Goal: Task Accomplishment & Management: Manage account settings

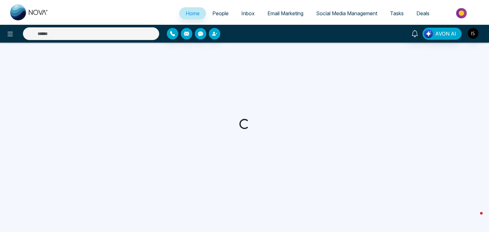
select select "*"
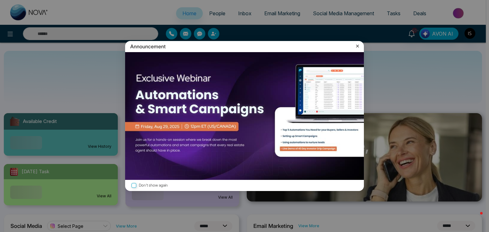
click at [355, 48] on icon at bounding box center [357, 46] width 6 height 6
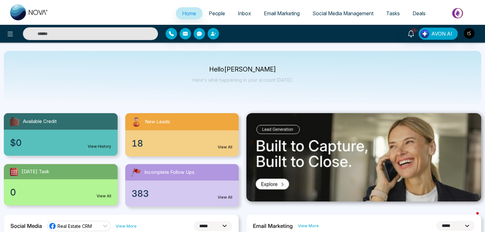
click at [209, 10] on span "People" at bounding box center [217, 13] width 16 height 6
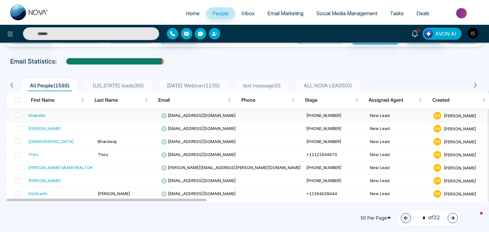
click at [41, 113] on div "Shabelle" at bounding box center [36, 115] width 17 height 6
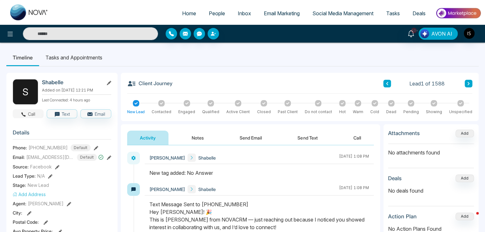
click at [33, 114] on button "Call" at bounding box center [28, 113] width 31 height 9
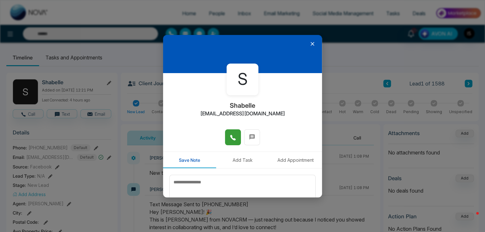
click at [235, 137] on button at bounding box center [233, 137] width 16 height 16
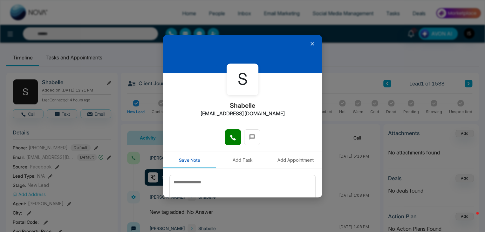
click at [311, 45] on icon at bounding box center [312, 44] width 6 height 6
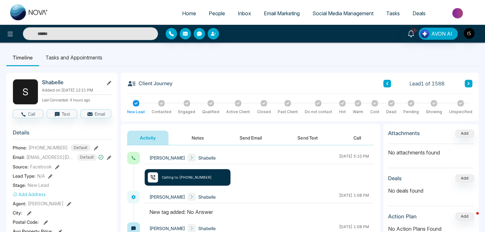
click at [196, 143] on button "Notes" at bounding box center [198, 138] width 38 height 14
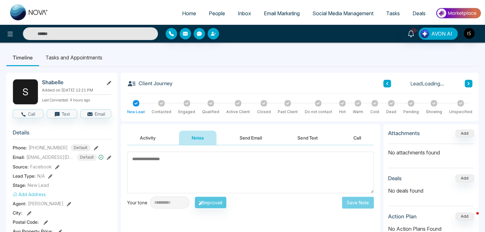
click at [162, 161] on textarea at bounding box center [250, 173] width 247 height 42
type textarea "*"
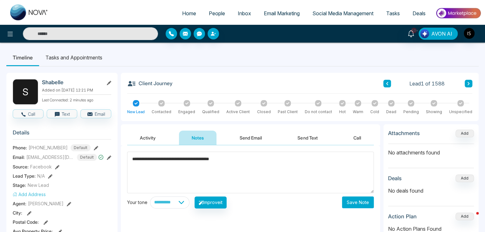
click at [170, 160] on textarea "**********" at bounding box center [250, 173] width 247 height 42
type textarea "**********"
click at [359, 201] on button "Save Note" at bounding box center [358, 203] width 32 height 12
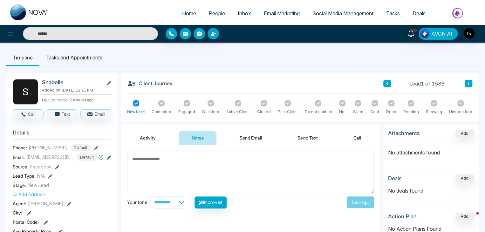
scroll to position [94, 0]
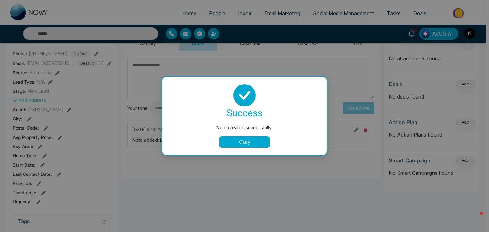
click at [232, 144] on button "Okay" at bounding box center [244, 141] width 51 height 11
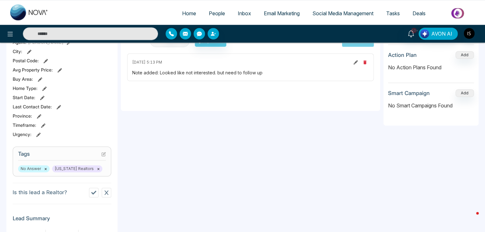
scroll to position [162, 0]
click at [104, 154] on icon at bounding box center [104, 153] width 3 height 3
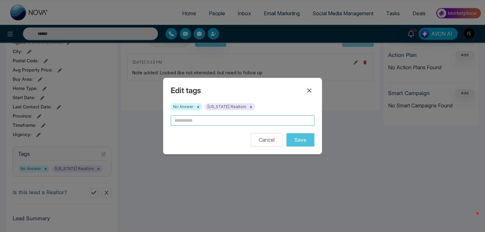
click at [207, 121] on input "text" at bounding box center [243, 120] width 144 height 10
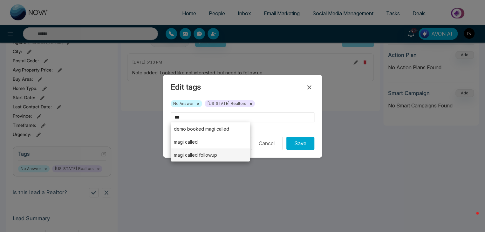
click at [207, 158] on li "magi called followup" at bounding box center [210, 155] width 79 height 13
type input "**********"
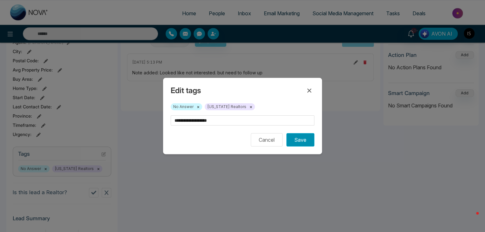
click at [312, 144] on button "Save" at bounding box center [301, 139] width 28 height 13
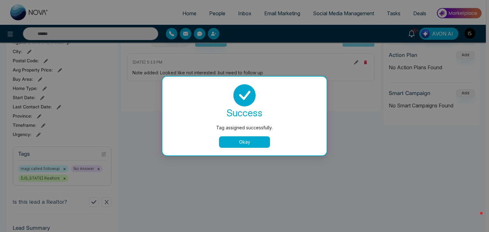
click at [233, 140] on button "Okay" at bounding box center [244, 141] width 51 height 11
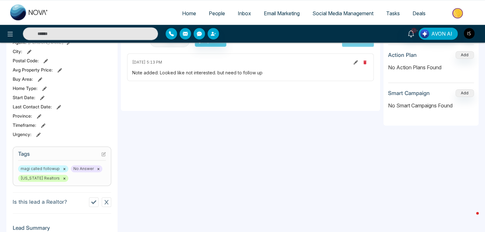
click at [186, 17] on link "Home" at bounding box center [189, 13] width 27 height 12
select select "*"
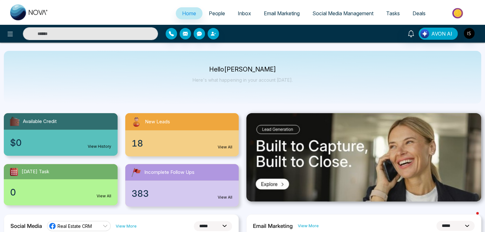
click at [212, 8] on link "People" at bounding box center [217, 13] width 29 height 12
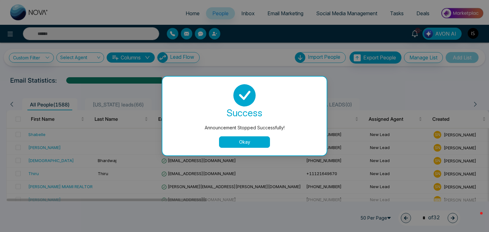
click at [256, 142] on button "Okay" at bounding box center [244, 141] width 51 height 11
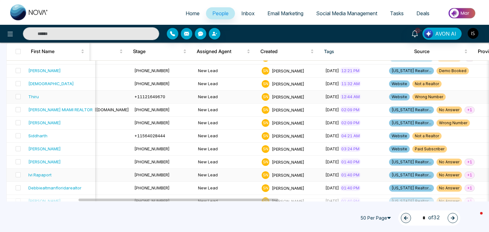
scroll to position [77, 0]
click at [464, 111] on span "+ 1" at bounding box center [469, 109] width 10 height 7
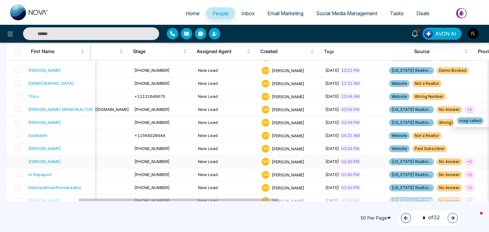
click at [464, 162] on span "+ 1" at bounding box center [469, 161] width 10 height 7
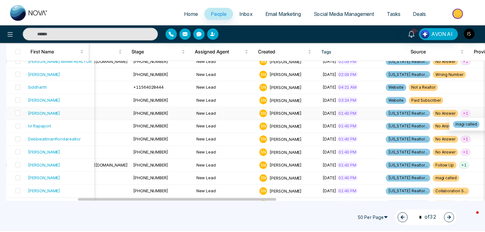
scroll to position [126, 0]
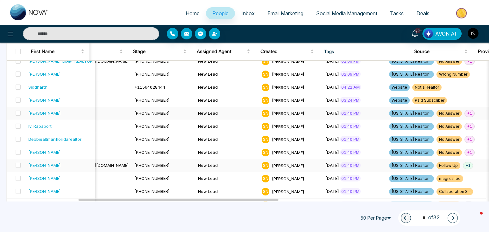
click at [462, 162] on span "+ 1" at bounding box center [467, 165] width 10 height 7
click at [464, 152] on span "+ 1" at bounding box center [469, 152] width 10 height 7
click at [464, 136] on span "+ 1" at bounding box center [469, 139] width 10 height 7
click at [76, 138] on div "Debbiealtmanfloridarealtor" at bounding box center [54, 139] width 53 height 6
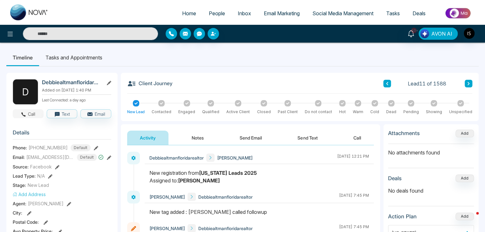
click at [29, 115] on button "Call" at bounding box center [28, 113] width 31 height 9
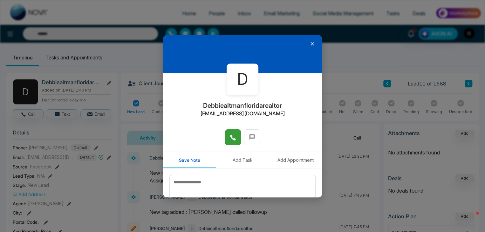
click at [228, 140] on button at bounding box center [233, 137] width 16 height 16
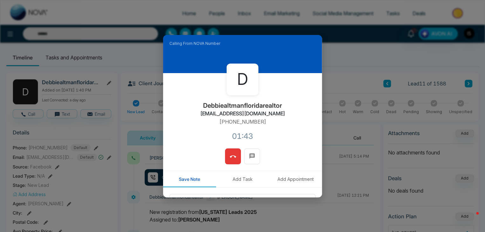
click at [236, 156] on button at bounding box center [233, 157] width 16 height 16
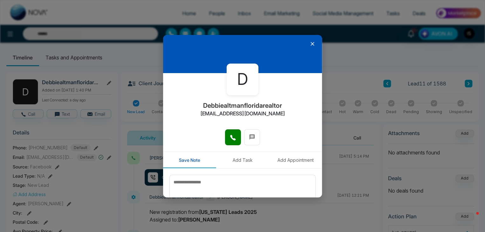
click at [311, 41] on icon at bounding box center [312, 44] width 6 height 6
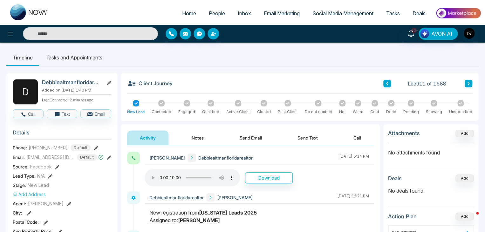
click at [206, 135] on button "Notes" at bounding box center [198, 138] width 38 height 14
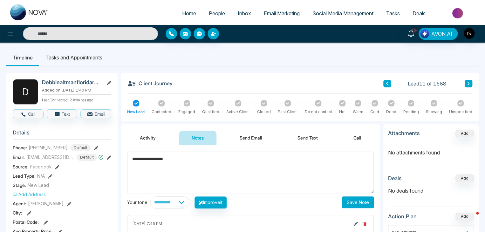
type textarea "**********"
click at [362, 198] on button "Save Note" at bounding box center [358, 203] width 32 height 12
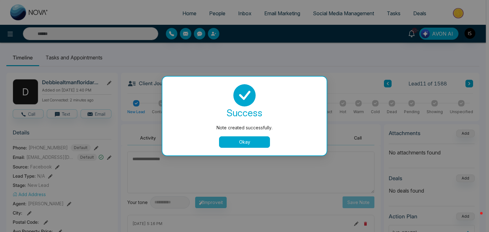
click at [87, 58] on div "Note created successfully. success Note created successfully. Okay" at bounding box center [244, 116] width 489 height 232
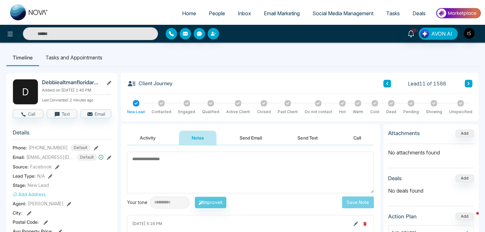
click at [86, 51] on li "Tasks and Appointments" at bounding box center [74, 57] width 70 height 17
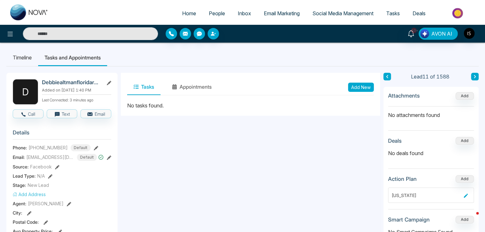
click at [367, 88] on button "Add New" at bounding box center [361, 87] width 26 height 9
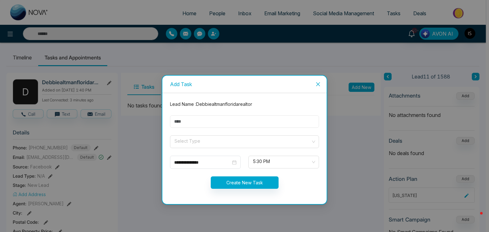
click at [198, 122] on input "text" at bounding box center [244, 121] width 149 height 12
type input "*********"
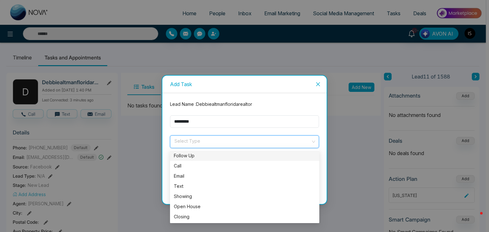
click at [200, 143] on input "search" at bounding box center [242, 141] width 137 height 10
click at [192, 168] on div "Call" at bounding box center [245, 166] width 142 height 7
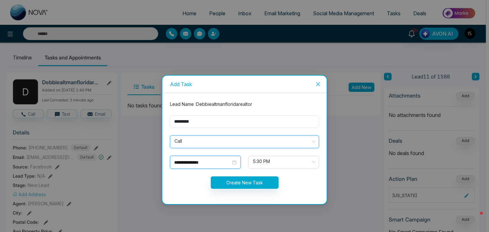
click at [205, 163] on input "**********" at bounding box center [202, 162] width 57 height 7
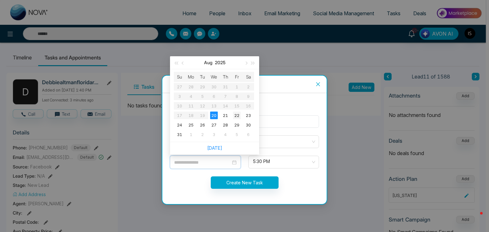
type input "**********"
click at [236, 118] on div "22" at bounding box center [237, 116] width 8 height 8
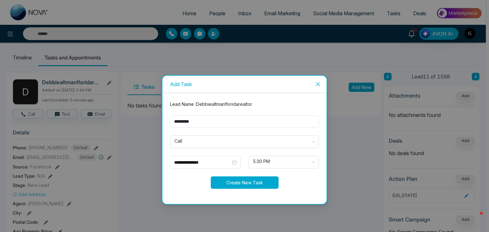
click at [246, 178] on button "Create New Task" at bounding box center [245, 183] width 68 height 12
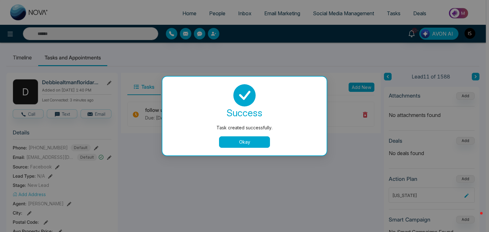
click at [260, 139] on button "Okay" at bounding box center [244, 141] width 51 height 11
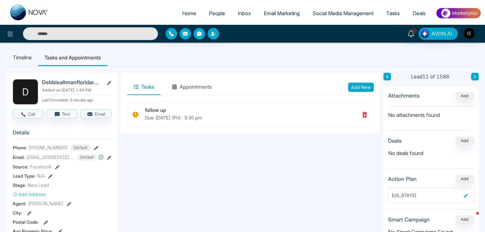
click at [208, 9] on link "People" at bounding box center [217, 13] width 29 height 12
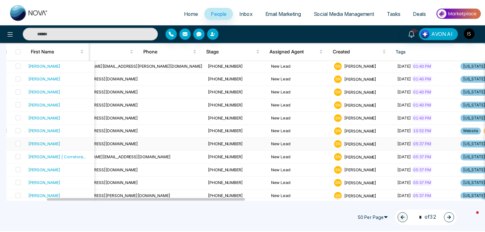
scroll to position [226, 0]
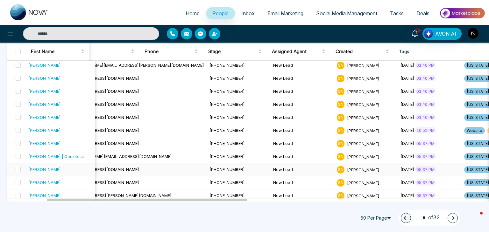
click at [60, 170] on div "[PERSON_NAME]" at bounding box center [44, 169] width 32 height 6
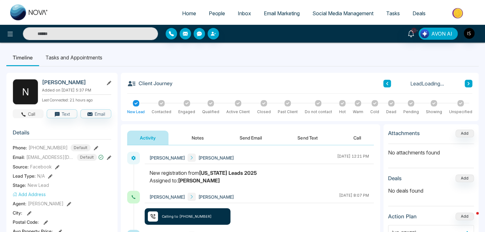
click at [30, 115] on button "Call" at bounding box center [28, 113] width 31 height 9
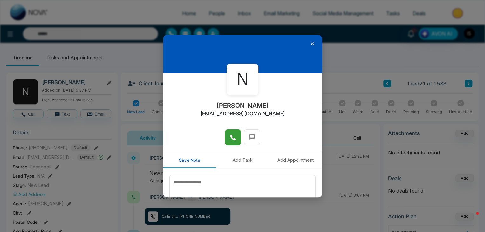
click at [234, 140] on icon at bounding box center [233, 138] width 6 height 6
click at [310, 43] on icon at bounding box center [312, 44] width 6 height 6
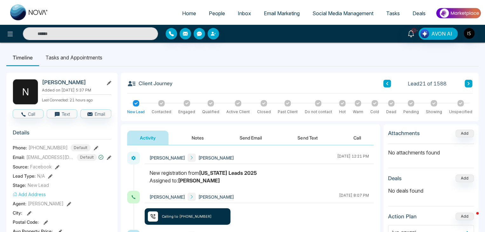
click at [197, 141] on button "Notes" at bounding box center [198, 138] width 38 height 14
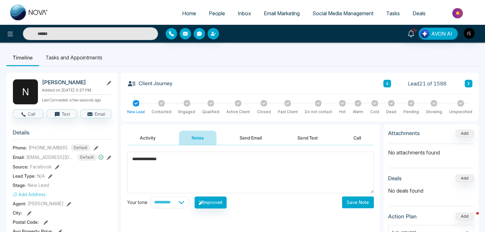
type textarea "**********"
click at [359, 203] on button "Save Note" at bounding box center [358, 203] width 32 height 12
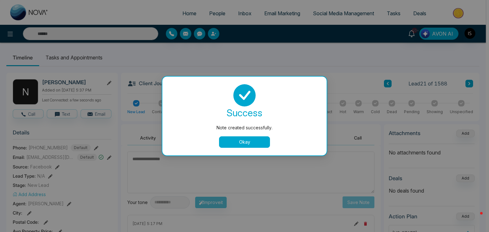
drag, startPoint x: 66, startPoint y: 191, endPoint x: 232, endPoint y: 141, distance: 173.1
click at [232, 141] on button "Okay" at bounding box center [244, 141] width 51 height 11
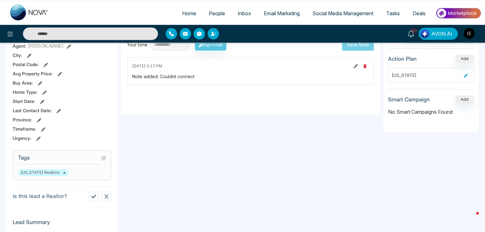
scroll to position [158, 0]
click at [104, 158] on icon at bounding box center [103, 158] width 4 height 4
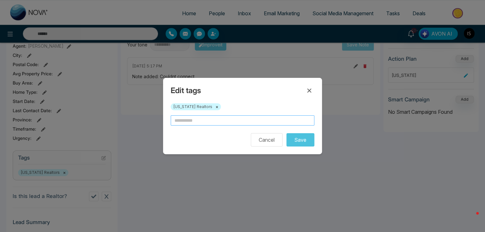
click at [222, 122] on input "text" at bounding box center [243, 120] width 144 height 10
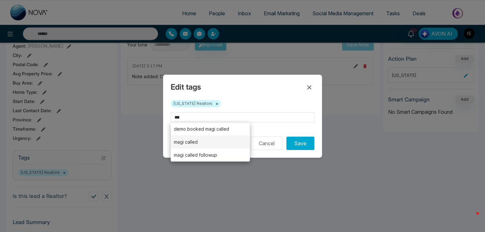
click at [217, 142] on li "magi called" at bounding box center [210, 141] width 79 height 13
type input "**********"
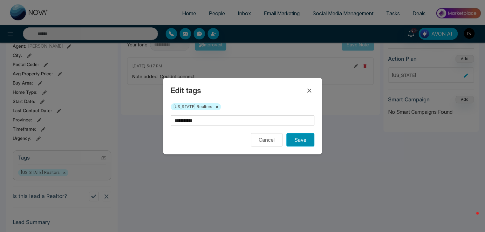
click at [304, 143] on button "Save" at bounding box center [301, 139] width 28 height 13
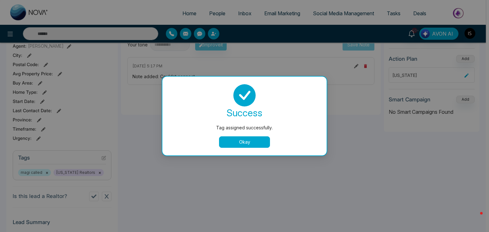
click at [239, 144] on button "Okay" at bounding box center [244, 141] width 51 height 11
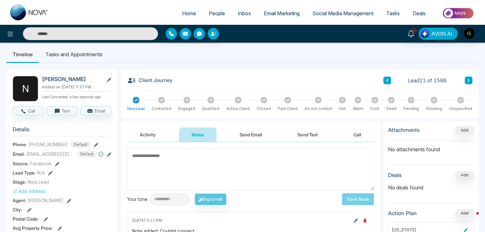
scroll to position [0, 0]
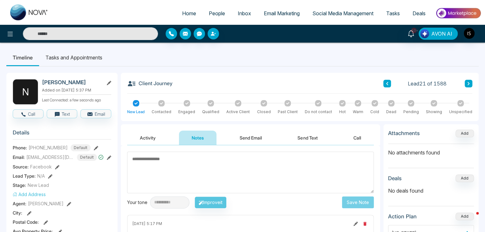
click at [472, 81] on button at bounding box center [469, 84] width 8 height 8
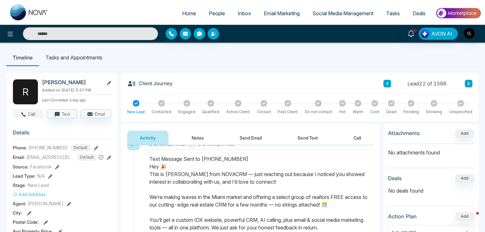
click at [35, 114] on button "Call" at bounding box center [28, 113] width 31 height 9
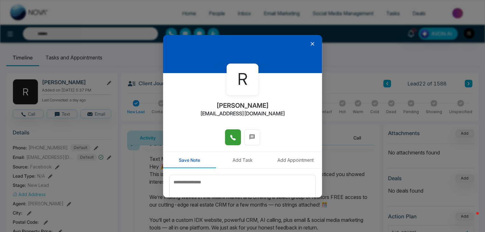
click at [232, 141] on icon at bounding box center [233, 138] width 6 height 6
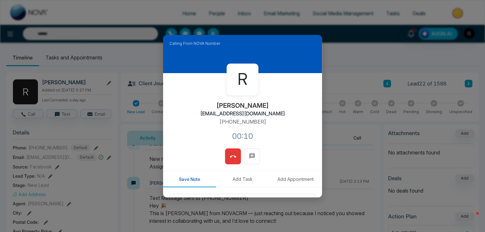
click at [233, 158] on icon at bounding box center [233, 157] width 6 height 6
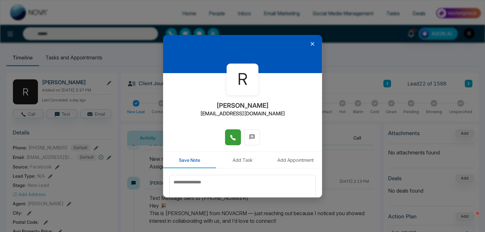
click at [311, 42] on icon at bounding box center [312, 44] width 6 height 6
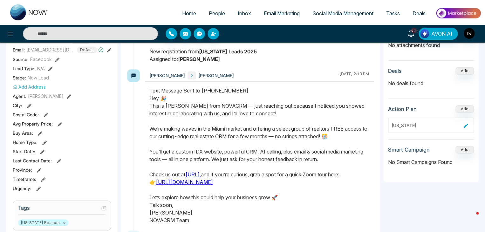
scroll to position [128, 0]
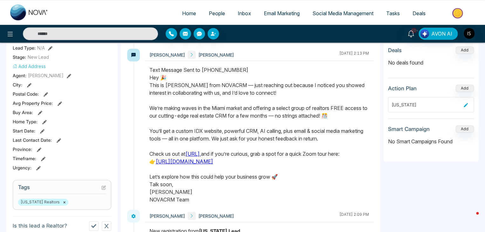
click at [103, 186] on icon at bounding box center [103, 187] width 4 height 4
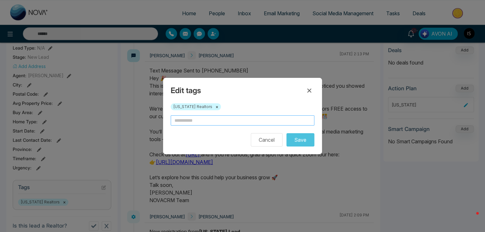
click at [192, 124] on input "text" at bounding box center [243, 120] width 144 height 10
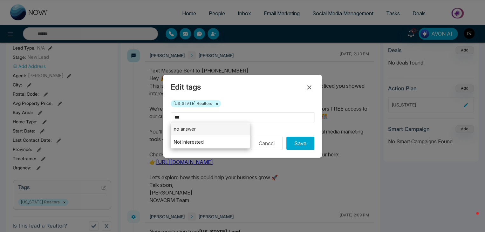
click at [195, 130] on li "no answer" at bounding box center [210, 128] width 79 height 13
type input "*********"
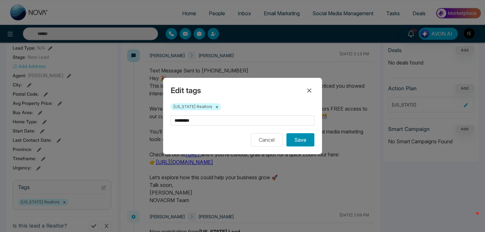
click at [302, 139] on button "Save" at bounding box center [301, 139] width 28 height 13
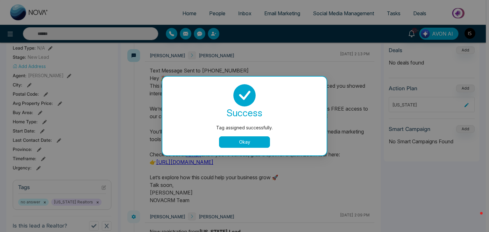
click at [244, 142] on button "Okay" at bounding box center [244, 141] width 51 height 11
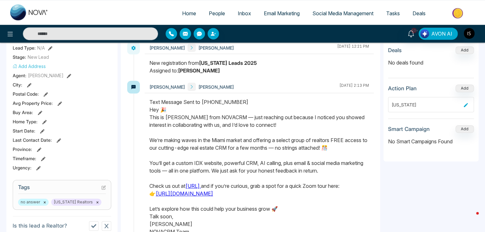
click at [102, 188] on icon at bounding box center [103, 187] width 4 height 4
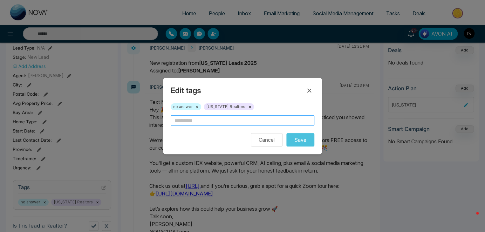
click at [193, 116] on input "text" at bounding box center [243, 120] width 144 height 10
type input "*"
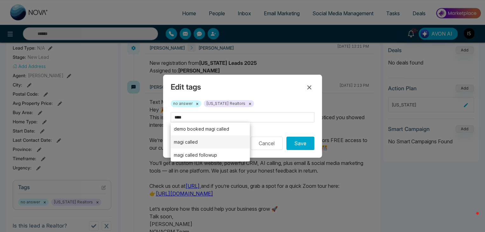
click at [196, 142] on li "magi called" at bounding box center [210, 141] width 79 height 13
type input "**********"
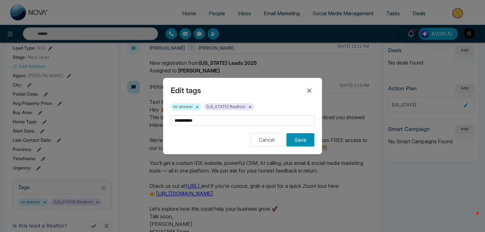
click at [306, 143] on button "Save" at bounding box center [301, 139] width 28 height 13
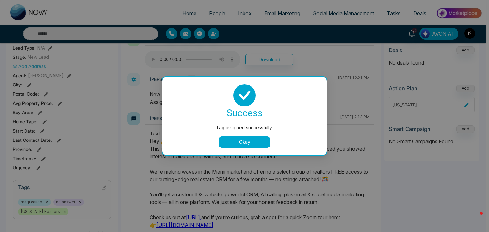
click at [256, 139] on button "Okay" at bounding box center [244, 141] width 51 height 11
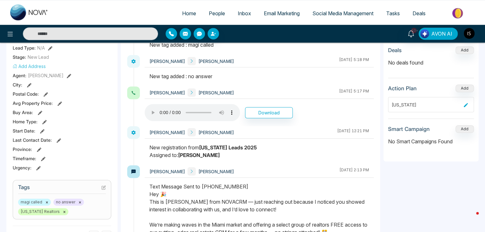
scroll to position [0, 0]
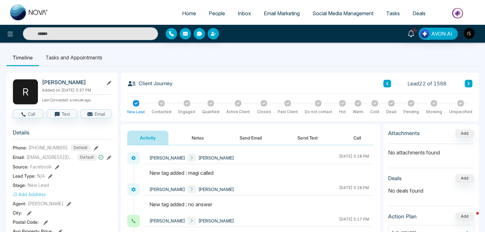
click at [467, 82] on icon at bounding box center [468, 84] width 3 height 4
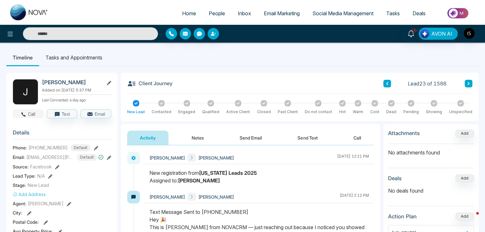
click at [30, 113] on button "Call" at bounding box center [28, 113] width 31 height 9
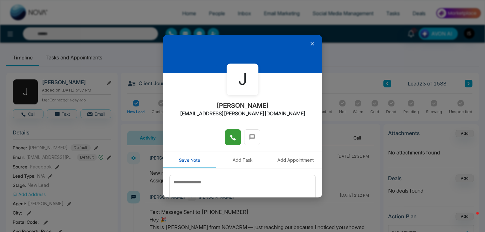
click at [232, 134] on span at bounding box center [233, 138] width 6 height 10
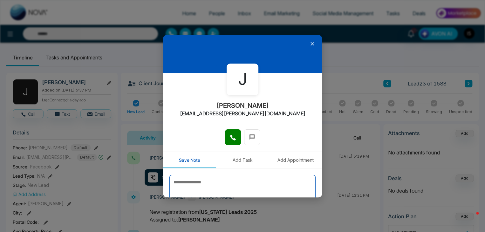
click at [214, 185] on textarea at bounding box center [243, 191] width 146 height 32
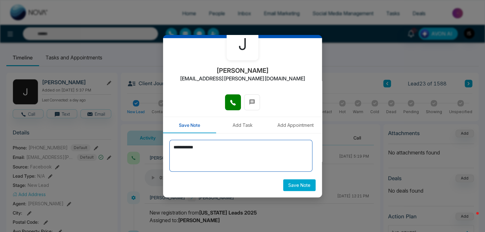
type textarea "**********"
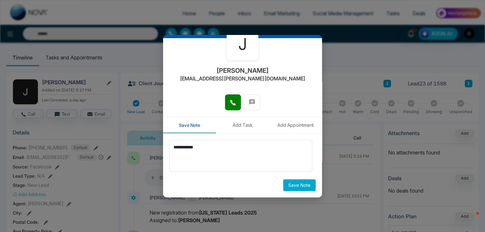
click at [292, 187] on button "Save Note" at bounding box center [299, 185] width 32 height 12
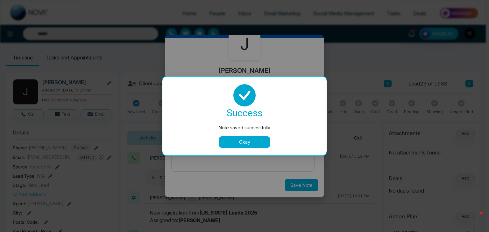
click at [260, 139] on button "Okay" at bounding box center [244, 141] width 51 height 11
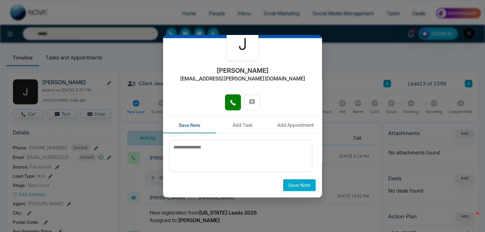
scroll to position [0, 0]
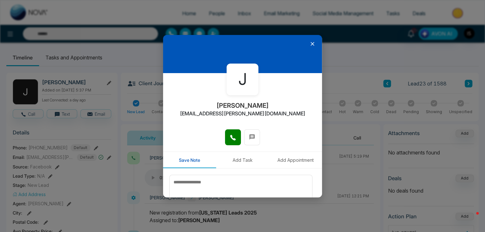
click at [311, 43] on icon at bounding box center [313, 44] width 4 height 4
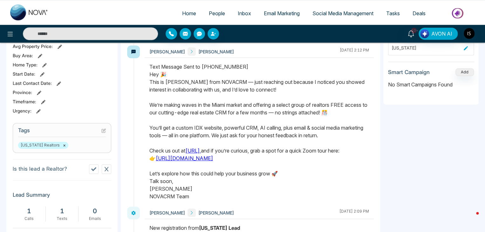
scroll to position [191, 0]
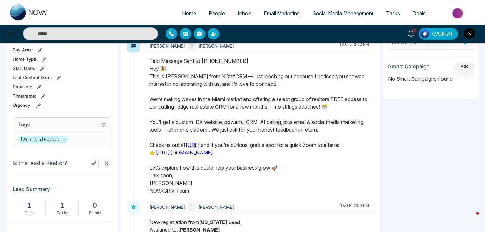
click at [104, 124] on icon at bounding box center [104, 124] width 3 height 3
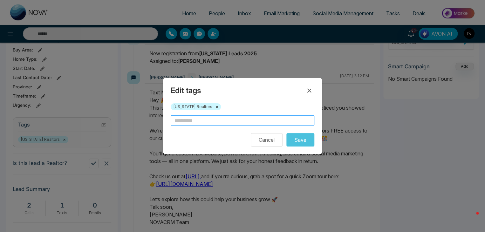
click at [177, 124] on input "text" at bounding box center [243, 120] width 144 height 10
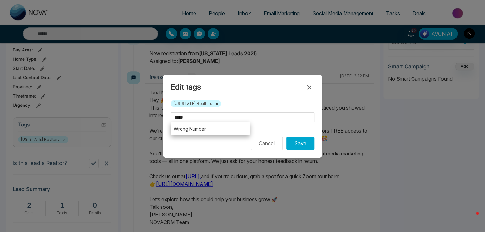
click at [204, 131] on li "Wrong Number" at bounding box center [210, 128] width 79 height 13
type input "**********"
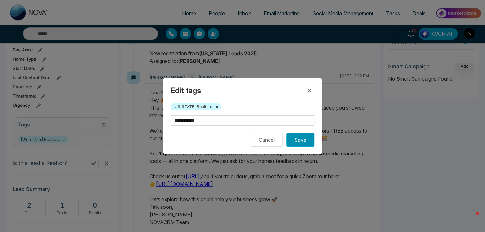
click at [304, 139] on button "Save" at bounding box center [301, 139] width 28 height 13
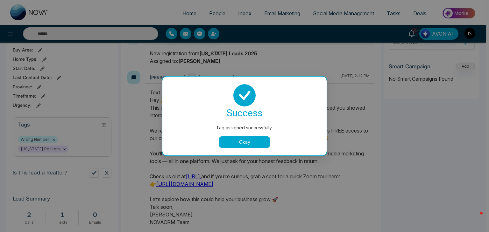
click at [258, 148] on div "success Tag assigned successfully. Okay" at bounding box center [244, 116] width 164 height 79
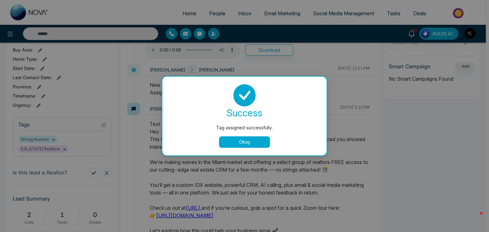
click at [259, 140] on button "Okay" at bounding box center [244, 141] width 51 height 11
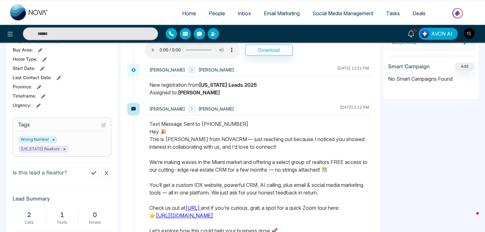
scroll to position [0, 0]
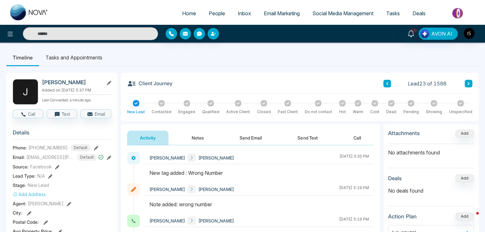
click at [467, 82] on button at bounding box center [469, 84] width 8 height 8
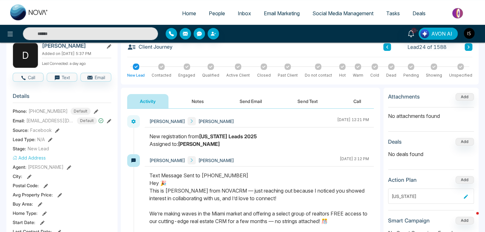
scroll to position [37, 0]
click at [33, 79] on button "Call" at bounding box center [28, 77] width 31 height 9
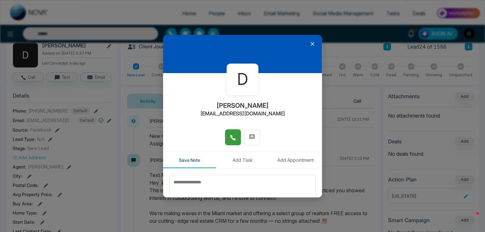
click at [237, 137] on button at bounding box center [233, 137] width 16 height 16
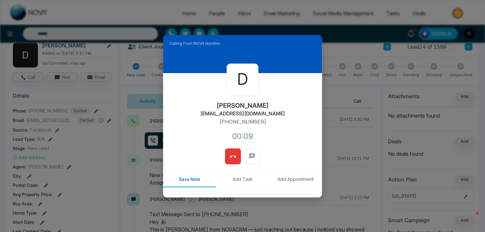
click at [232, 158] on icon at bounding box center [233, 157] width 6 height 6
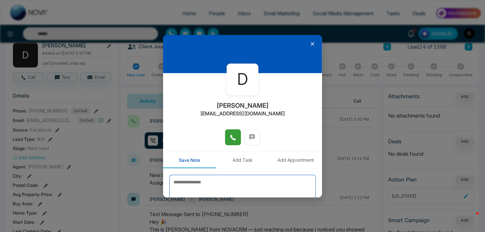
click at [237, 182] on textarea at bounding box center [243, 191] width 146 height 32
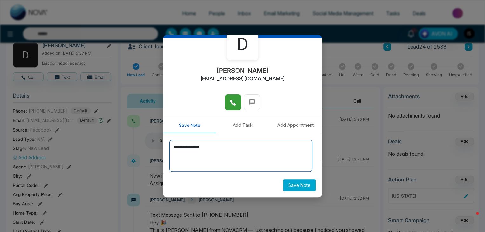
type textarea "**********"
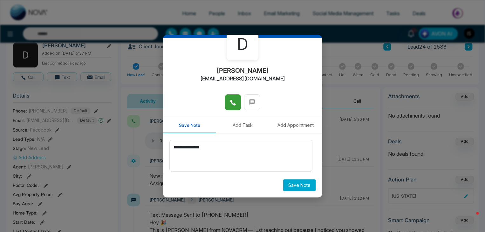
click at [294, 184] on button "Save Note" at bounding box center [299, 185] width 32 height 12
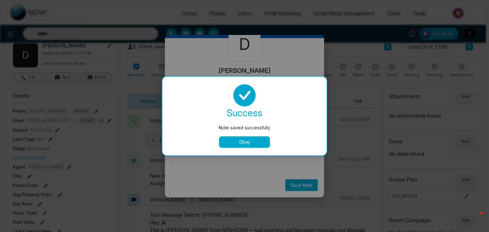
click at [260, 140] on button "Okay" at bounding box center [244, 141] width 51 height 11
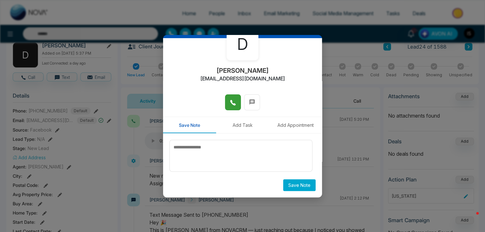
scroll to position [0, 0]
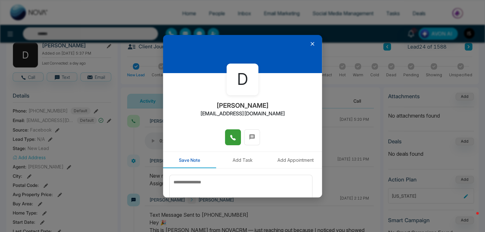
click at [309, 44] on icon at bounding box center [312, 44] width 6 height 6
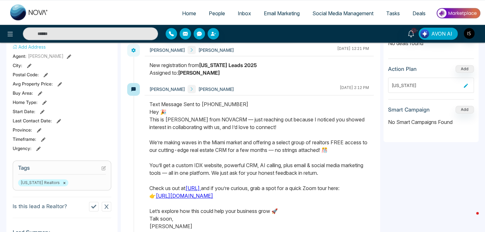
scroll to position [153, 0]
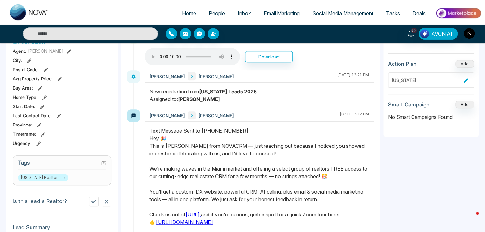
click at [104, 164] on icon at bounding box center [103, 163] width 4 height 4
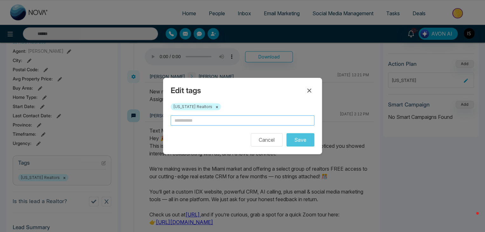
click at [198, 121] on input "text" at bounding box center [243, 120] width 144 height 10
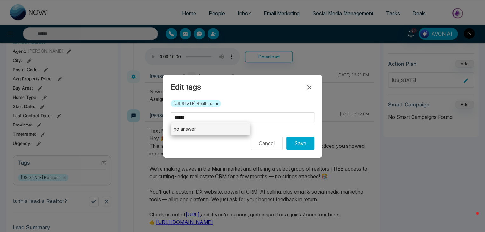
click at [200, 128] on li "no answer" at bounding box center [210, 128] width 79 height 13
type input "*********"
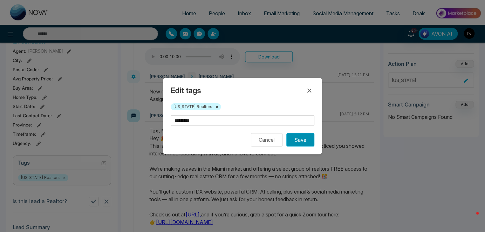
click at [302, 142] on button "Save" at bounding box center [301, 139] width 28 height 13
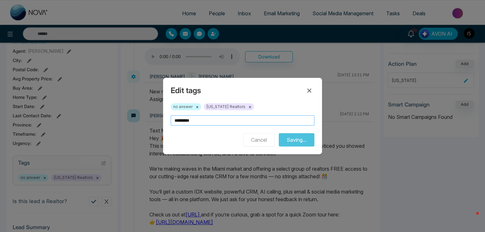
click at [237, 122] on input "*********" at bounding box center [243, 120] width 144 height 10
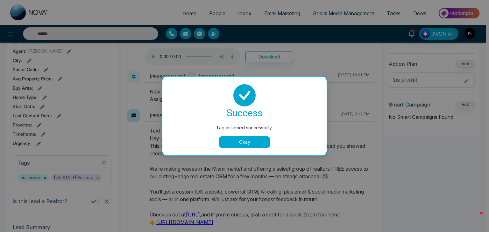
click at [247, 139] on button "Okay" at bounding box center [244, 141] width 51 height 11
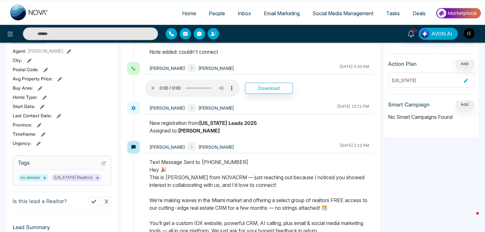
click at [103, 163] on icon at bounding box center [104, 162] width 3 height 3
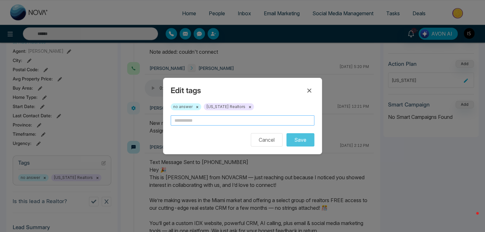
click at [191, 121] on input "text" at bounding box center [243, 120] width 144 height 10
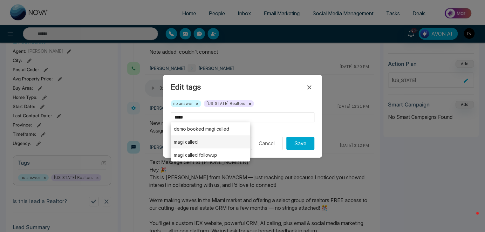
click at [202, 143] on li "magi called" at bounding box center [210, 141] width 79 height 13
type input "**********"
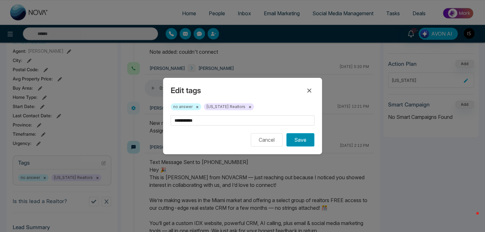
click at [291, 144] on button "Save" at bounding box center [301, 139] width 28 height 13
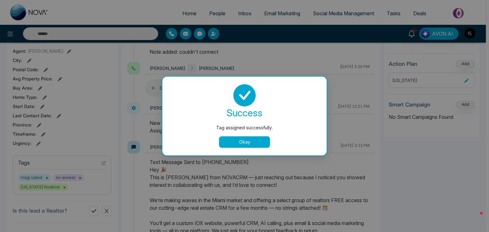
click at [257, 150] on div "success Tag assigned successfully. Okay" at bounding box center [244, 116] width 164 height 79
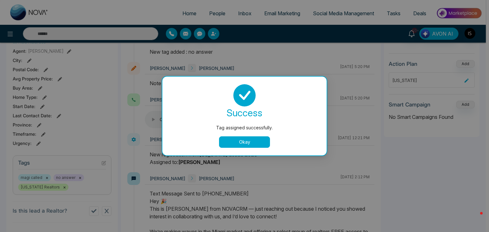
click at [250, 144] on button "Okay" at bounding box center [244, 141] width 51 height 11
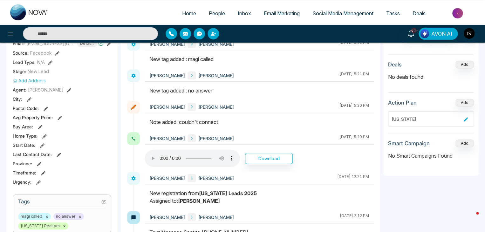
scroll to position [0, 0]
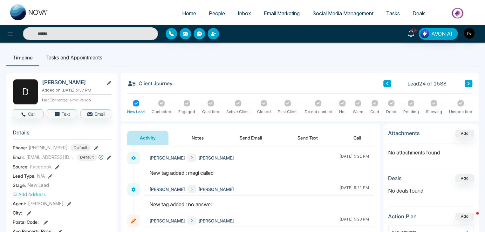
click at [469, 80] on button at bounding box center [469, 84] width 8 height 8
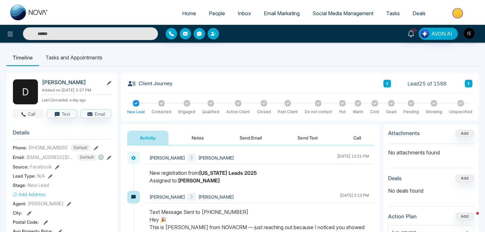
click at [36, 113] on button "Call" at bounding box center [28, 113] width 31 height 9
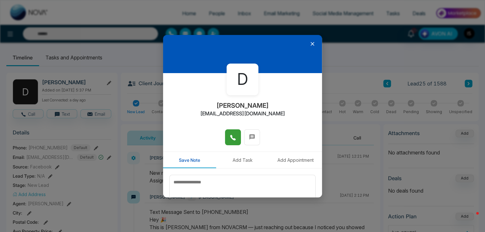
click at [235, 138] on button at bounding box center [233, 137] width 16 height 16
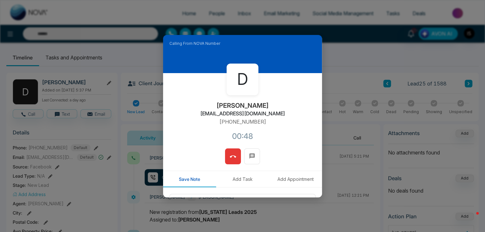
click at [233, 157] on icon at bounding box center [233, 157] width 6 height 2
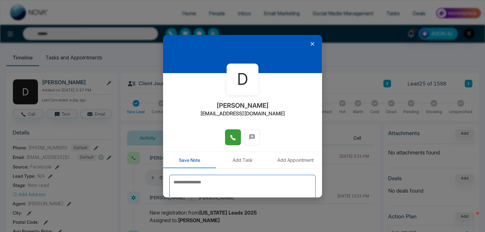
click at [219, 181] on textarea at bounding box center [243, 191] width 146 height 32
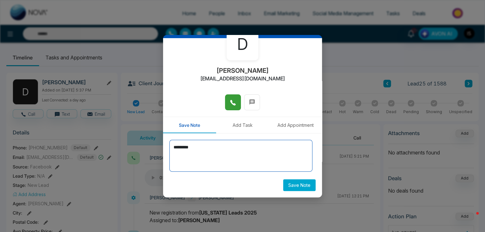
type textarea "*********"
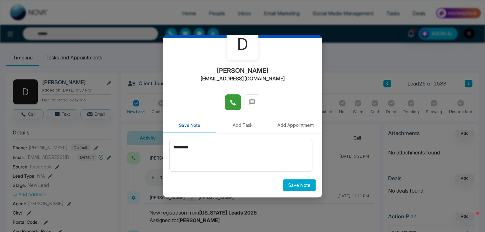
click at [292, 185] on button "Save Note" at bounding box center [299, 185] width 32 height 12
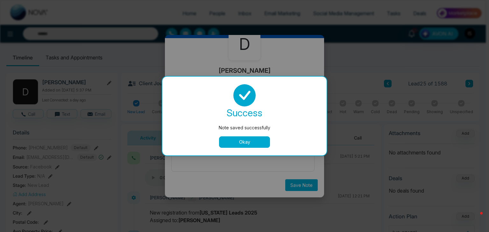
click at [248, 139] on button "Okay" at bounding box center [244, 141] width 51 height 11
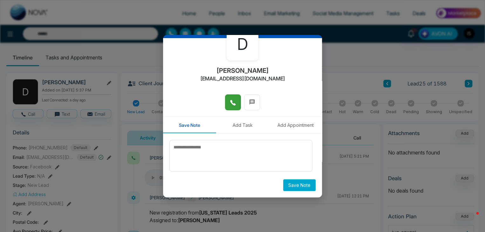
scroll to position [0, 0]
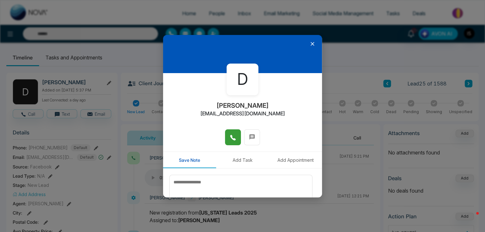
click at [311, 43] on icon at bounding box center [313, 44] width 4 height 4
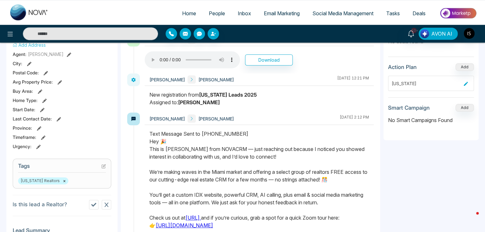
scroll to position [150, 0]
click at [104, 164] on icon at bounding box center [104, 165] width 3 height 3
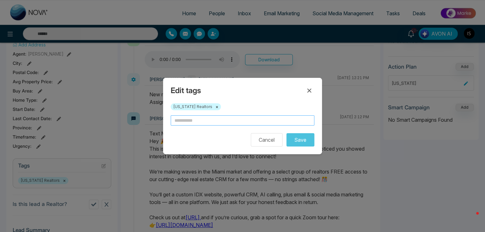
click at [187, 123] on input "text" at bounding box center [243, 120] width 144 height 10
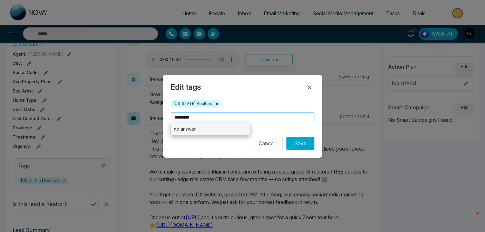
type input "*********"
click at [179, 129] on li "no answer" at bounding box center [210, 128] width 79 height 13
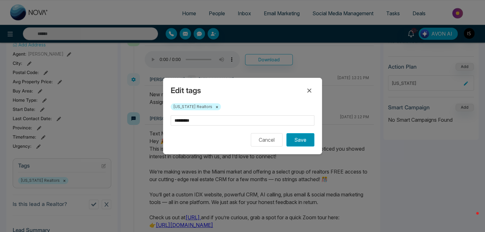
click at [295, 139] on button "Save" at bounding box center [301, 139] width 28 height 13
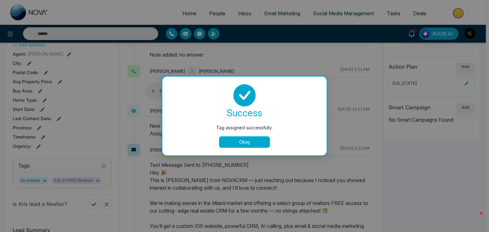
click at [245, 138] on button "Okay" at bounding box center [244, 141] width 51 height 11
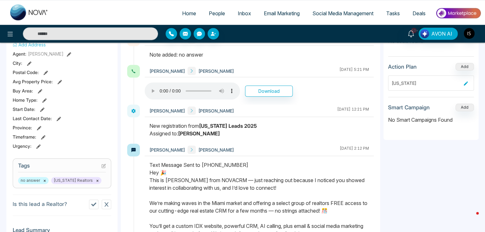
click at [102, 164] on icon at bounding box center [103, 166] width 4 height 4
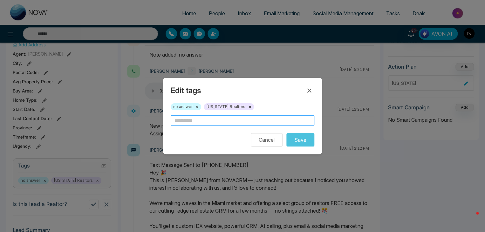
click at [185, 121] on input "text" at bounding box center [243, 120] width 144 height 10
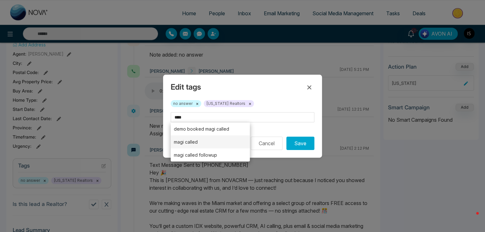
click at [201, 141] on li "magi called" at bounding box center [210, 141] width 79 height 13
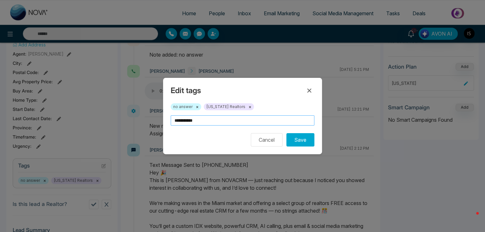
click at [224, 118] on input "**********" at bounding box center [243, 120] width 144 height 10
click at [207, 119] on input "**********" at bounding box center [243, 120] width 144 height 10
click at [200, 121] on input "**********" at bounding box center [243, 120] width 144 height 10
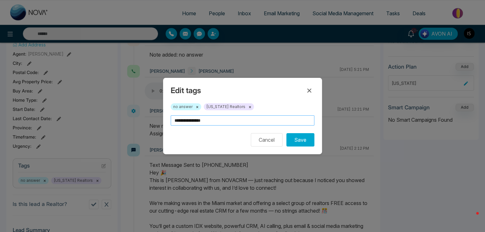
click at [200, 121] on input "**********" at bounding box center [243, 120] width 144 height 10
type input "**********"
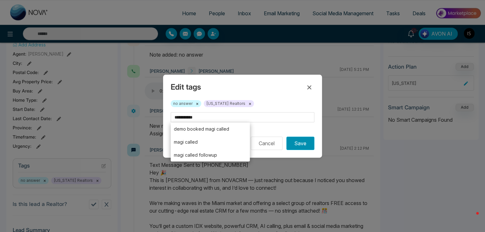
click at [305, 139] on button "Save" at bounding box center [301, 143] width 28 height 13
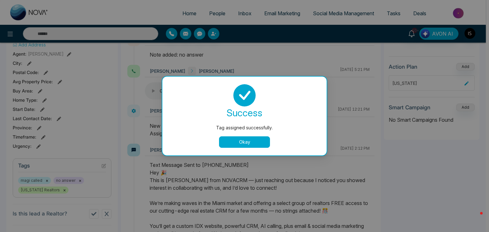
click at [312, 92] on div at bounding box center [244, 95] width 149 height 22
click at [255, 143] on button "Okay" at bounding box center [244, 141] width 51 height 11
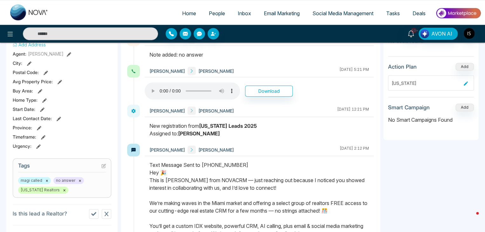
scroll to position [0, 0]
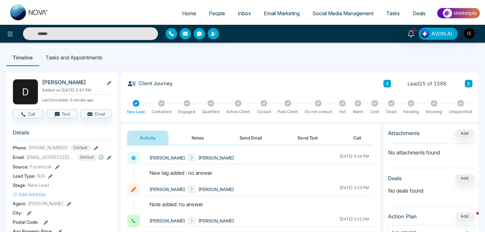
click at [469, 84] on icon at bounding box center [469, 83] width 2 height 3
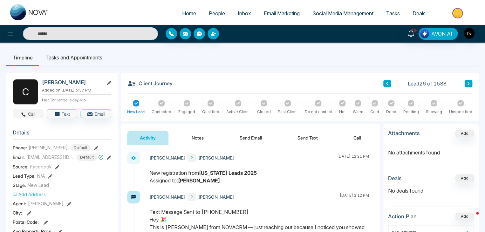
click at [31, 110] on button "Call" at bounding box center [28, 113] width 31 height 9
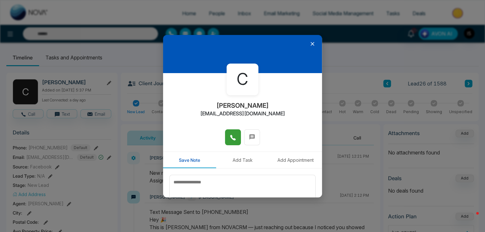
click at [237, 139] on button at bounding box center [233, 137] width 16 height 16
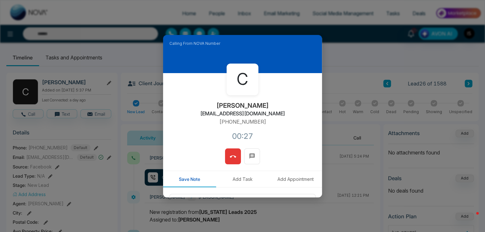
click at [237, 158] on button at bounding box center [233, 157] width 16 height 16
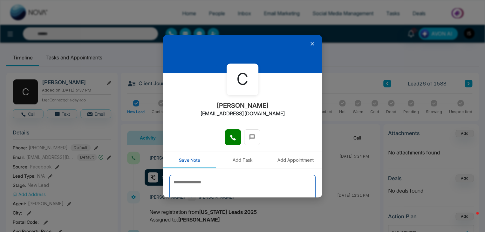
click at [217, 178] on textarea at bounding box center [243, 191] width 146 height 32
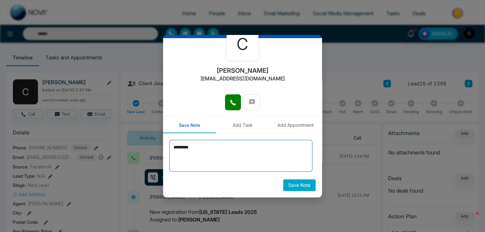
type textarea "*********"
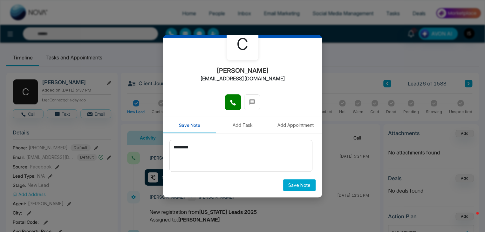
click at [300, 186] on button "Save Note" at bounding box center [299, 185] width 32 height 12
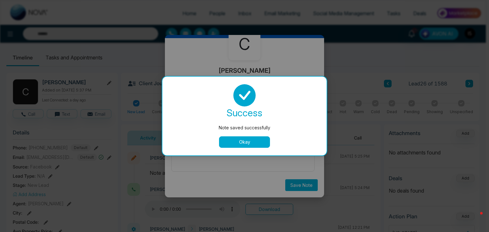
click at [252, 139] on button "Okay" at bounding box center [244, 141] width 51 height 11
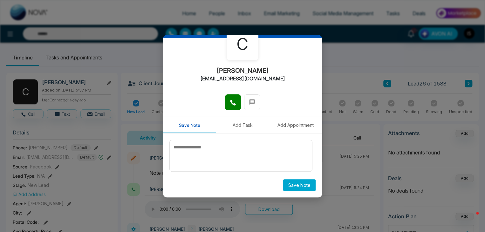
scroll to position [0, 0]
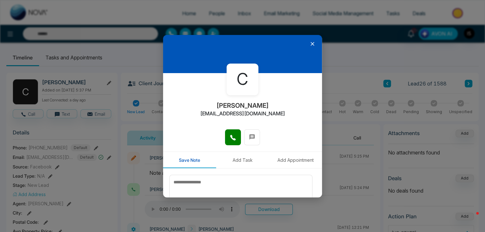
click at [311, 45] on icon at bounding box center [313, 44] width 4 height 4
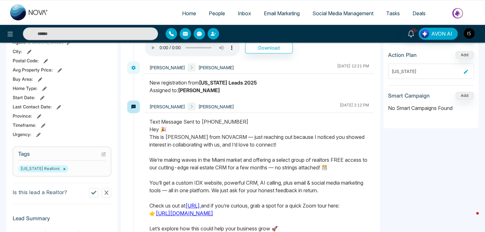
scroll to position [165, 0]
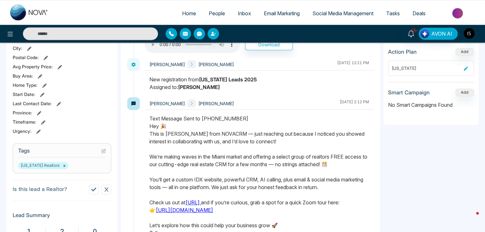
click at [102, 149] on icon at bounding box center [103, 151] width 4 height 4
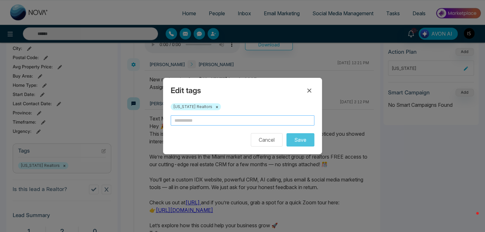
click at [185, 121] on input "text" at bounding box center [243, 120] width 144 height 10
click at [200, 119] on input "text" at bounding box center [243, 120] width 144 height 10
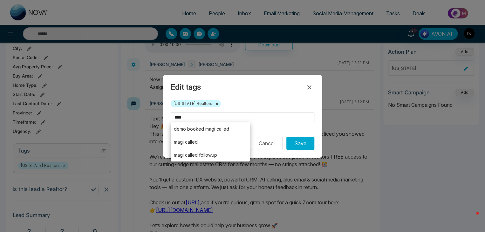
click at [203, 139] on li "magi called" at bounding box center [210, 141] width 79 height 13
type input "**********"
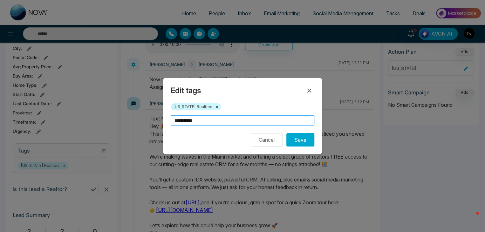
click at [225, 120] on input "**********" at bounding box center [243, 120] width 144 height 10
click at [303, 140] on button "Save" at bounding box center [301, 139] width 28 height 13
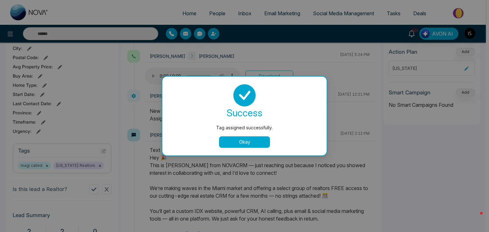
click at [253, 140] on button "Okay" at bounding box center [244, 141] width 51 height 11
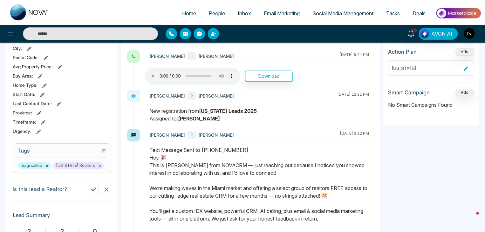
click at [104, 149] on icon at bounding box center [103, 151] width 4 height 4
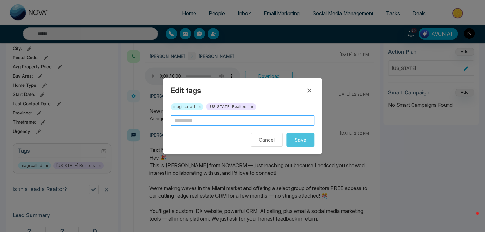
click at [179, 119] on input "text" at bounding box center [243, 120] width 144 height 10
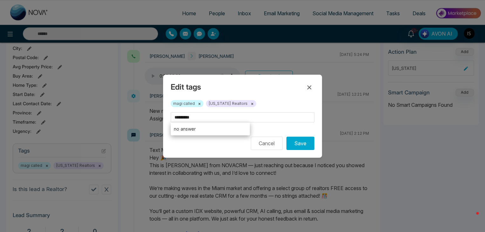
click at [209, 134] on li "no answer" at bounding box center [210, 128] width 79 height 13
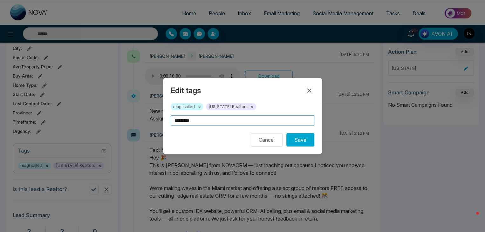
click at [214, 120] on input "*********" at bounding box center [243, 120] width 144 height 10
click at [191, 124] on input "*********" at bounding box center [243, 120] width 144 height 10
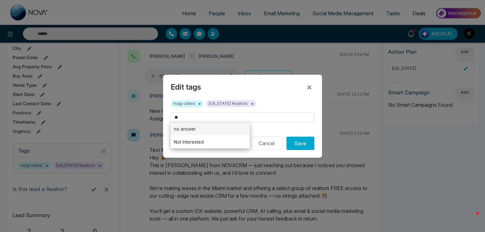
click at [191, 126] on li "no answer" at bounding box center [210, 128] width 79 height 13
type input "*********"
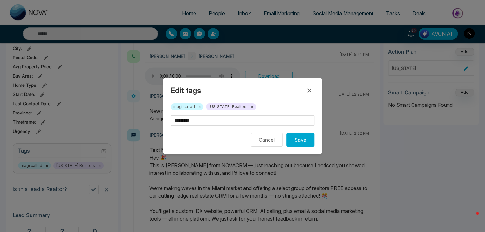
click at [316, 141] on div "Edit tags magi called × Florida Realtors × ********* Cancel Save" at bounding box center [242, 116] width 159 height 76
click at [303, 143] on button "Save" at bounding box center [301, 139] width 28 height 13
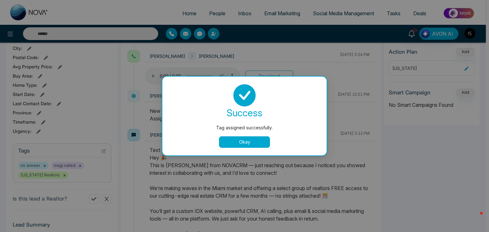
click at [242, 144] on button "Okay" at bounding box center [244, 141] width 51 height 11
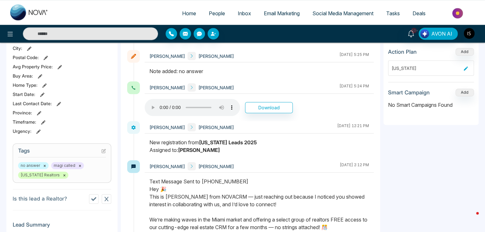
scroll to position [0, 0]
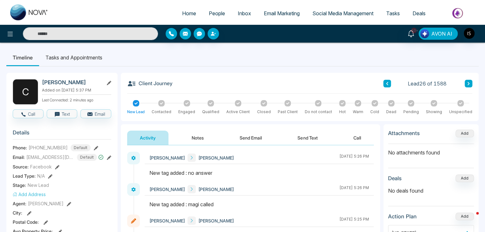
click at [467, 80] on button at bounding box center [469, 84] width 8 height 8
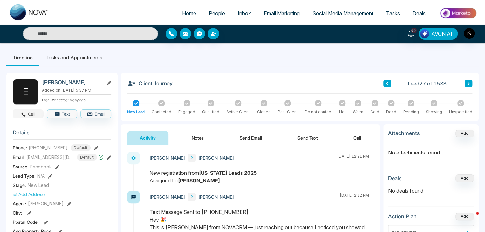
click at [24, 115] on icon "button" at bounding box center [24, 114] width 4 height 4
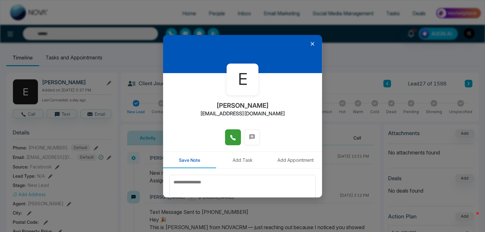
click at [226, 135] on button at bounding box center [233, 137] width 16 height 16
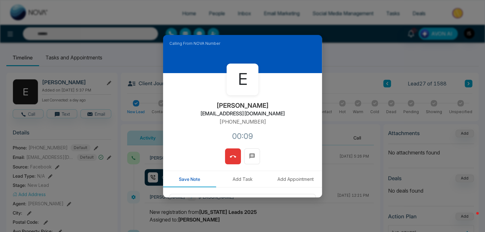
click at [233, 160] on span at bounding box center [233, 157] width 6 height 10
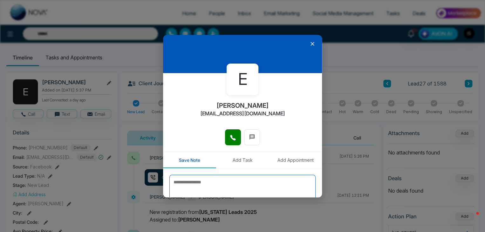
click at [225, 183] on textarea at bounding box center [243, 191] width 146 height 32
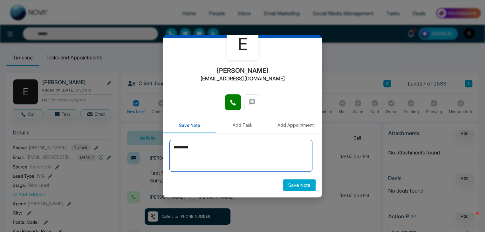
scroll to position [35, 0]
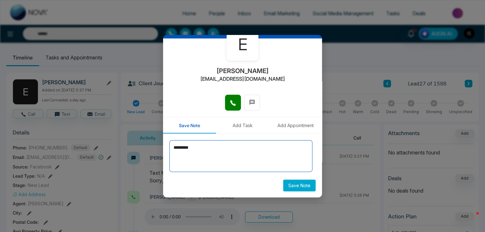
type textarea "*********"
click at [300, 186] on button "Save Note" at bounding box center [299, 186] width 32 height 12
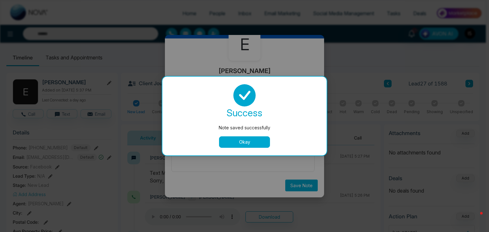
click at [234, 145] on button "Okay" at bounding box center [244, 141] width 51 height 11
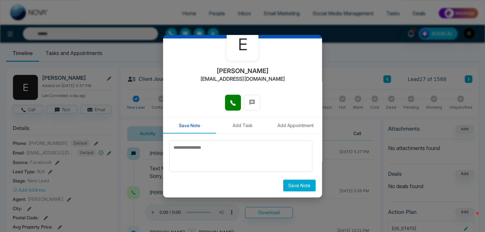
scroll to position [5, 0]
click at [302, 186] on button "Save Note" at bounding box center [299, 186] width 32 height 12
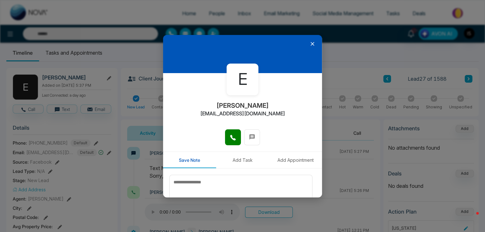
click at [310, 44] on icon at bounding box center [312, 44] width 6 height 6
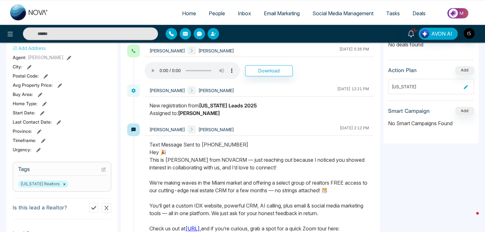
scroll to position [147, 0]
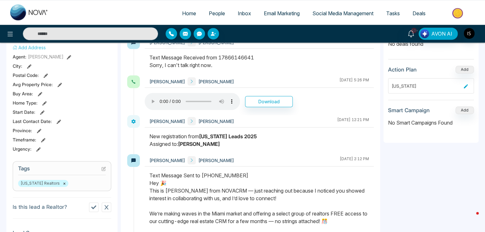
click at [103, 168] on icon at bounding box center [103, 169] width 4 height 4
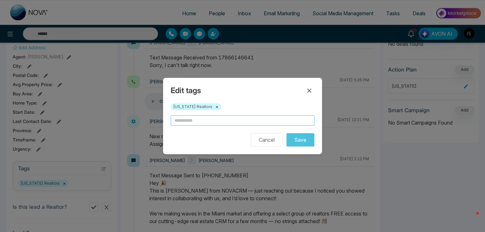
click at [185, 123] on input "text" at bounding box center [243, 120] width 144 height 10
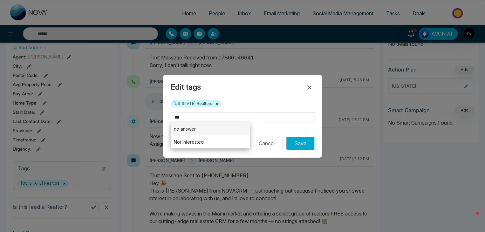
click at [193, 130] on li "no answer" at bounding box center [210, 128] width 79 height 13
type input "*********"
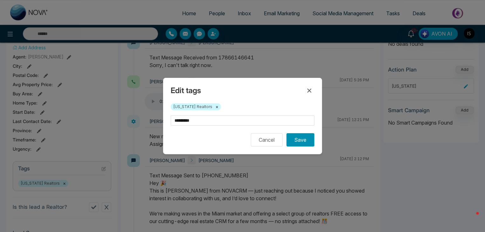
click at [307, 144] on button "Save" at bounding box center [301, 139] width 28 height 13
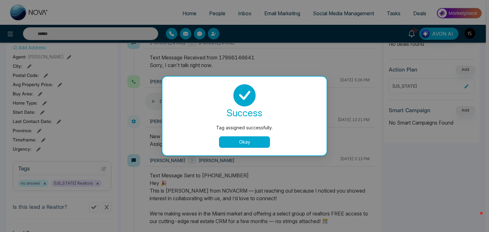
click at [242, 142] on button "Okay" at bounding box center [244, 141] width 51 height 11
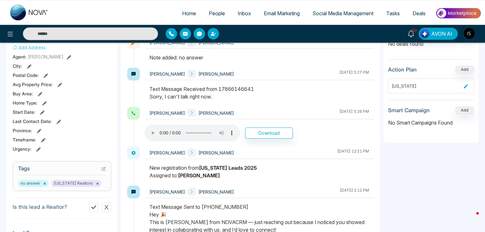
click at [105, 168] on icon at bounding box center [104, 168] width 3 height 3
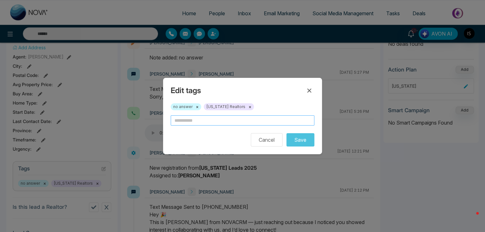
click at [206, 122] on input "text" at bounding box center [243, 120] width 144 height 10
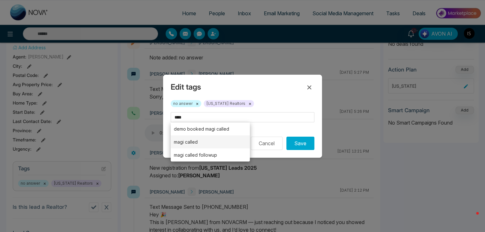
click at [208, 141] on li "magi called" at bounding box center [210, 141] width 79 height 13
type input "**********"
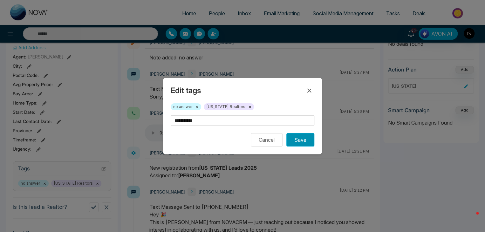
click at [298, 136] on button "Save" at bounding box center [301, 139] width 28 height 13
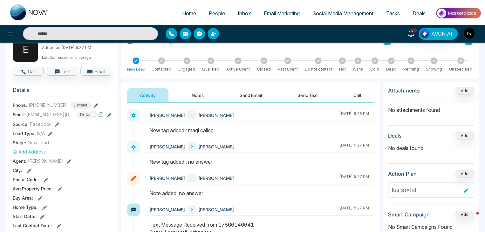
scroll to position [0, 0]
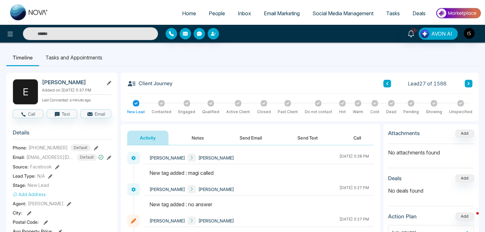
click at [469, 84] on icon at bounding box center [469, 83] width 2 height 3
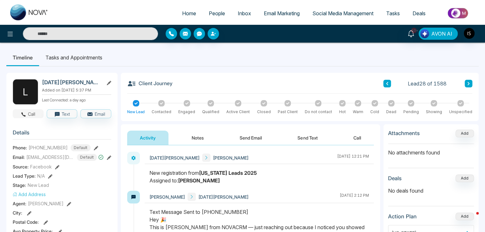
click at [31, 114] on button "Call" at bounding box center [28, 113] width 31 height 9
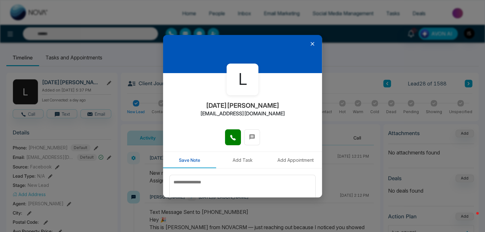
click at [309, 45] on icon at bounding box center [312, 44] width 6 height 6
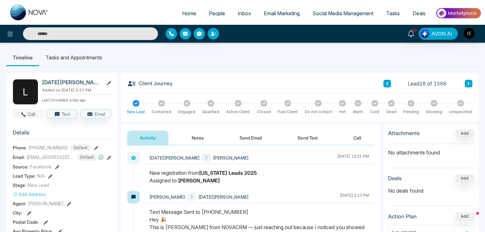
click at [32, 112] on button "Call" at bounding box center [28, 113] width 31 height 9
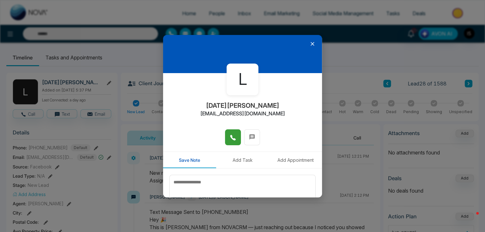
click at [235, 135] on button at bounding box center [233, 137] width 16 height 16
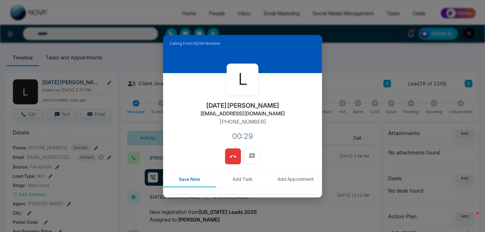
click at [237, 156] on button at bounding box center [233, 157] width 16 height 16
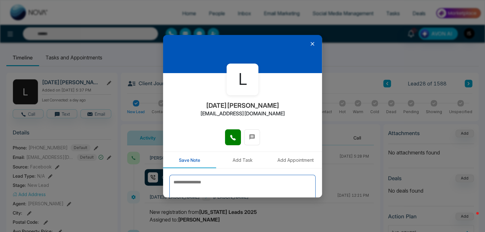
click at [238, 178] on textarea at bounding box center [243, 191] width 146 height 32
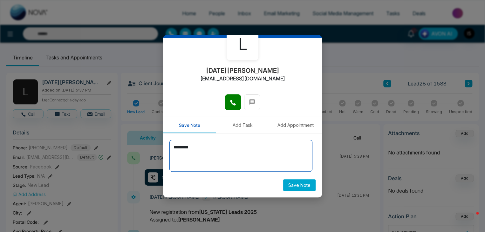
type textarea "*********"
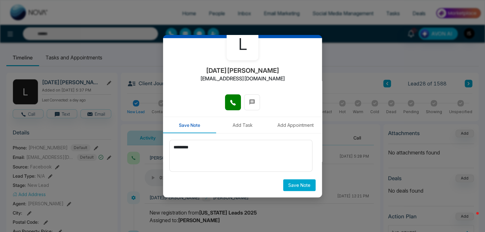
click at [298, 188] on button "Save Note" at bounding box center [299, 185] width 32 height 12
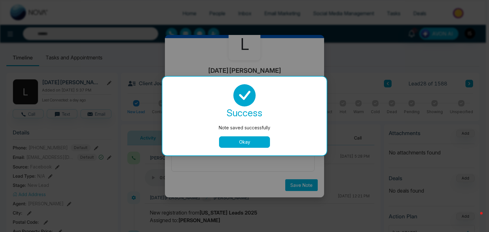
click at [240, 140] on button "Okay" at bounding box center [244, 141] width 51 height 11
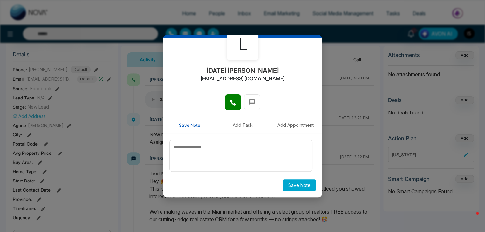
scroll to position [0, 0]
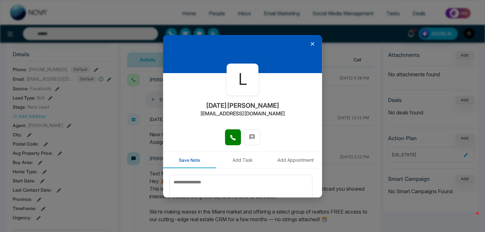
click at [309, 42] on icon at bounding box center [312, 44] width 6 height 6
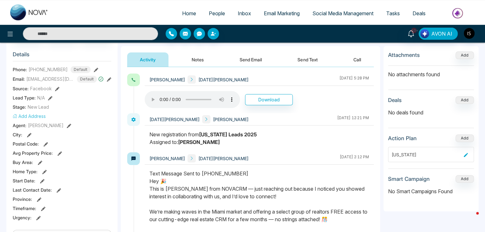
click at [4, 167] on div "Timeline Tasks and Appointments L LUCIA VANEGAS Added on August 15 2025 | 5:37 …" at bounding box center [242, 214] width 485 height 501
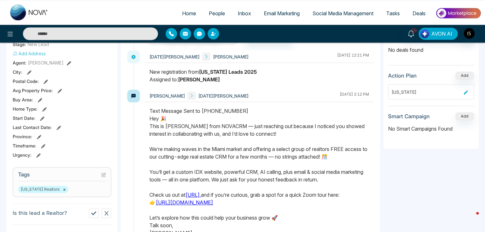
scroll to position [144, 0]
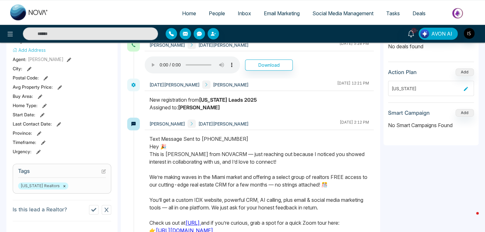
click at [102, 170] on icon at bounding box center [103, 171] width 4 height 4
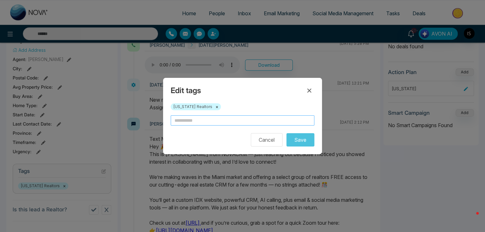
click at [189, 122] on input "text" at bounding box center [243, 120] width 144 height 10
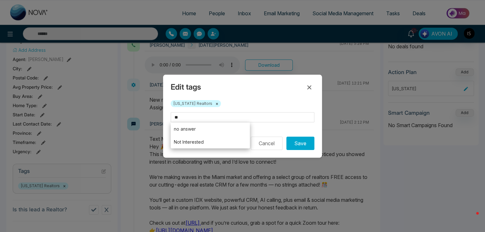
click at [202, 129] on li "no answer" at bounding box center [210, 128] width 79 height 13
type input "*********"
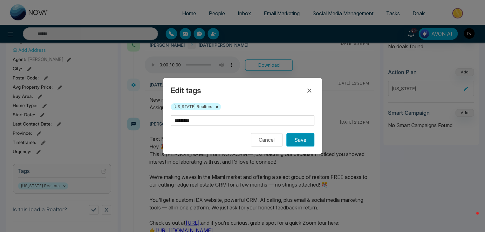
click at [305, 140] on button "Save" at bounding box center [301, 139] width 28 height 13
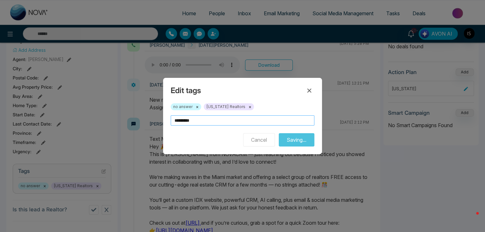
click at [240, 124] on input "*********" at bounding box center [243, 120] width 144 height 10
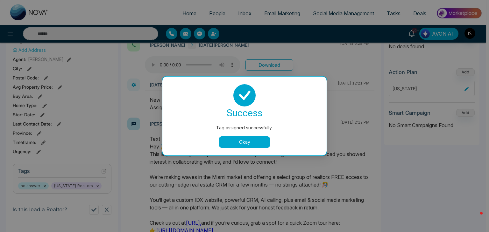
click at [246, 146] on button "Okay" at bounding box center [244, 141] width 51 height 11
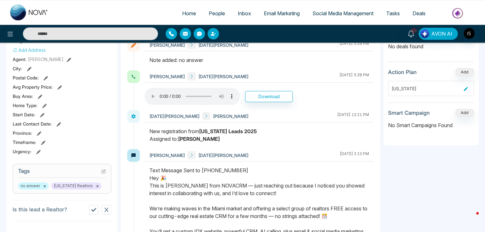
click at [104, 172] on icon at bounding box center [103, 171] width 4 height 4
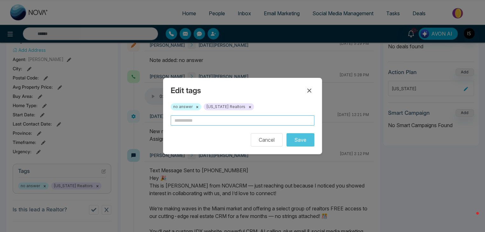
click at [192, 119] on input "text" at bounding box center [243, 120] width 144 height 10
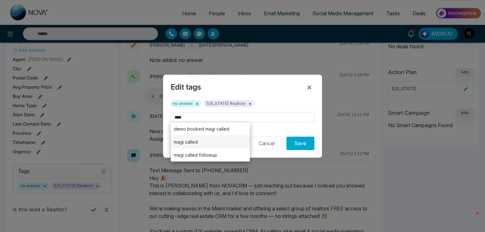
click at [202, 138] on li "magi called" at bounding box center [210, 141] width 79 height 13
type input "**********"
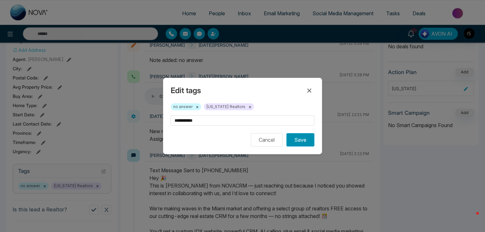
click at [303, 141] on button "Save" at bounding box center [301, 139] width 28 height 13
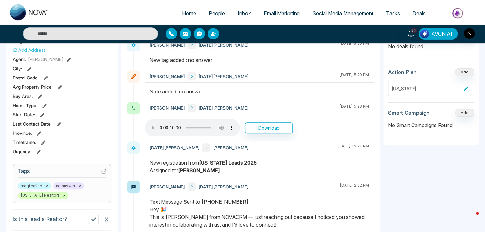
click at [259, 142] on div "LUCIA VANEGAS Ishmeet Singh August 20 2025 | 12:21 PM" at bounding box center [259, 148] width 229 height 12
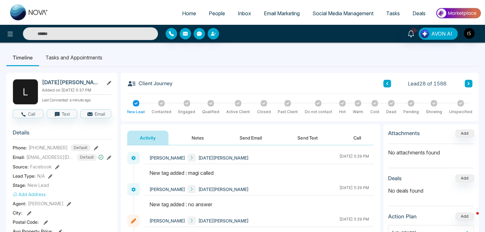
click at [467, 83] on icon at bounding box center [468, 84] width 3 height 4
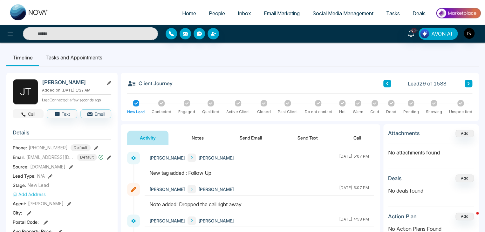
click at [37, 111] on button "Call" at bounding box center [28, 113] width 31 height 9
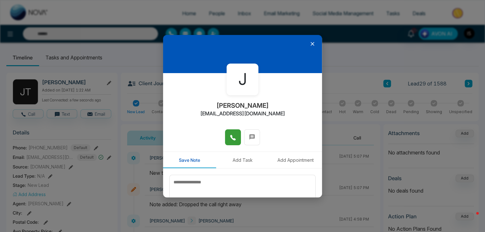
click at [237, 138] on button at bounding box center [233, 137] width 16 height 16
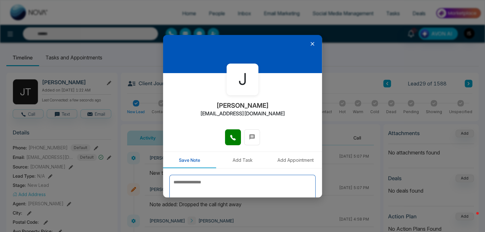
click at [219, 182] on textarea at bounding box center [243, 191] width 146 height 32
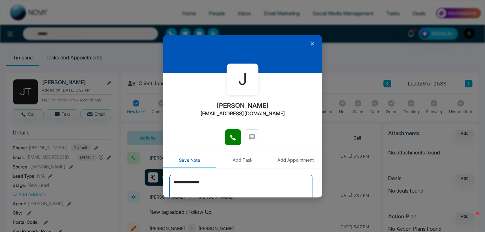
scroll to position [35, 0]
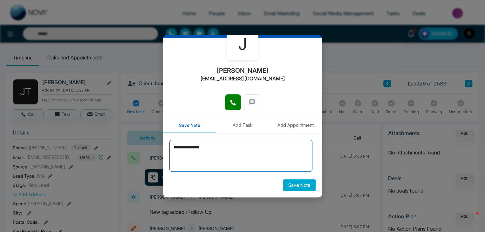
type textarea "**********"
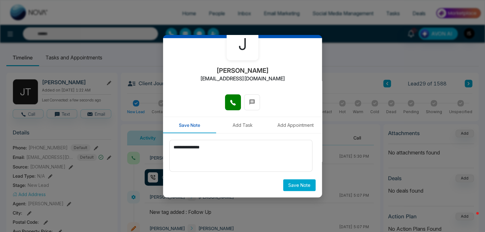
click at [299, 187] on button "Save Note" at bounding box center [299, 185] width 32 height 12
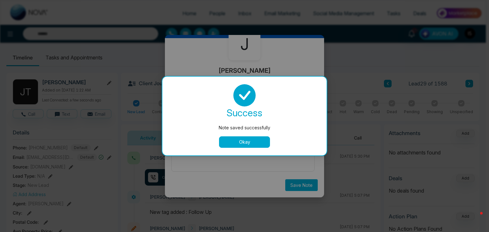
click at [260, 140] on button "Okay" at bounding box center [244, 141] width 51 height 11
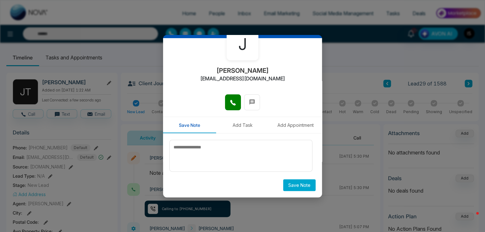
scroll to position [0, 0]
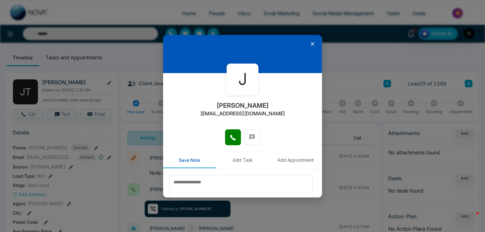
click at [311, 43] on icon at bounding box center [313, 44] width 4 height 4
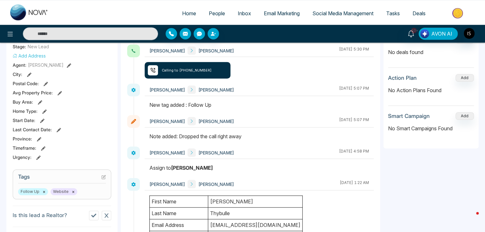
scroll to position [141, 0]
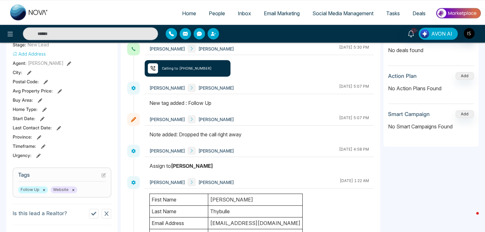
click at [103, 176] on icon at bounding box center [103, 175] width 3 height 3
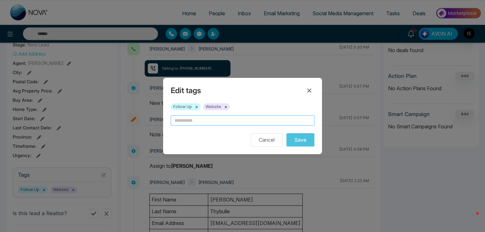
click at [191, 118] on input "text" at bounding box center [243, 120] width 144 height 10
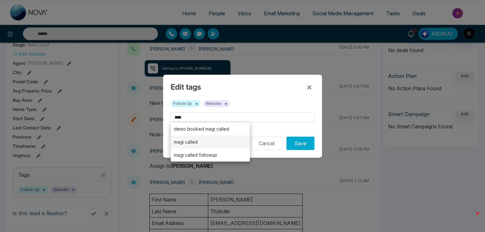
click at [220, 142] on li "magi called" at bounding box center [210, 141] width 79 height 13
type input "**********"
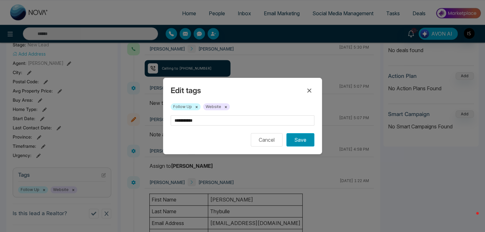
click at [303, 143] on button "Save" at bounding box center [301, 139] width 28 height 13
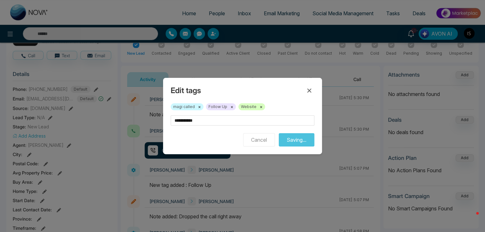
scroll to position [57, 0]
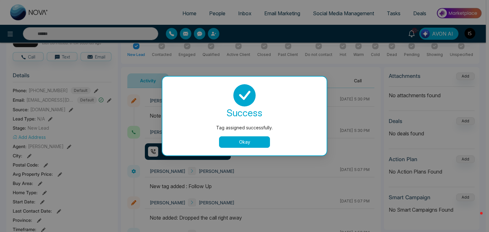
click at [260, 140] on button "Okay" at bounding box center [244, 141] width 51 height 11
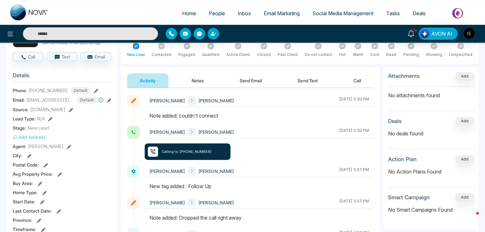
scroll to position [0, 0]
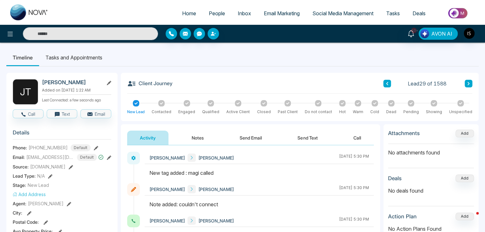
click at [468, 86] on button at bounding box center [469, 84] width 8 height 8
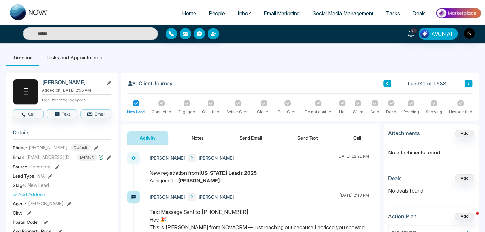
click at [469, 83] on icon at bounding box center [468, 84] width 3 height 4
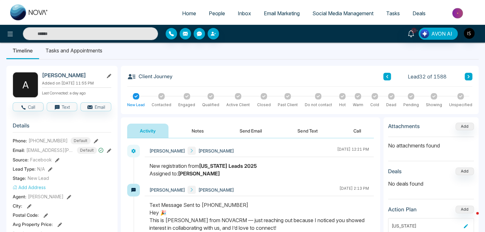
scroll to position [3, 0]
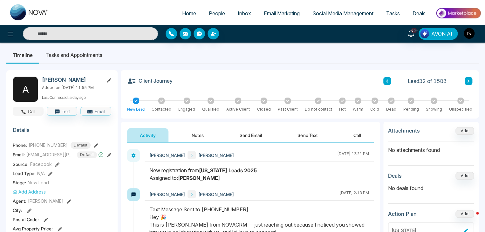
click at [32, 112] on button "Call" at bounding box center [28, 111] width 31 height 9
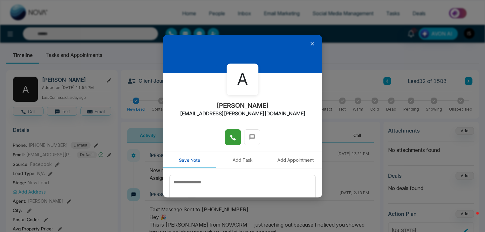
click at [230, 134] on span at bounding box center [233, 138] width 6 height 10
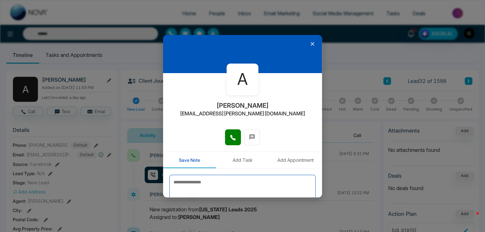
click at [212, 186] on textarea at bounding box center [243, 191] width 146 height 32
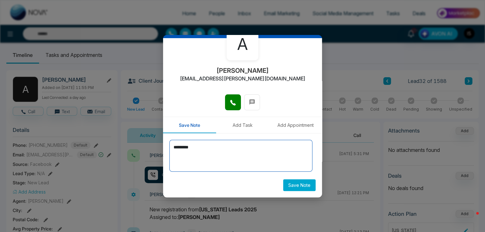
type textarea "*********"
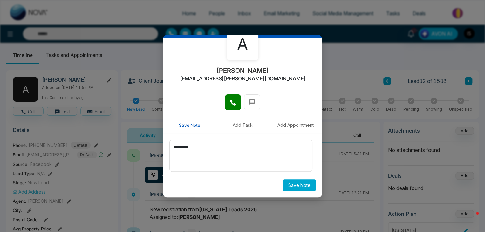
click at [293, 185] on button "Save Note" at bounding box center [299, 185] width 32 height 12
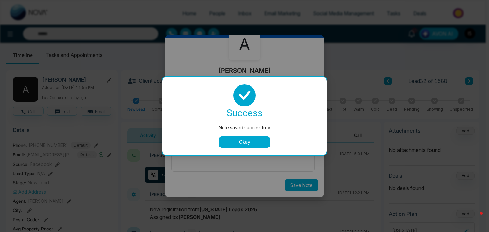
click at [249, 142] on button "Okay" at bounding box center [244, 141] width 51 height 11
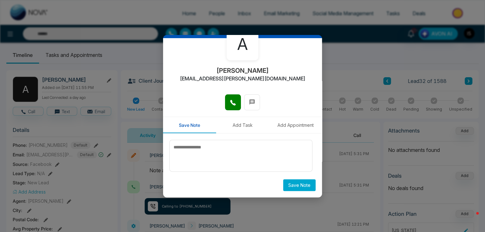
scroll to position [0, 0]
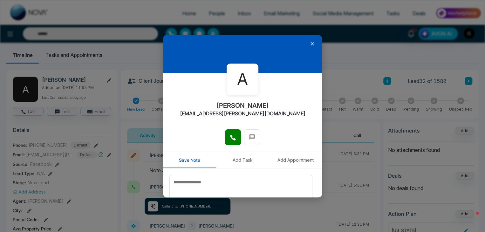
click at [309, 42] on icon at bounding box center [312, 44] width 6 height 6
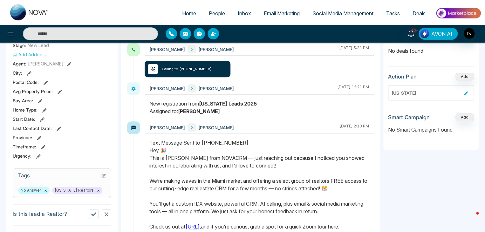
scroll to position [141, 0]
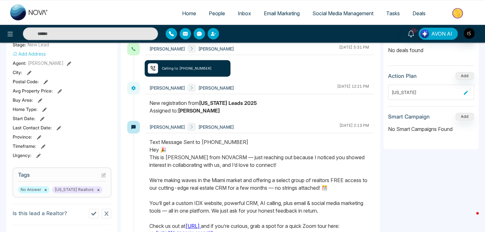
click at [106, 171] on section "Tags No Answer × Florida Realtors ×" at bounding box center [62, 183] width 99 height 30
click at [104, 175] on icon at bounding box center [103, 175] width 4 height 4
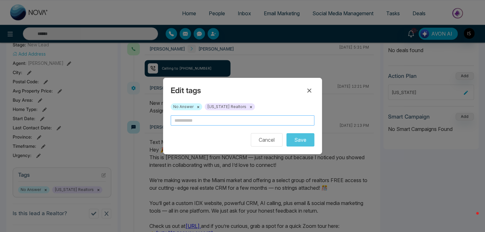
click at [184, 121] on input "text" at bounding box center [243, 120] width 144 height 10
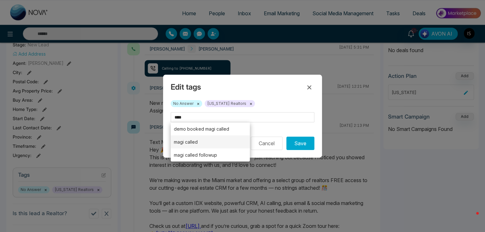
click at [205, 141] on li "magi called" at bounding box center [210, 141] width 79 height 13
type input "**********"
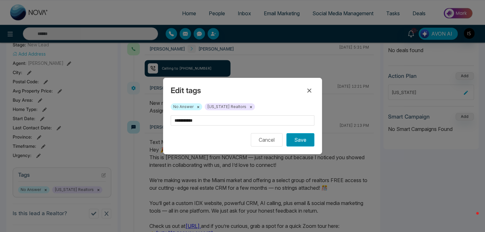
click at [301, 143] on button "Save" at bounding box center [301, 139] width 28 height 13
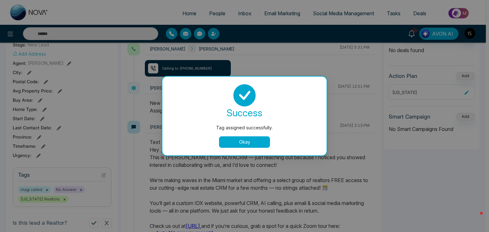
click at [311, 88] on div at bounding box center [244, 95] width 149 height 22
click at [256, 137] on button "Okay" at bounding box center [244, 141] width 51 height 11
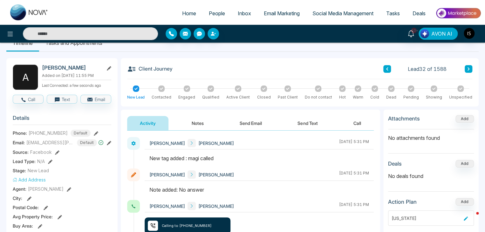
scroll to position [0, 0]
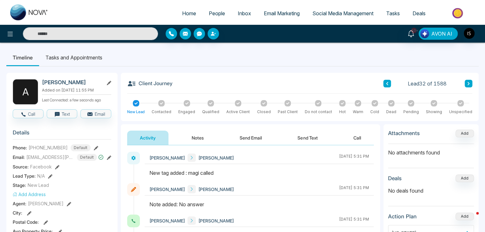
click at [468, 82] on icon at bounding box center [468, 84] width 3 height 4
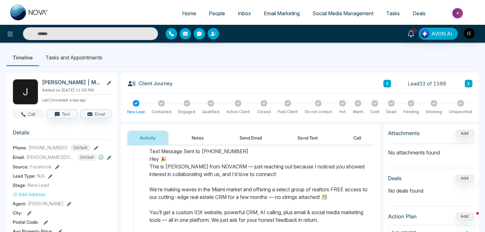
click at [33, 114] on button "Call" at bounding box center [28, 113] width 31 height 9
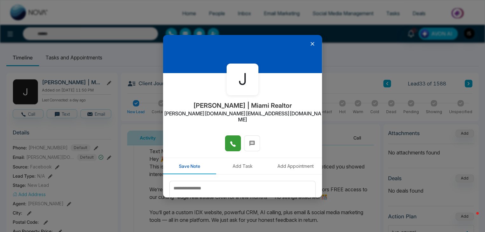
click at [233, 141] on icon at bounding box center [233, 144] width 6 height 6
click at [207, 188] on textarea at bounding box center [243, 197] width 146 height 32
click at [237, 138] on button at bounding box center [233, 143] width 16 height 16
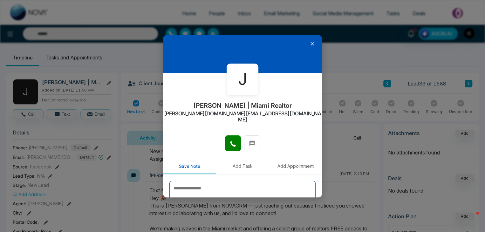
click at [211, 184] on textarea at bounding box center [243, 197] width 146 height 32
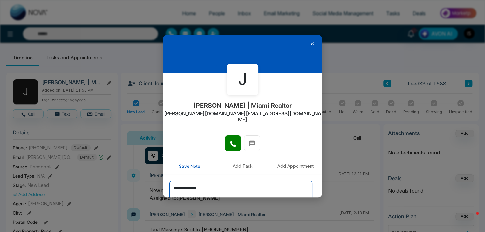
scroll to position [35, 0]
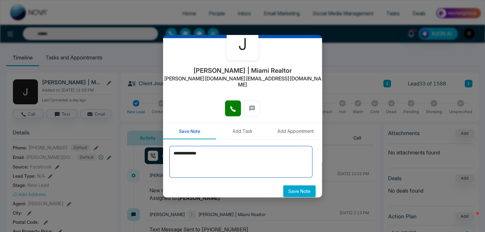
type textarea "**********"
click at [292, 185] on button "Save Note" at bounding box center [299, 191] width 32 height 12
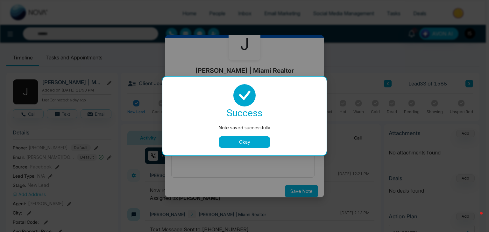
click at [252, 144] on button "Okay" at bounding box center [244, 141] width 51 height 11
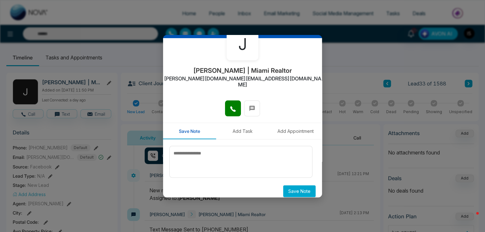
scroll to position [0, 0]
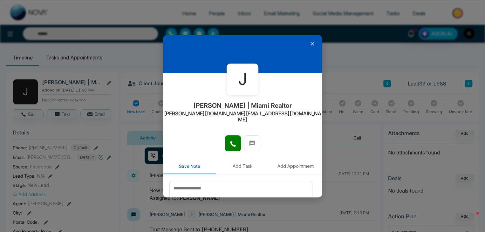
click at [310, 42] on icon at bounding box center [312, 44] width 6 height 6
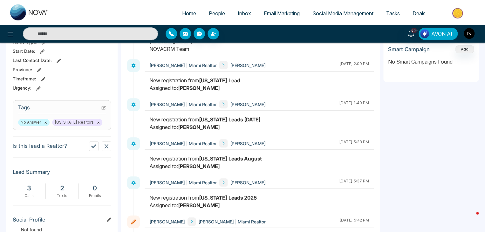
scroll to position [212, 0]
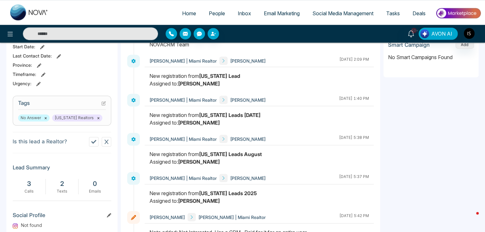
click at [103, 103] on icon at bounding box center [104, 102] width 3 height 3
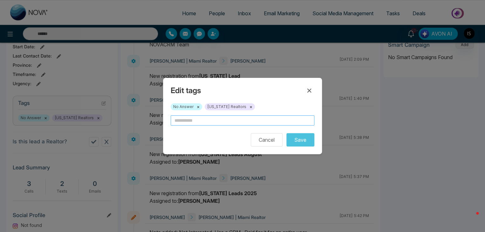
click at [183, 123] on input "text" at bounding box center [243, 120] width 144 height 10
type input "**********"
click at [296, 136] on button "Save" at bounding box center [301, 139] width 28 height 13
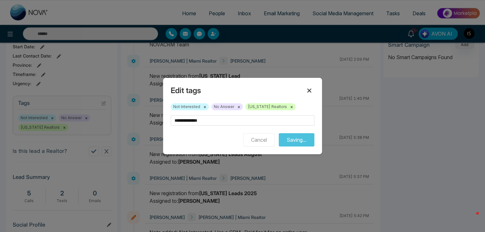
click at [308, 89] on icon at bounding box center [310, 91] width 4 height 4
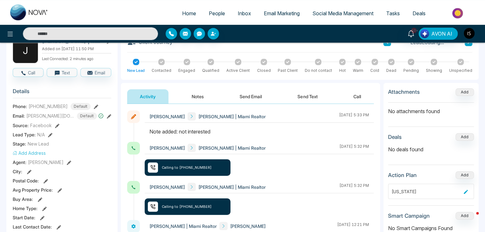
scroll to position [0, 0]
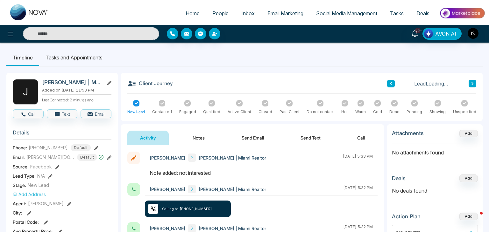
click at [387, 81] on body "Home People Inbox Email Marketing Social Media Management Tasks Deals 10+ AVON …" at bounding box center [244, 116] width 489 height 232
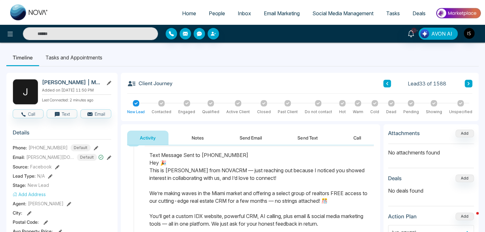
scroll to position [169, 0]
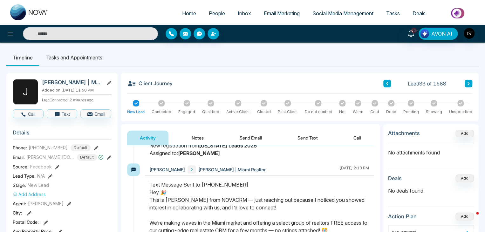
click at [388, 82] on icon at bounding box center [387, 83] width 2 height 3
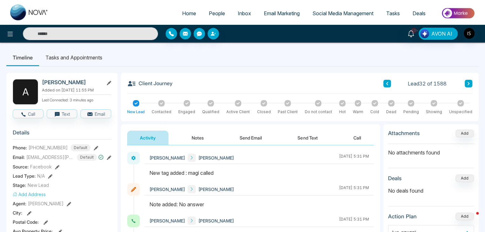
click at [387, 80] on button at bounding box center [388, 84] width 8 height 8
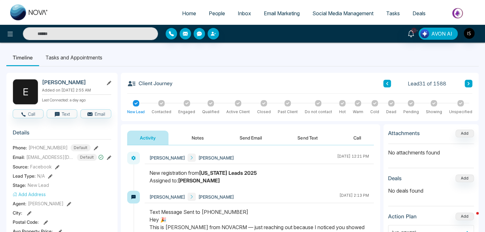
click at [388, 86] on button at bounding box center [388, 84] width 8 height 8
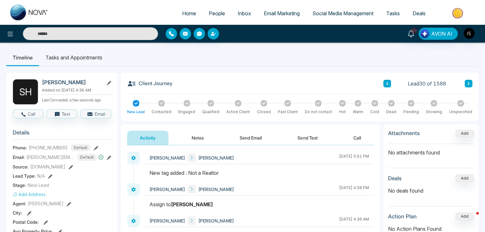
click at [390, 85] on button at bounding box center [388, 84] width 8 height 8
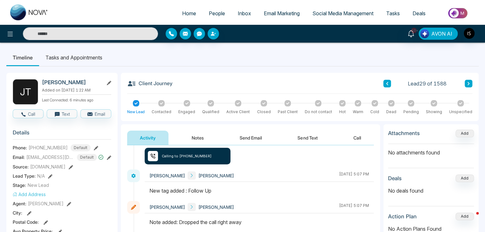
click at [467, 83] on icon at bounding box center [468, 84] width 3 height 4
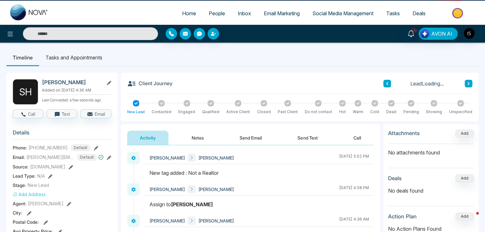
click at [467, 83] on icon at bounding box center [468, 84] width 3 height 4
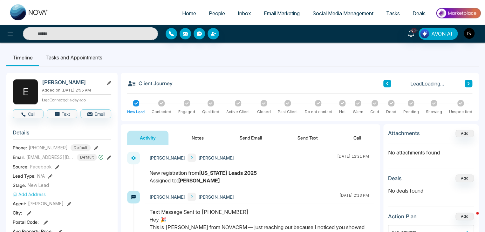
click at [467, 83] on icon at bounding box center [468, 84] width 3 height 4
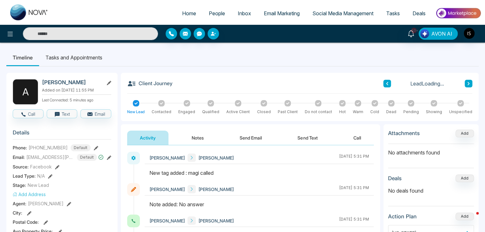
click at [467, 83] on icon at bounding box center [468, 84] width 3 height 4
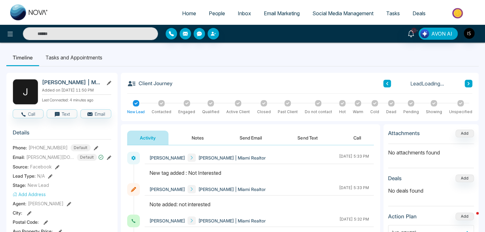
click at [467, 83] on icon at bounding box center [468, 84] width 3 height 4
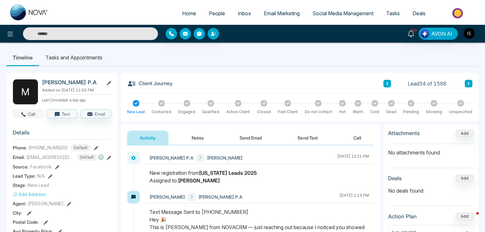
click at [30, 112] on button "Call" at bounding box center [28, 113] width 31 height 9
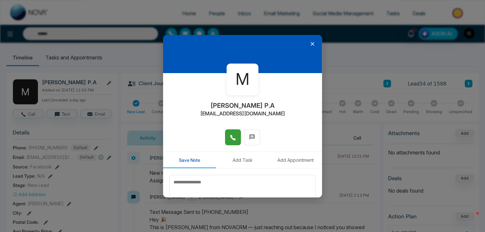
click at [225, 132] on button at bounding box center [233, 137] width 16 height 16
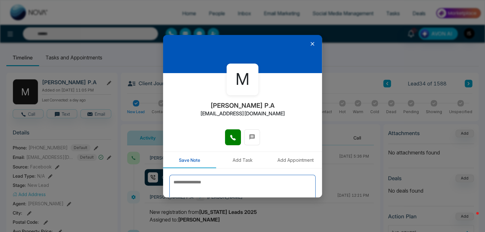
click at [209, 182] on textarea at bounding box center [243, 191] width 146 height 32
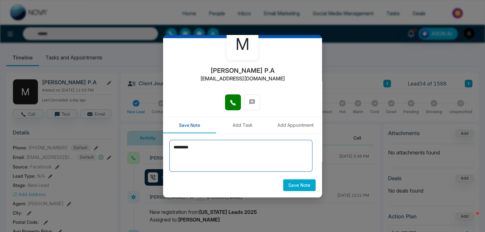
type textarea "*********"
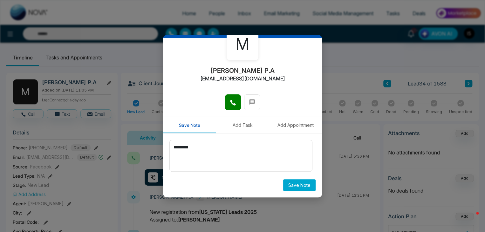
click at [298, 184] on button "Save Note" at bounding box center [299, 185] width 32 height 12
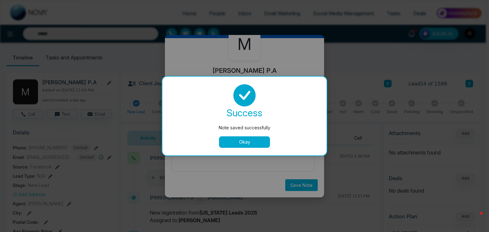
click at [245, 141] on button "Okay" at bounding box center [244, 141] width 51 height 11
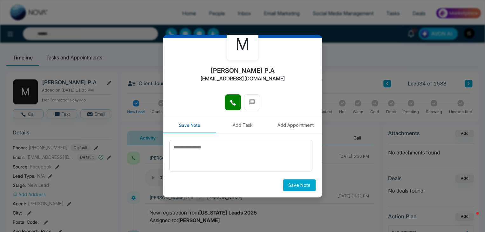
scroll to position [0, 0]
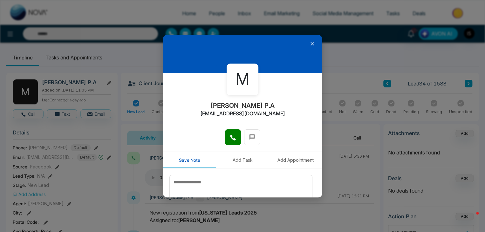
click at [309, 40] on div at bounding box center [242, 54] width 159 height 38
click at [309, 42] on div at bounding box center [242, 54] width 159 height 38
click at [309, 42] on icon at bounding box center [312, 44] width 6 height 6
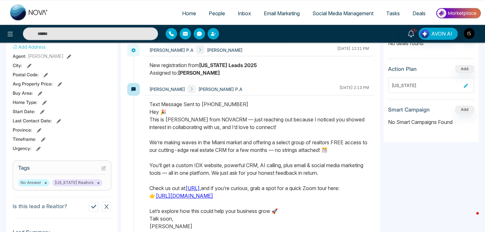
scroll to position [162, 0]
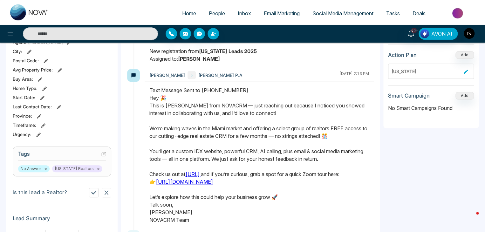
click at [105, 153] on icon at bounding box center [103, 154] width 4 height 4
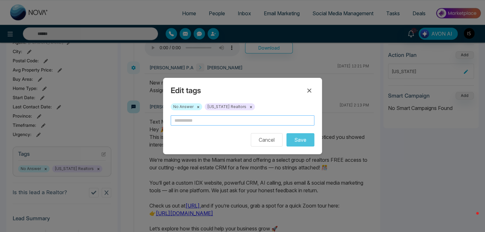
click at [189, 123] on input "text" at bounding box center [243, 120] width 144 height 10
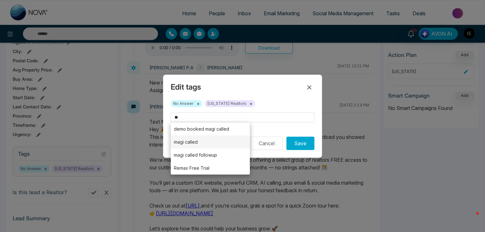
click at [204, 144] on li "magi called" at bounding box center [210, 141] width 79 height 13
type input "**********"
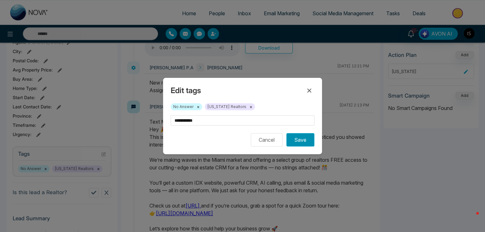
click at [302, 139] on button "Save" at bounding box center [301, 139] width 28 height 13
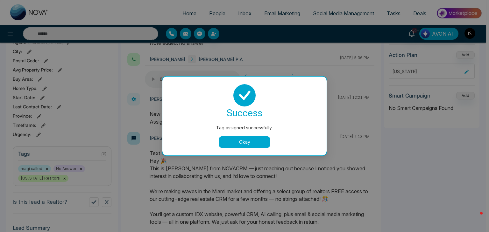
click at [244, 139] on button "Okay" at bounding box center [244, 141] width 51 height 11
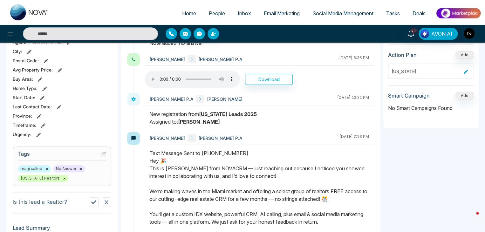
scroll to position [0, 0]
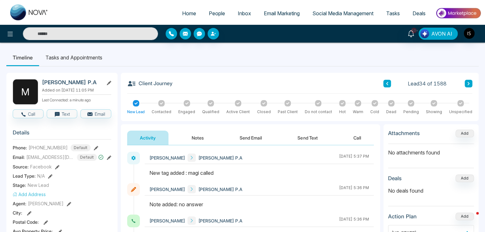
click at [470, 84] on button at bounding box center [469, 84] width 8 height 8
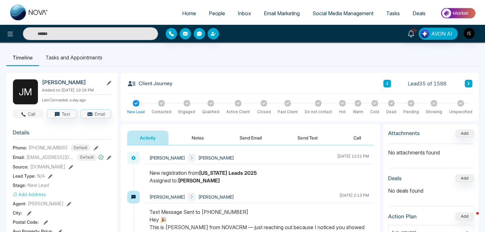
click at [34, 113] on button "Call" at bounding box center [28, 113] width 31 height 9
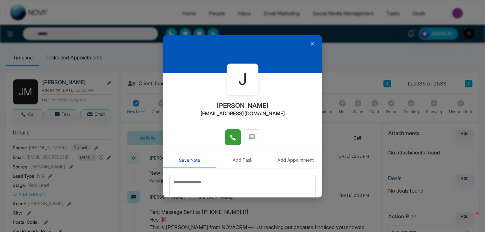
click at [234, 136] on icon at bounding box center [233, 138] width 6 height 6
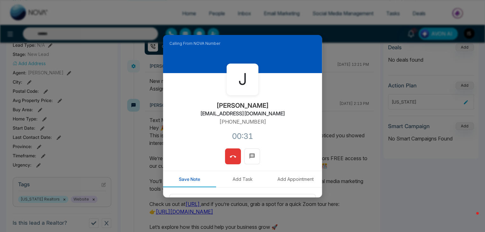
scroll to position [54, 0]
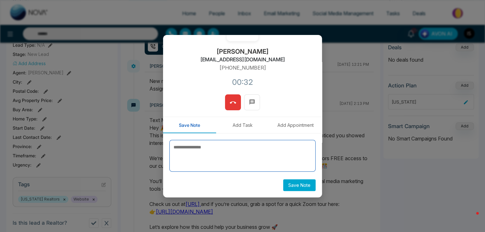
click at [200, 150] on textarea at bounding box center [243, 156] width 146 height 32
type textarea "*********"
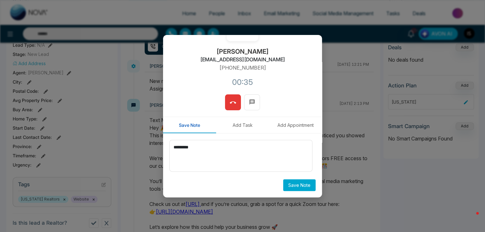
click at [290, 185] on button "Save Note" at bounding box center [299, 185] width 32 height 12
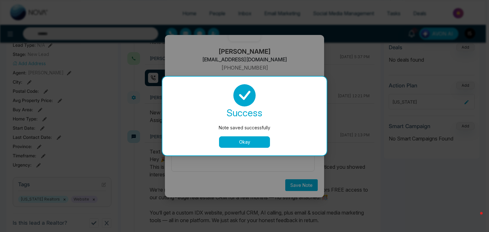
click at [252, 138] on button "Okay" at bounding box center [244, 141] width 51 height 11
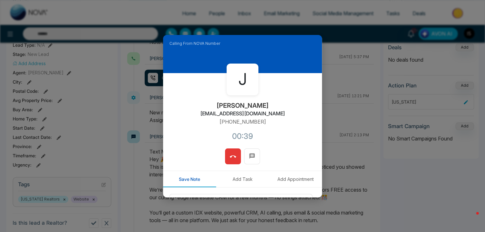
scroll to position [0, 0]
click at [235, 152] on button at bounding box center [233, 157] width 16 height 16
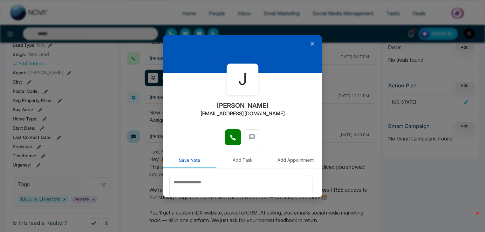
click at [309, 43] on icon at bounding box center [312, 44] width 6 height 6
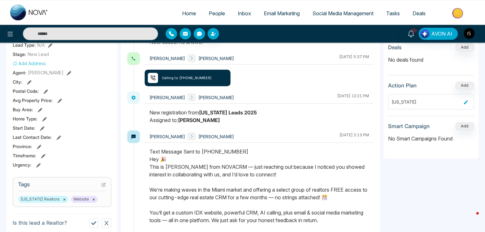
click at [102, 185] on icon at bounding box center [103, 184] width 3 height 3
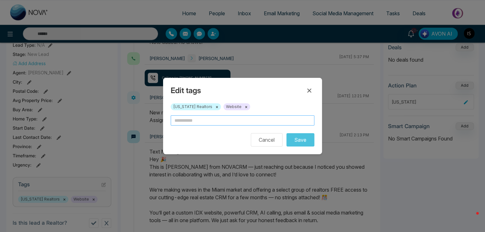
click at [180, 124] on input "text" at bounding box center [243, 120] width 144 height 10
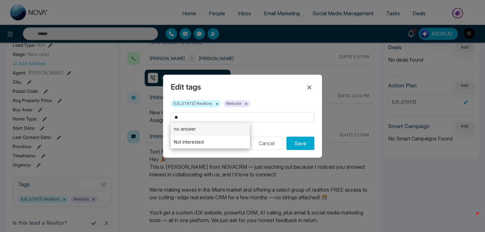
click at [195, 130] on li "no answer" at bounding box center [210, 128] width 79 height 13
type input "*********"
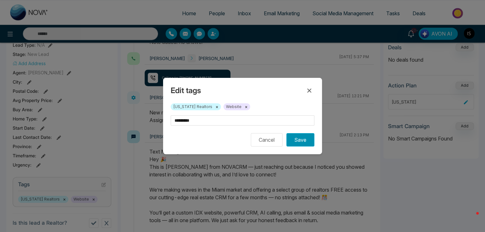
click at [303, 141] on button "Save" at bounding box center [301, 139] width 28 height 13
click at [234, 118] on input "*********" at bounding box center [243, 120] width 144 height 10
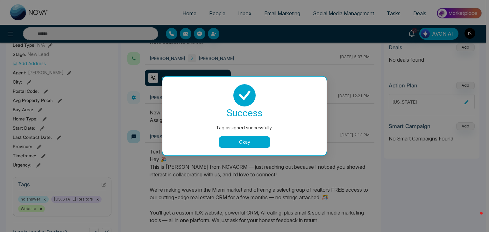
click at [242, 142] on button "Okay" at bounding box center [244, 141] width 51 height 11
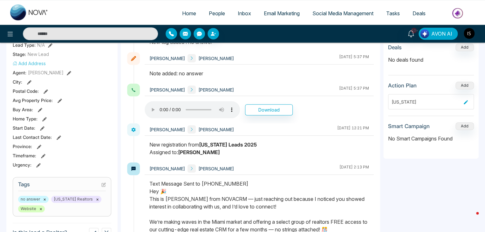
click at [104, 184] on icon at bounding box center [103, 185] width 4 height 4
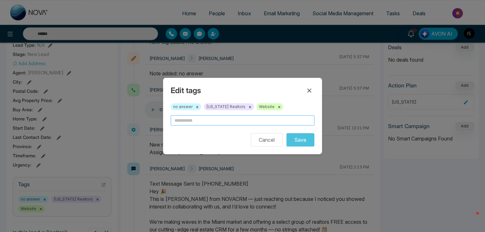
click at [200, 124] on input "text" at bounding box center [243, 120] width 144 height 10
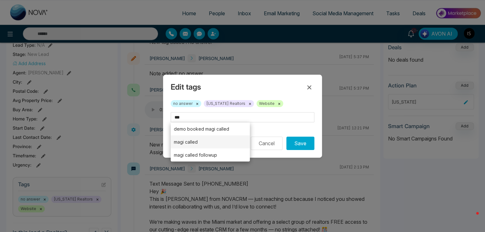
click at [187, 142] on li "magi called" at bounding box center [210, 141] width 79 height 13
type input "**********"
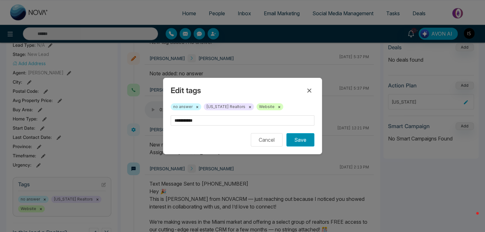
click at [296, 136] on button "Save" at bounding box center [301, 139] width 28 height 13
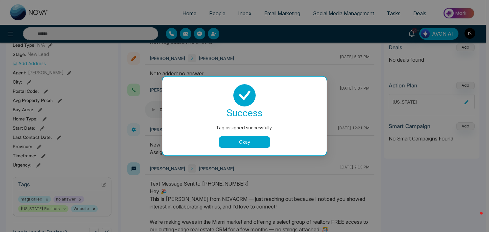
click at [310, 92] on div "Tag assigned successfully. success Tag assigned successfully. Okay" at bounding box center [244, 116] width 489 height 232
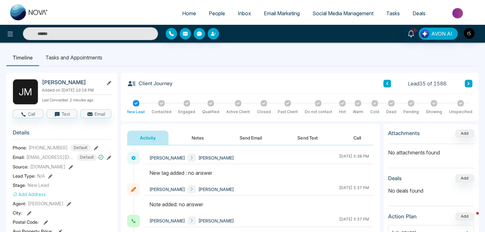
click at [468, 82] on icon at bounding box center [468, 84] width 3 height 4
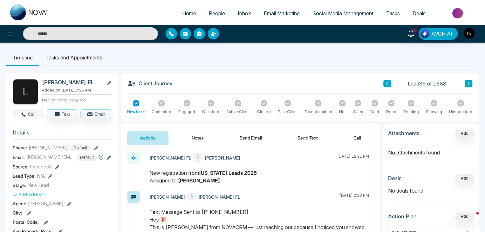
click at [33, 115] on button "Call" at bounding box center [28, 113] width 31 height 9
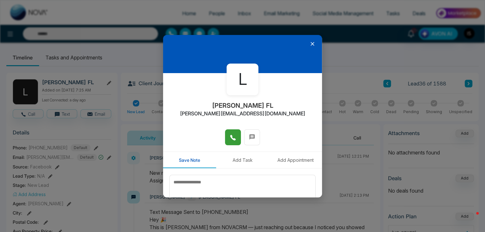
click at [232, 141] on icon at bounding box center [233, 138] width 6 height 6
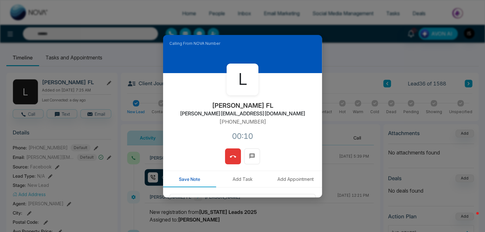
click at [234, 159] on button at bounding box center [233, 157] width 16 height 16
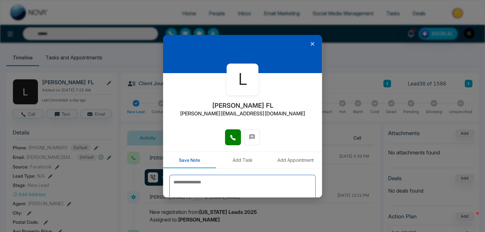
click at [198, 188] on textarea at bounding box center [243, 191] width 146 height 32
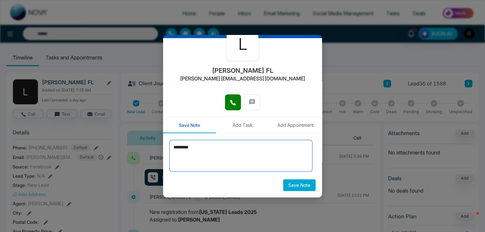
type textarea "*********"
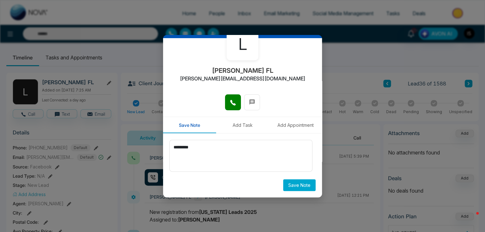
click at [304, 184] on button "Save Note" at bounding box center [299, 185] width 32 height 12
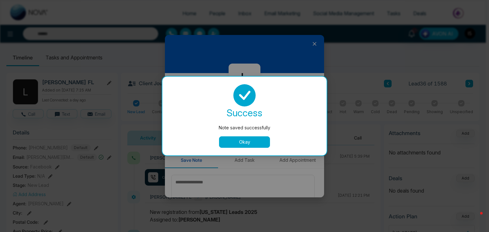
click at [258, 139] on button "Okay" at bounding box center [244, 141] width 51 height 11
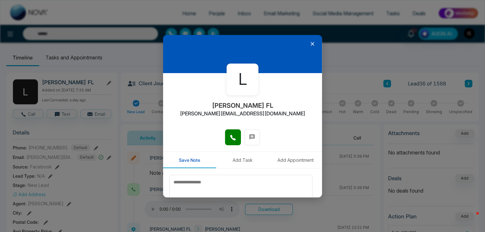
click at [309, 45] on icon at bounding box center [312, 44] width 6 height 6
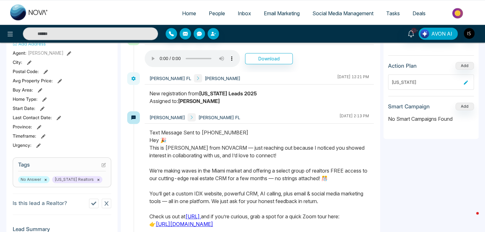
scroll to position [162, 0]
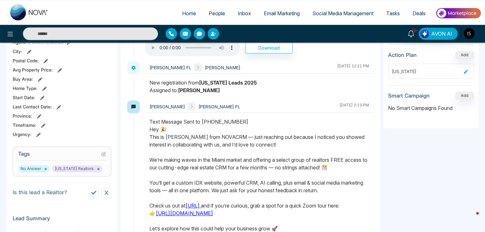
click at [103, 154] on icon at bounding box center [104, 153] width 3 height 3
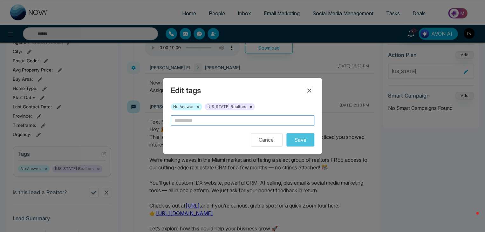
click at [188, 119] on input "text" at bounding box center [243, 120] width 144 height 10
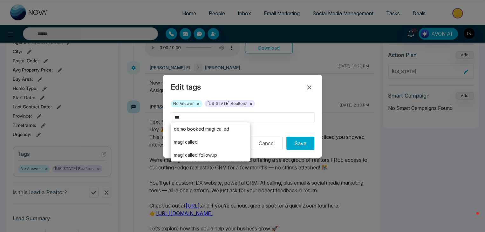
click at [195, 166] on div "Edit tags No Answer × Florida Realtors × *** demo booked magi called magi calle…" at bounding box center [242, 116] width 485 height 232
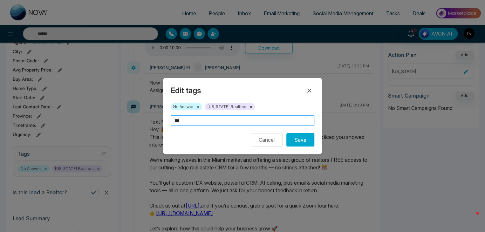
click at [206, 125] on input "***" at bounding box center [243, 120] width 144 height 10
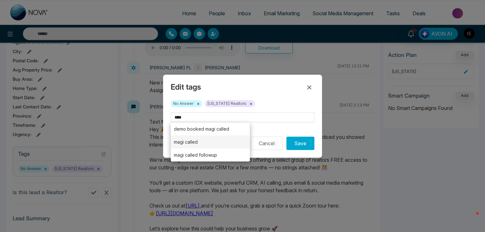
click at [197, 140] on li "magi called" at bounding box center [210, 141] width 79 height 13
type input "**********"
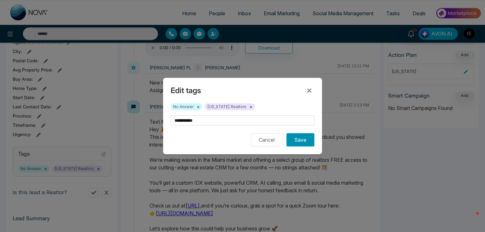
click at [303, 139] on button "Save" at bounding box center [301, 139] width 28 height 13
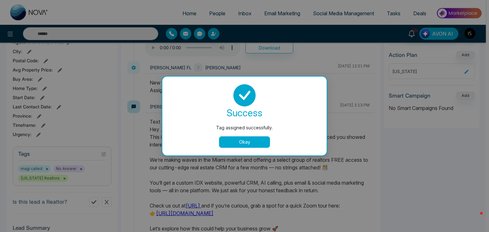
click at [259, 143] on button "Okay" at bounding box center [244, 141] width 51 height 11
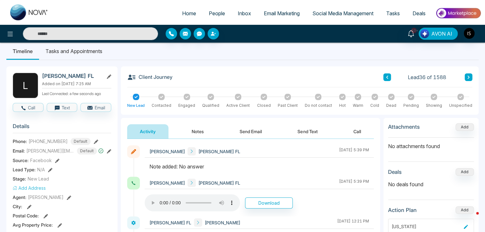
scroll to position [0, 0]
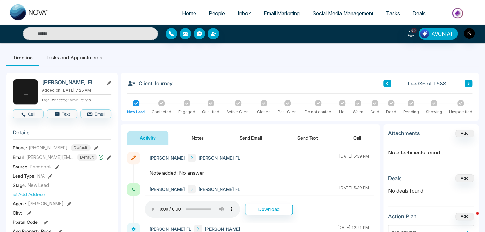
click at [468, 84] on icon at bounding box center [468, 84] width 3 height 4
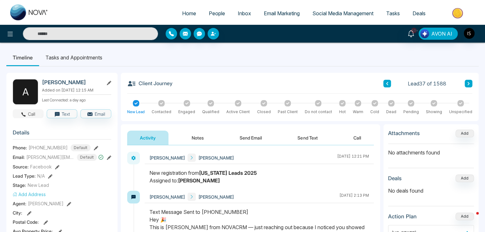
click at [27, 118] on button "Call" at bounding box center [28, 113] width 31 height 9
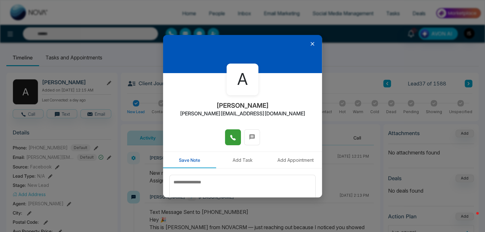
click at [232, 133] on span at bounding box center [233, 138] width 6 height 10
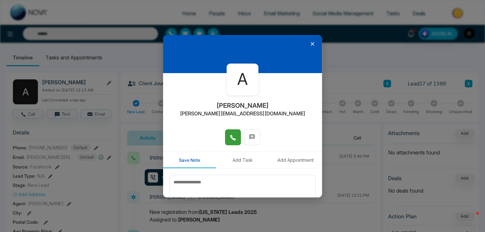
click at [232, 133] on span at bounding box center [233, 138] width 6 height 10
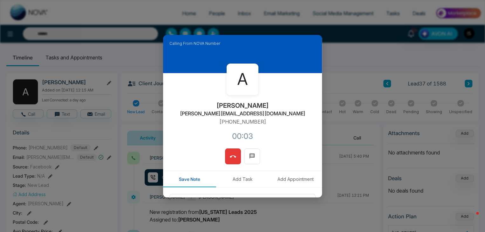
click at [225, 159] on button at bounding box center [233, 157] width 16 height 16
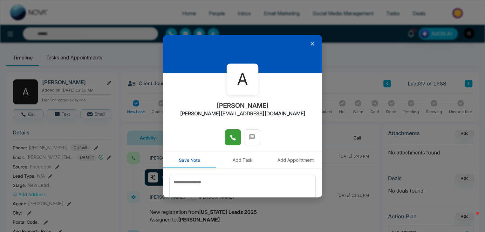
scroll to position [35, 0]
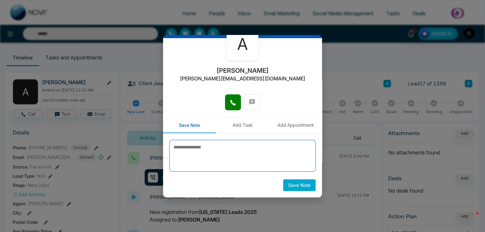
click at [201, 148] on textarea at bounding box center [243, 156] width 146 height 32
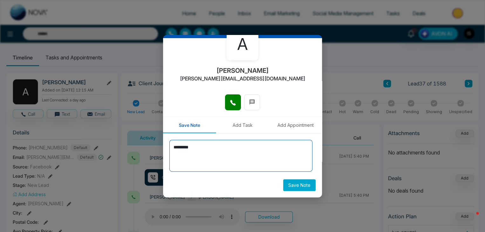
type textarea "*********"
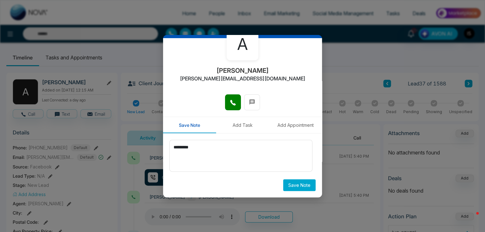
click at [303, 187] on button "Save Note" at bounding box center [299, 185] width 32 height 12
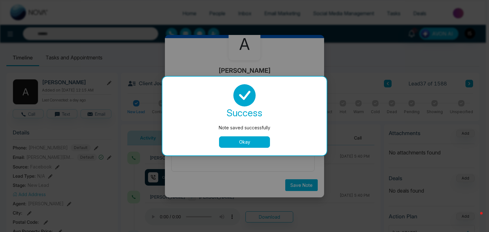
click at [243, 142] on button "Okay" at bounding box center [244, 141] width 51 height 11
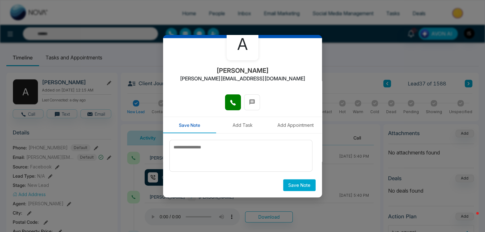
scroll to position [0, 0]
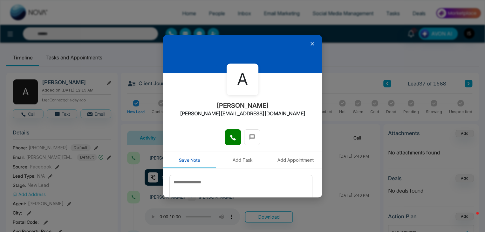
click at [311, 44] on icon at bounding box center [313, 44] width 4 height 4
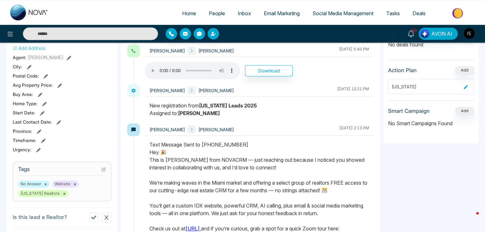
scroll to position [158, 0]
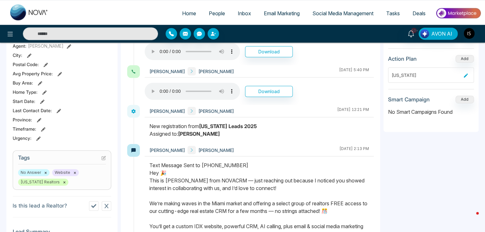
click at [104, 159] on icon at bounding box center [104, 157] width 3 height 3
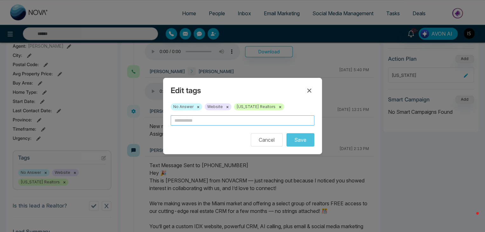
click at [187, 122] on input "text" at bounding box center [243, 120] width 144 height 10
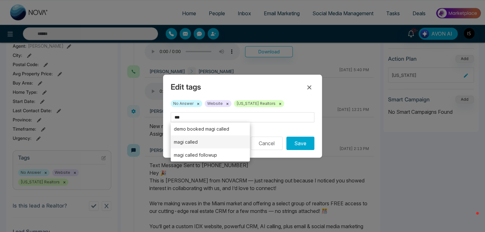
click at [200, 142] on li "magi called" at bounding box center [210, 141] width 79 height 13
type input "**********"
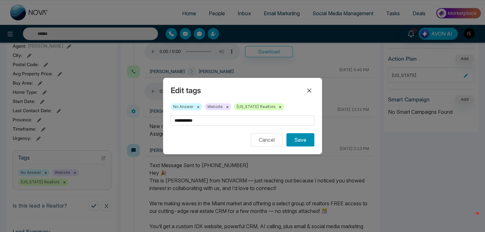
click at [304, 140] on button "Save" at bounding box center [301, 139] width 28 height 13
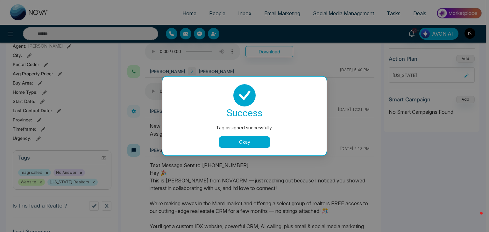
click at [255, 137] on button "Okay" at bounding box center [244, 141] width 51 height 11
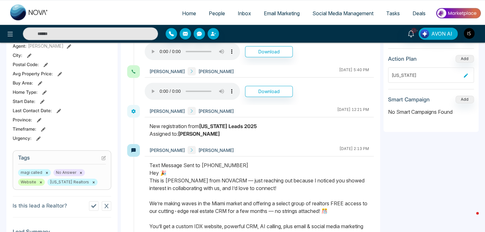
scroll to position [0, 0]
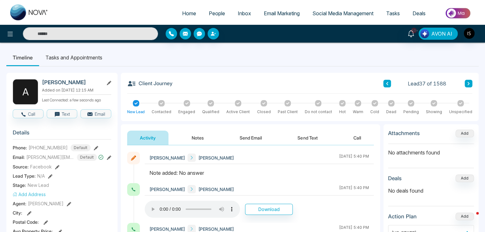
click at [469, 82] on icon at bounding box center [468, 84] width 3 height 4
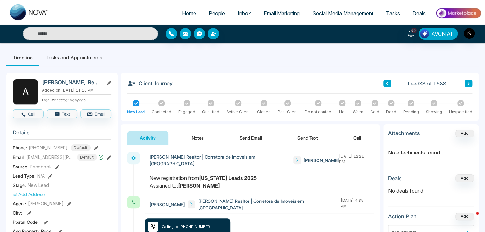
click at [470, 83] on icon at bounding box center [468, 84] width 3 height 4
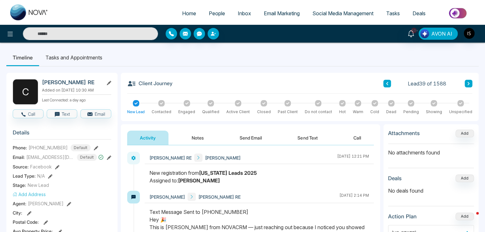
click at [468, 84] on icon at bounding box center [468, 84] width 3 height 4
click at [469, 85] on icon at bounding box center [468, 84] width 3 height 4
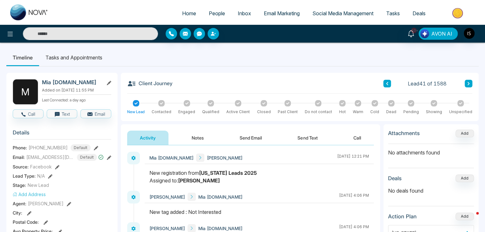
click at [472, 85] on button at bounding box center [469, 84] width 8 height 8
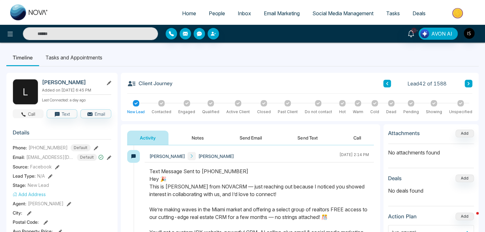
click at [37, 110] on button "Call" at bounding box center [28, 113] width 31 height 9
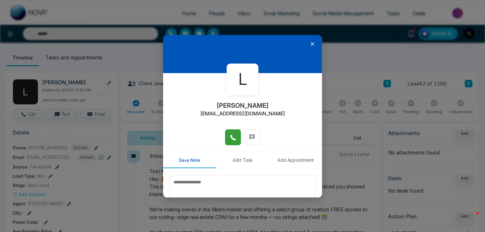
click at [231, 143] on button at bounding box center [233, 137] width 16 height 16
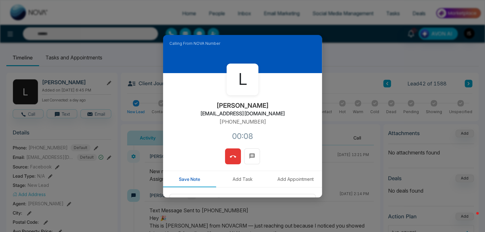
click at [232, 156] on icon at bounding box center [233, 157] width 6 height 2
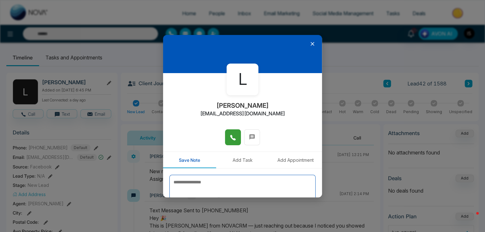
click at [211, 186] on textarea at bounding box center [243, 191] width 146 height 32
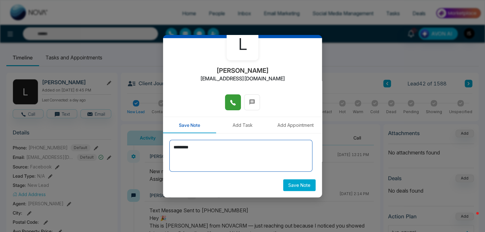
type textarea "*********"
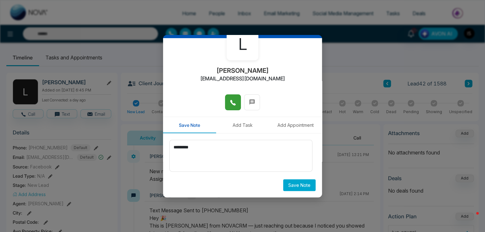
click at [300, 184] on button "Save Note" at bounding box center [299, 185] width 32 height 12
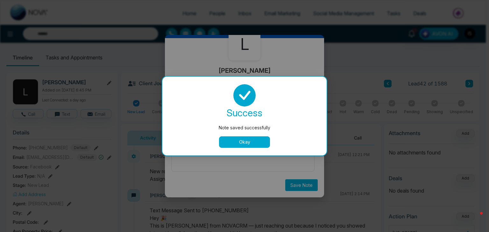
click at [263, 146] on button "Okay" at bounding box center [244, 141] width 51 height 11
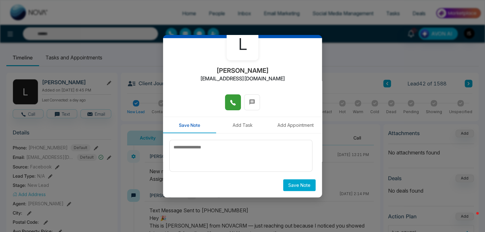
scroll to position [0, 0]
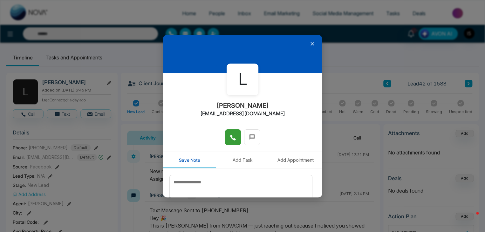
click at [311, 43] on icon at bounding box center [313, 44] width 4 height 4
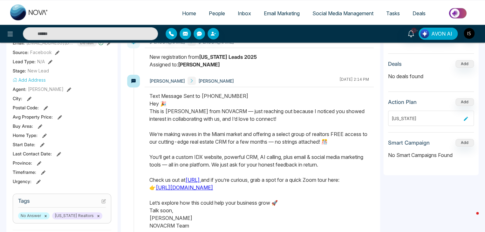
scroll to position [121, 0]
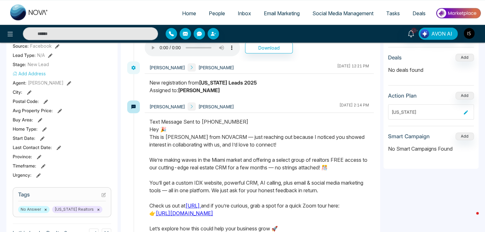
drag, startPoint x: 69, startPoint y: 185, endPoint x: 102, endPoint y: 194, distance: 34.3
click at [102, 194] on div "L Luis E Gutierrez Added on August 9 2025 | 6:45 PM Last Connected: a day ago C…" at bounding box center [61, 181] width 111 height 458
click at [102, 194] on icon at bounding box center [103, 195] width 4 height 4
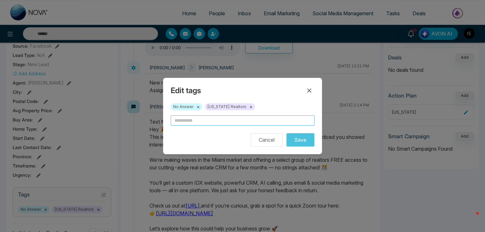
click at [177, 121] on input "text" at bounding box center [243, 120] width 144 height 10
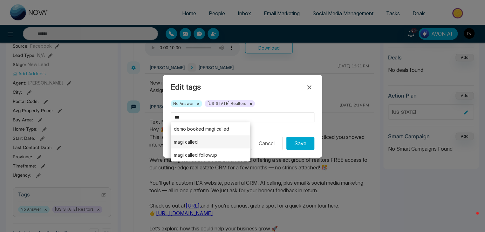
click at [199, 141] on li "magi called" at bounding box center [210, 141] width 79 height 13
type input "**********"
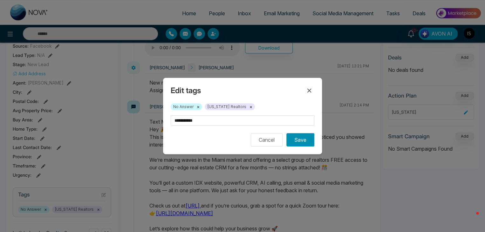
click at [303, 144] on button "Save" at bounding box center [301, 139] width 28 height 13
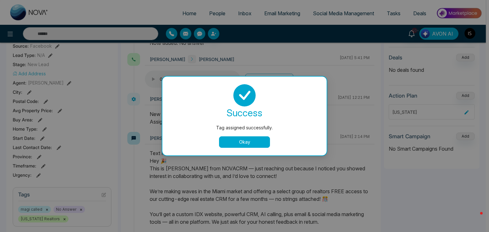
click at [247, 144] on button "Okay" at bounding box center [244, 141] width 51 height 11
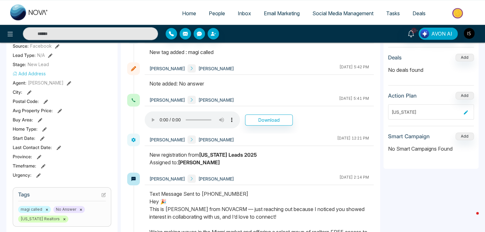
scroll to position [0, 0]
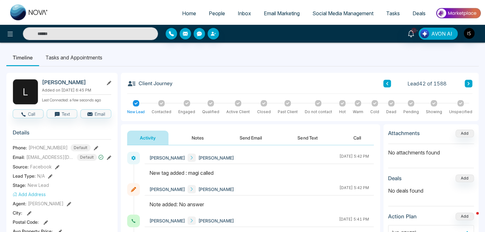
click at [468, 84] on icon at bounding box center [468, 84] width 3 height 4
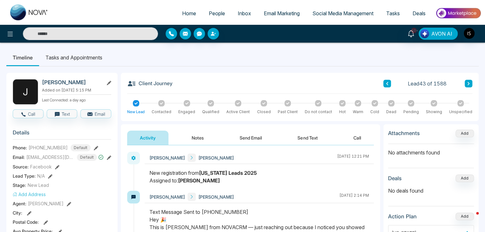
click at [466, 85] on button at bounding box center [469, 84] width 8 height 8
click at [28, 115] on button "Call" at bounding box center [28, 113] width 31 height 9
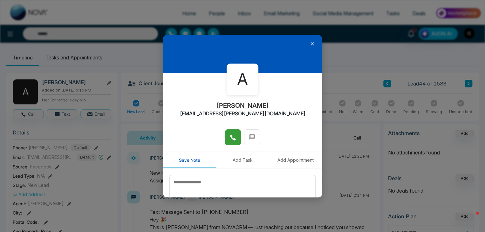
click at [233, 140] on icon at bounding box center [232, 137] width 5 height 5
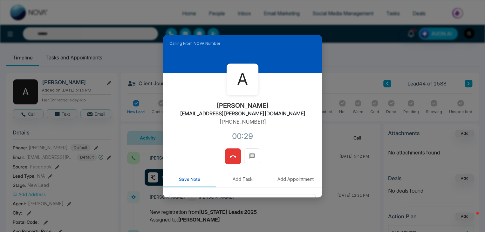
click at [227, 160] on button at bounding box center [233, 157] width 16 height 16
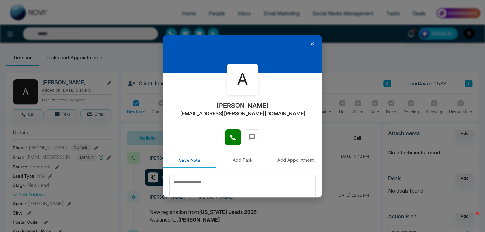
scroll to position [35, 0]
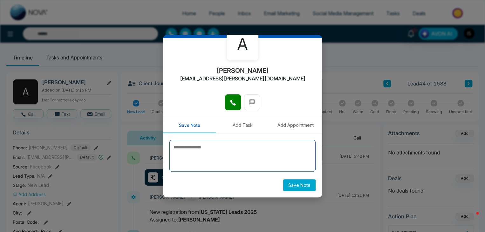
click at [188, 157] on textarea at bounding box center [243, 156] width 146 height 32
type textarea "*********"
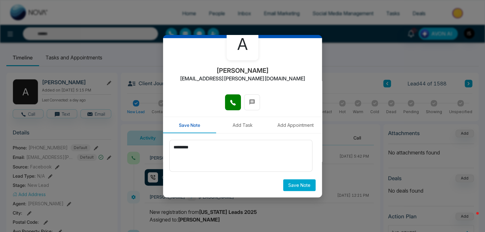
click at [287, 181] on button "Save Note" at bounding box center [299, 185] width 32 height 12
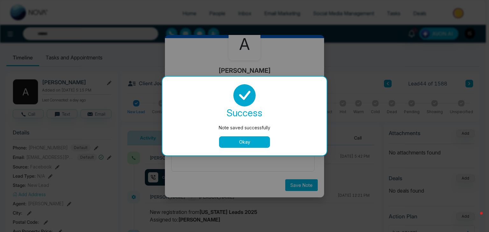
click at [254, 141] on button "Okay" at bounding box center [244, 141] width 51 height 11
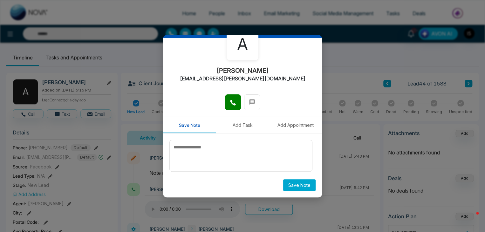
scroll to position [0, 0]
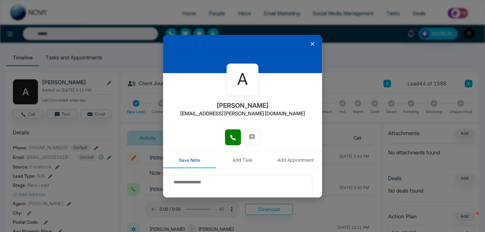
click at [311, 42] on icon at bounding box center [313, 44] width 4 height 4
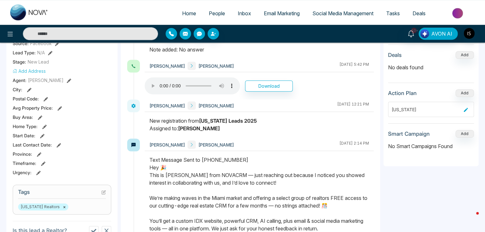
scroll to position [141, 0]
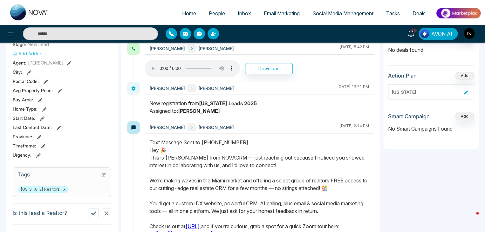
click at [103, 176] on icon at bounding box center [103, 175] width 4 height 4
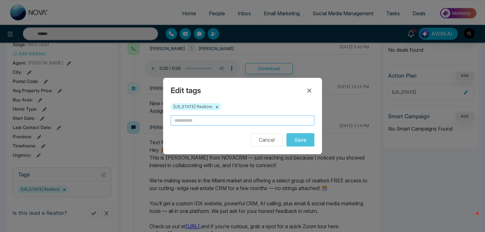
click at [188, 120] on input "text" at bounding box center [243, 120] width 144 height 10
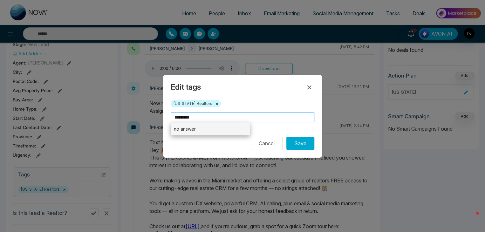
type input "*********"
click at [191, 133] on li "no answer" at bounding box center [210, 128] width 79 height 13
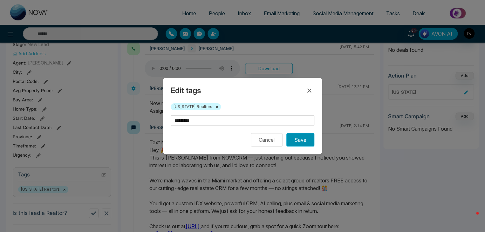
click at [302, 142] on button "Save" at bounding box center [301, 139] width 28 height 13
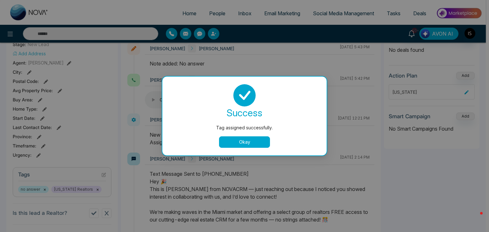
click at [246, 144] on button "Okay" at bounding box center [244, 141] width 51 height 11
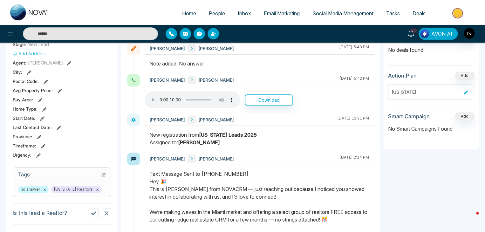
click at [103, 175] on icon at bounding box center [103, 175] width 4 height 4
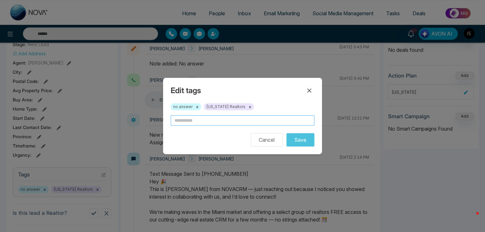
click at [223, 120] on input "text" at bounding box center [243, 120] width 144 height 10
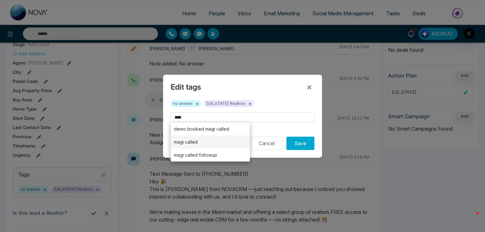
click at [209, 146] on li "magi called" at bounding box center [210, 141] width 79 height 13
type input "**********"
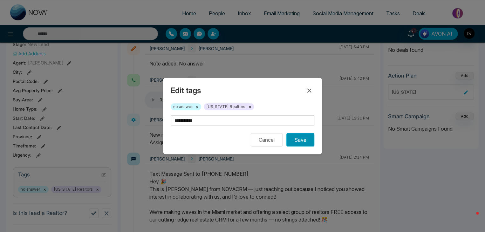
click at [295, 138] on button "Save" at bounding box center [301, 139] width 28 height 13
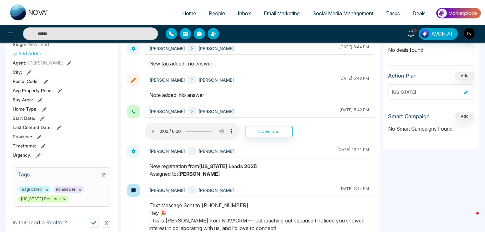
scroll to position [0, 0]
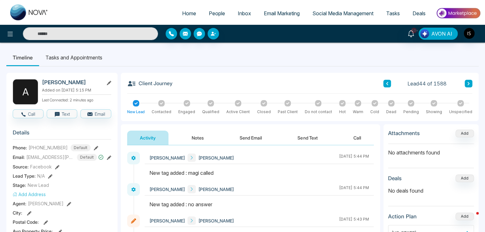
click at [471, 81] on button at bounding box center [469, 84] width 8 height 8
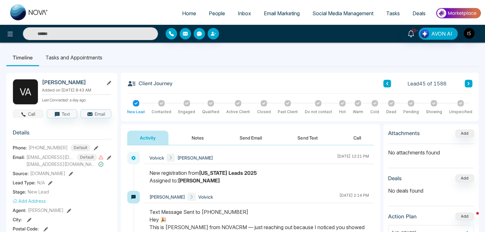
click at [29, 115] on button "Call" at bounding box center [28, 113] width 31 height 9
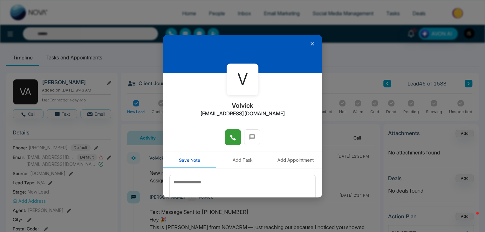
click at [230, 135] on icon at bounding box center [233, 138] width 6 height 6
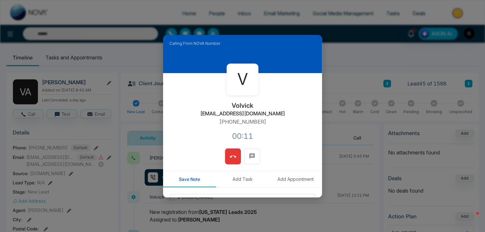
click at [225, 153] on button at bounding box center [233, 157] width 16 height 16
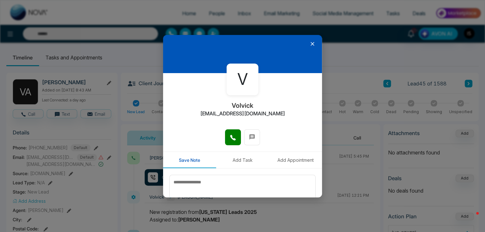
click at [233, 160] on button "Add Task" at bounding box center [242, 160] width 53 height 16
click at [187, 165] on button "Save Note" at bounding box center [189, 160] width 53 height 16
click at [187, 185] on textarea at bounding box center [243, 191] width 146 height 32
type textarea "*"
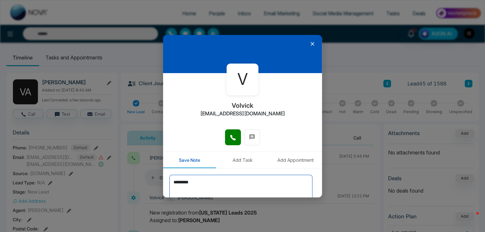
scroll to position [35, 0]
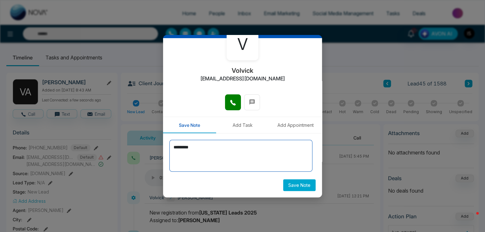
type textarea "*********"
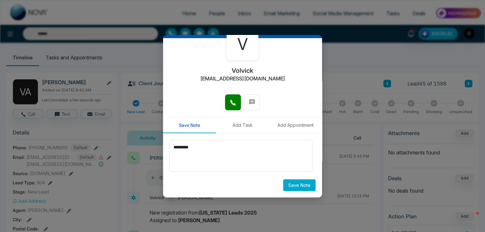
click at [285, 184] on button "Save Note" at bounding box center [299, 185] width 32 height 12
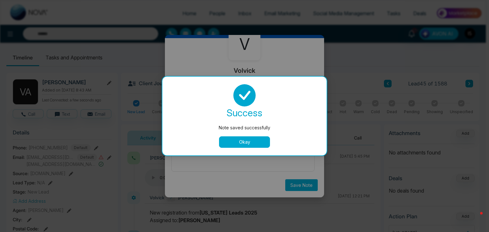
click at [253, 145] on button "Okay" at bounding box center [244, 141] width 51 height 11
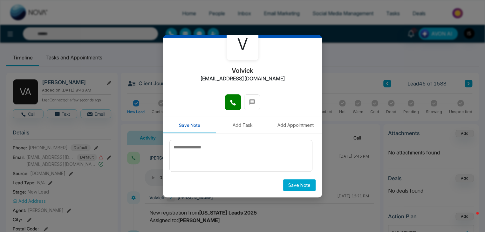
scroll to position [0, 0]
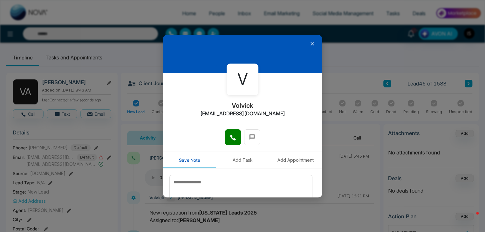
click at [309, 41] on icon at bounding box center [312, 44] width 6 height 6
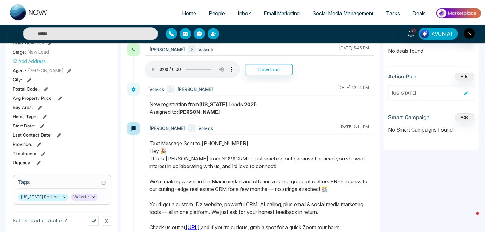
scroll to position [141, 0]
click at [102, 181] on icon at bounding box center [103, 181] width 3 height 3
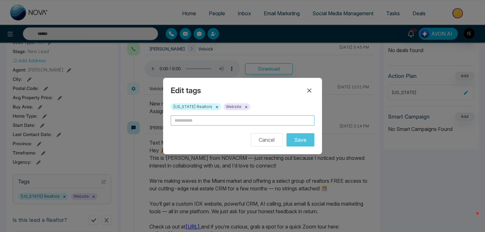
click at [191, 123] on input "text" at bounding box center [243, 120] width 144 height 10
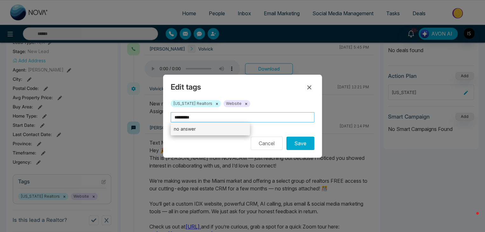
type input "*********"
click at [194, 125] on li "no answer" at bounding box center [210, 128] width 79 height 13
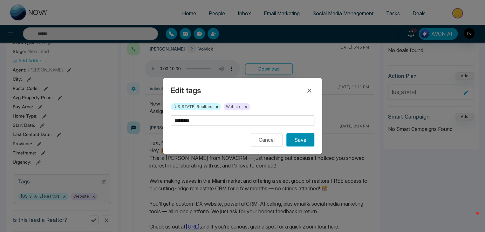
click at [296, 136] on button "Save" at bounding box center [301, 139] width 28 height 13
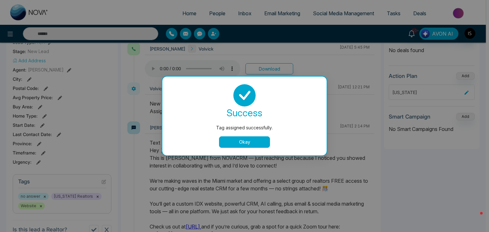
click at [245, 121] on div "success Tag assigned successfully. Okay" at bounding box center [244, 116] width 149 height 64
click at [248, 140] on button "Okay" at bounding box center [244, 141] width 51 height 11
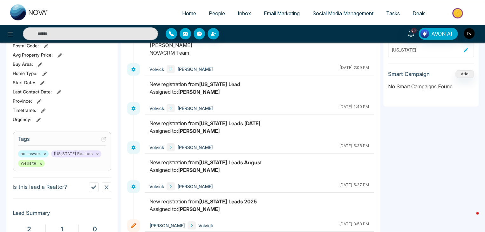
scroll to position [197, 0]
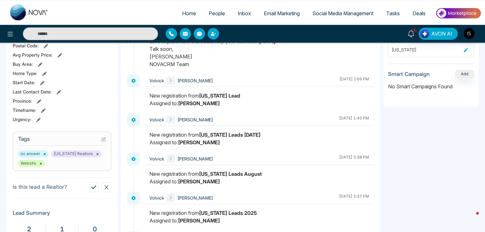
click at [102, 138] on icon at bounding box center [103, 139] width 3 height 3
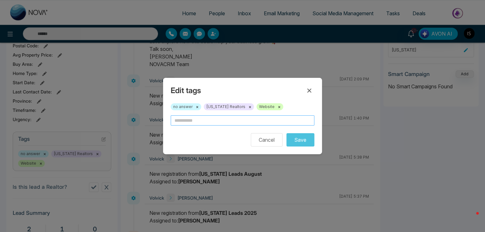
click at [189, 120] on input "text" at bounding box center [243, 120] width 144 height 10
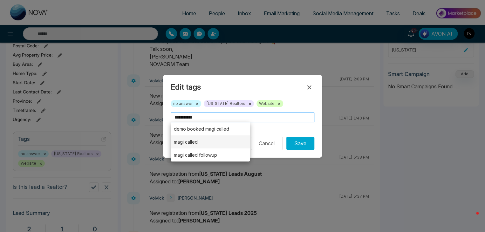
type input "**********"
click at [197, 142] on li "magi called" at bounding box center [210, 141] width 79 height 13
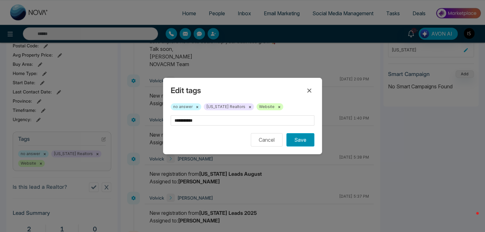
click at [302, 139] on button "Save" at bounding box center [301, 139] width 28 height 13
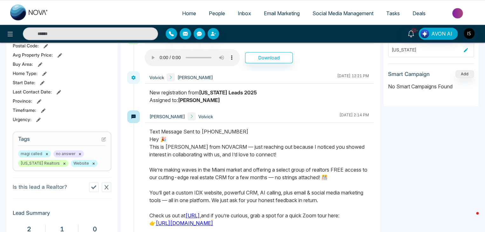
scroll to position [0, 0]
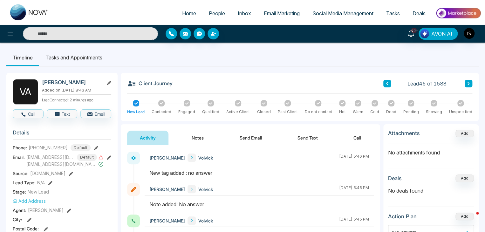
click at [468, 84] on icon at bounding box center [468, 84] width 3 height 4
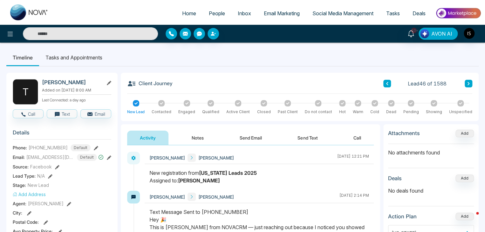
click at [469, 86] on button at bounding box center [469, 84] width 8 height 8
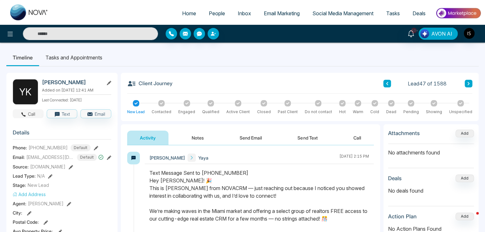
click at [27, 111] on button "Call" at bounding box center [28, 113] width 31 height 9
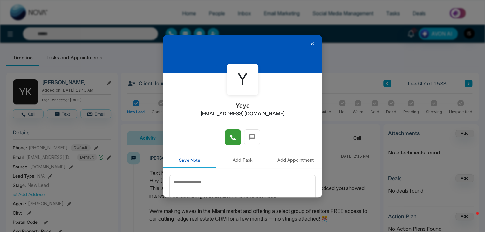
click at [230, 135] on icon at bounding box center [233, 138] width 6 height 6
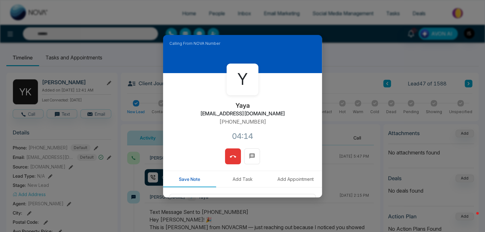
click at [233, 156] on icon at bounding box center [233, 157] width 6 height 2
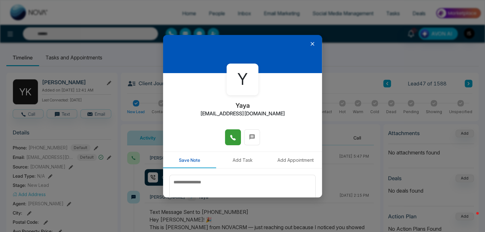
click at [310, 43] on icon at bounding box center [312, 44] width 6 height 6
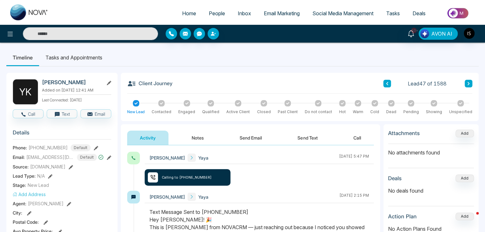
click at [204, 136] on button "Notes" at bounding box center [198, 138] width 38 height 14
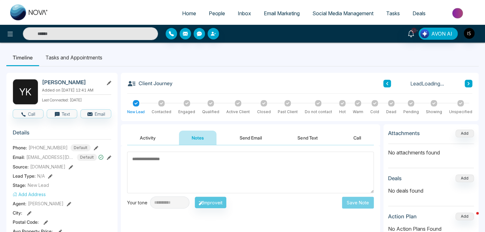
click at [190, 163] on textarea at bounding box center [250, 173] width 247 height 42
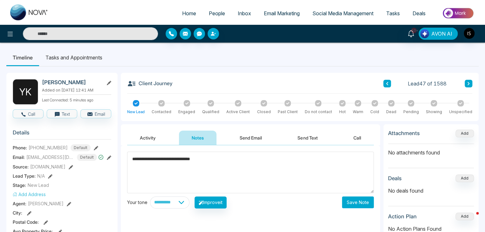
click at [183, 159] on textarea "**********" at bounding box center [250, 173] width 247 height 42
click at [258, 162] on textarea "**********" at bounding box center [250, 173] width 247 height 42
type textarea "**********"
click at [344, 202] on button "Save Note" at bounding box center [358, 203] width 32 height 12
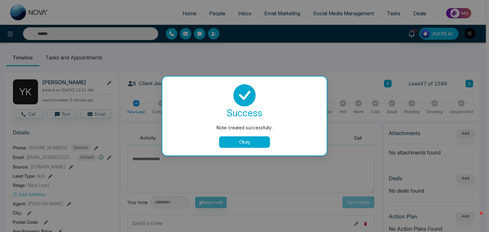
click at [242, 143] on button "Okay" at bounding box center [244, 141] width 51 height 11
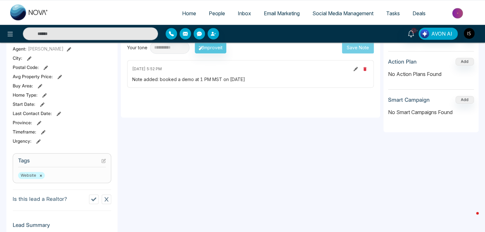
scroll to position [155, 0]
click at [104, 160] on icon at bounding box center [103, 160] width 4 height 4
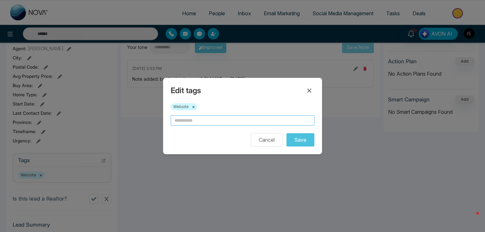
click at [205, 121] on input "text" at bounding box center [243, 120] width 144 height 10
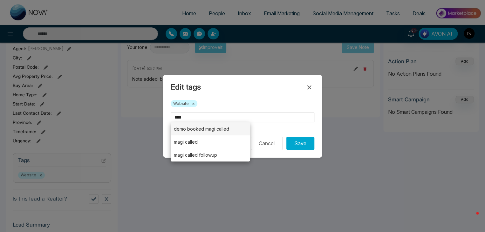
click at [205, 130] on li "demo booked magi called" at bounding box center [210, 128] width 79 height 13
type input "**********"
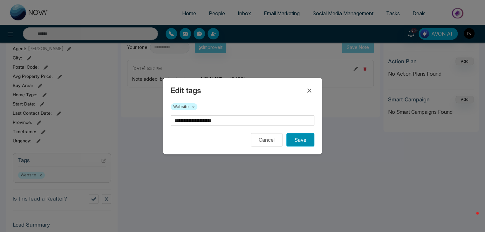
click at [304, 140] on button "Save" at bounding box center [301, 139] width 28 height 13
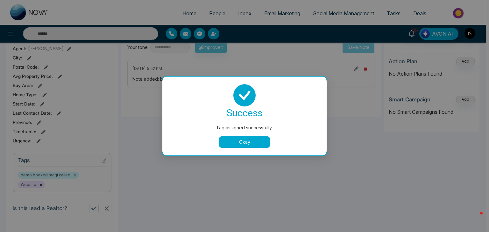
click at [231, 140] on button "Okay" at bounding box center [244, 141] width 51 height 11
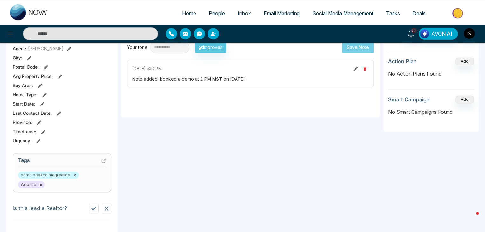
scroll to position [0, 0]
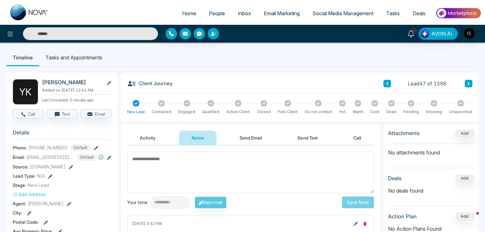
click at [63, 80] on h2 "Yaya Katuye" at bounding box center [71, 82] width 59 height 6
copy div "Yaya Katuye"
click at [469, 80] on button at bounding box center [469, 84] width 8 height 8
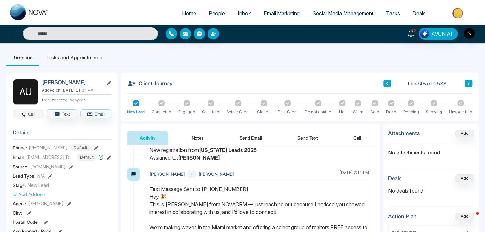
click at [30, 111] on button "Call" at bounding box center [28, 113] width 31 height 9
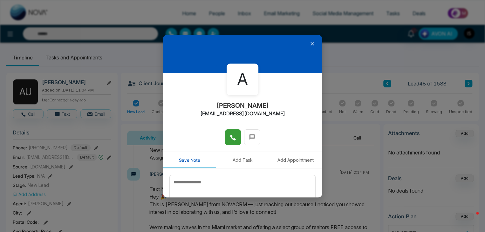
click at [226, 142] on button at bounding box center [233, 137] width 16 height 16
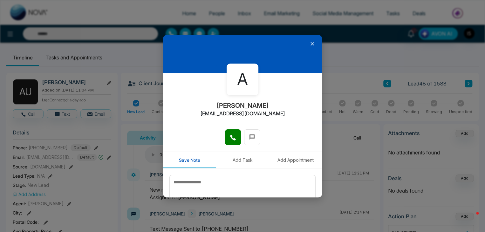
click at [311, 43] on icon at bounding box center [312, 44] width 6 height 6
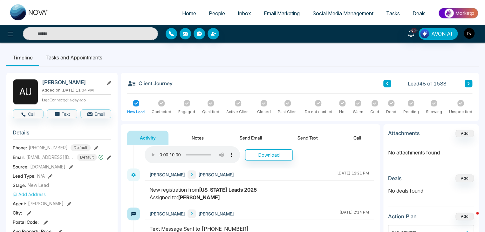
click at [207, 136] on button "Notes" at bounding box center [198, 138] width 38 height 14
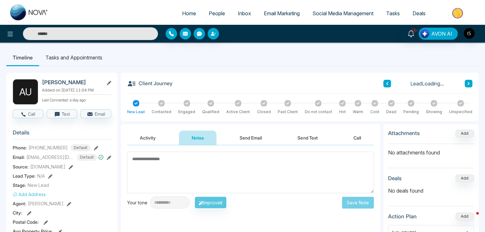
click at [169, 169] on textarea at bounding box center [250, 173] width 247 height 42
type textarea "*********"
click at [368, 203] on button "Save Note" at bounding box center [358, 203] width 32 height 12
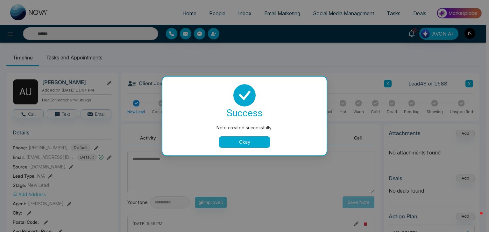
click at [256, 141] on button "Okay" at bounding box center [244, 141] width 51 height 11
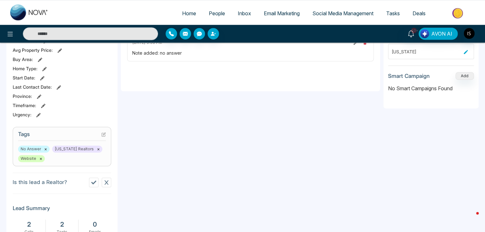
scroll to position [183, 0]
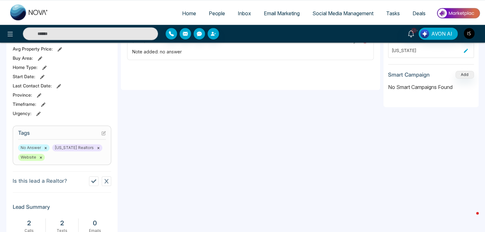
click at [103, 134] on icon at bounding box center [103, 133] width 4 height 4
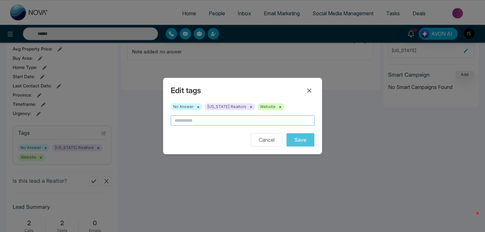
click at [182, 119] on input "text" at bounding box center [243, 120] width 144 height 10
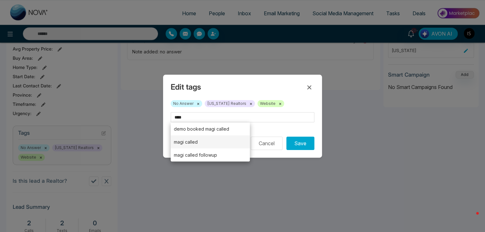
click at [201, 138] on li "magi called" at bounding box center [210, 141] width 79 height 13
type input "**********"
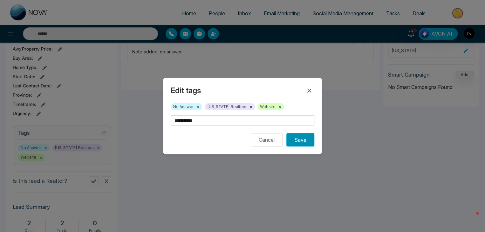
click at [304, 139] on button "Save" at bounding box center [301, 139] width 28 height 13
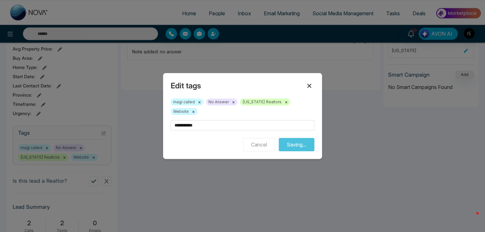
click at [307, 90] on icon at bounding box center [310, 86] width 8 height 8
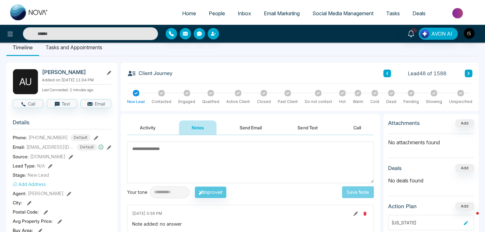
scroll to position [0, 0]
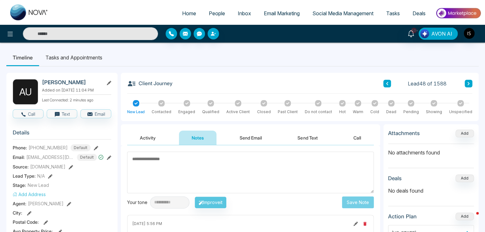
click at [385, 83] on button at bounding box center [388, 84] width 8 height 8
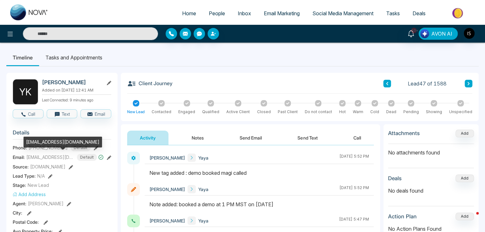
click at [57, 156] on span "[EMAIL_ADDRESS][DOMAIN_NAME]" at bounding box center [50, 157] width 48 height 7
copy span "[EMAIL_ADDRESS][DOMAIN_NAME]"
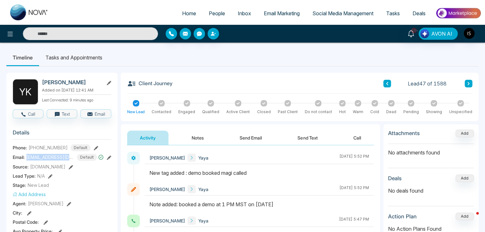
click at [467, 85] on icon at bounding box center [468, 84] width 3 height 4
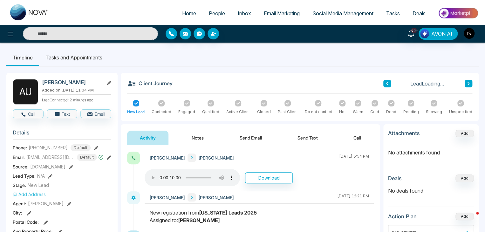
click at [467, 85] on icon at bounding box center [468, 84] width 3 height 4
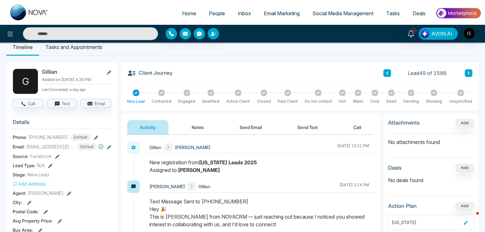
scroll to position [10, 0]
click at [34, 102] on button "Call" at bounding box center [28, 103] width 31 height 9
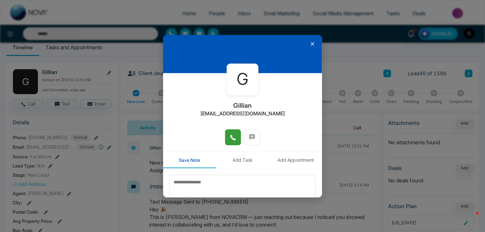
click at [232, 139] on icon at bounding box center [232, 137] width 5 height 5
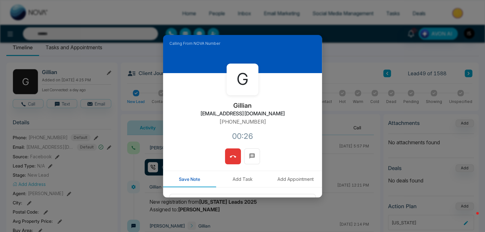
click at [235, 158] on button at bounding box center [233, 157] width 16 height 16
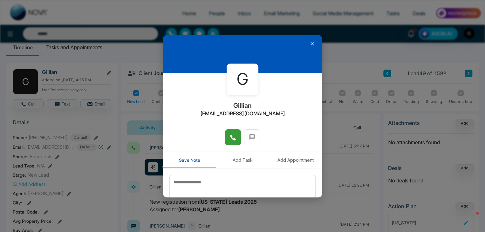
click at [228, 142] on button at bounding box center [233, 137] width 16 height 16
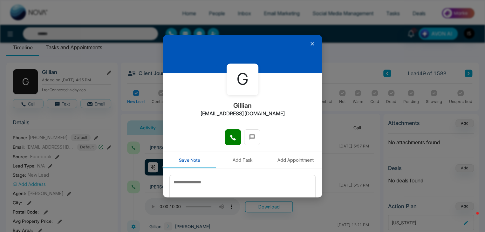
click at [309, 46] on icon at bounding box center [312, 44] width 6 height 6
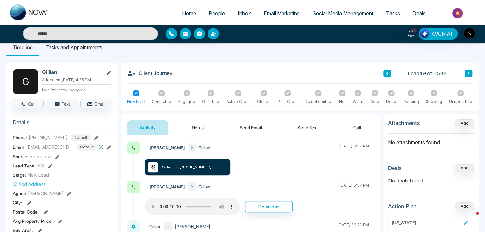
click at [202, 130] on button "Notes" at bounding box center [198, 128] width 38 height 14
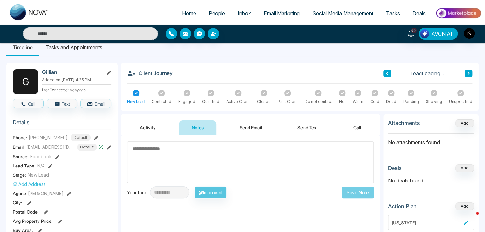
click at [172, 150] on textarea at bounding box center [250, 163] width 247 height 42
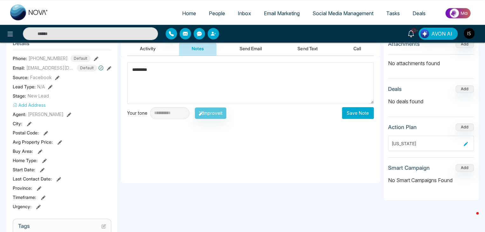
scroll to position [94, 0]
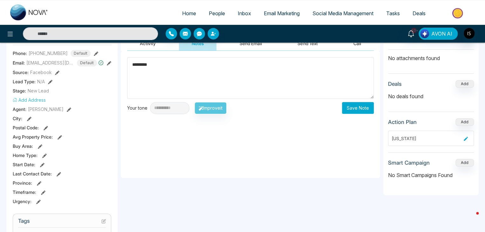
type textarea "*********"
click at [361, 108] on button "Save Note" at bounding box center [358, 108] width 32 height 12
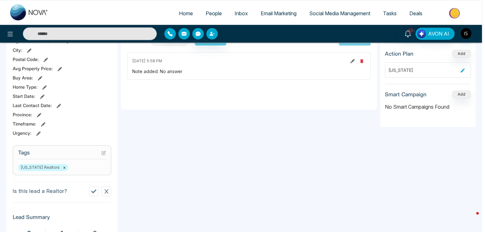
scroll to position [166, 0]
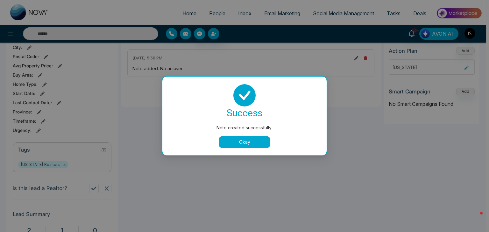
click at [229, 144] on button "Okay" at bounding box center [244, 141] width 51 height 11
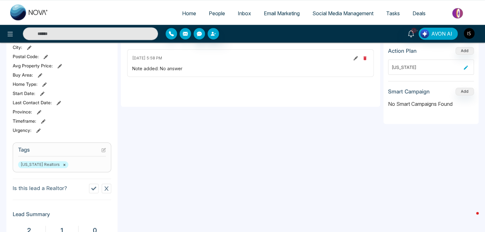
click at [105, 150] on icon at bounding box center [103, 150] width 3 height 3
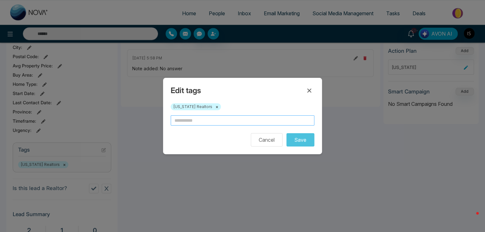
click at [181, 125] on input "text" at bounding box center [243, 120] width 144 height 10
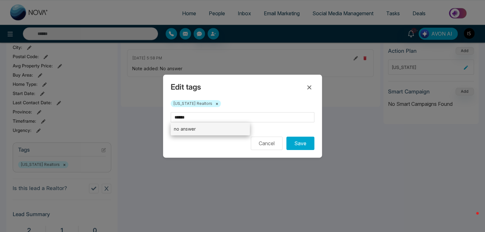
click at [191, 128] on li "no answer" at bounding box center [210, 128] width 79 height 13
type input "*********"
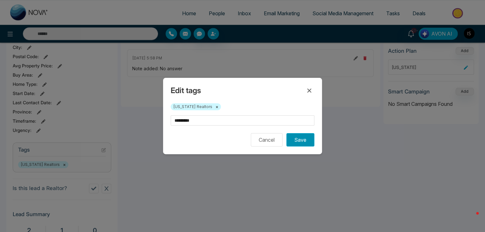
click at [303, 143] on button "Save" at bounding box center [301, 139] width 28 height 13
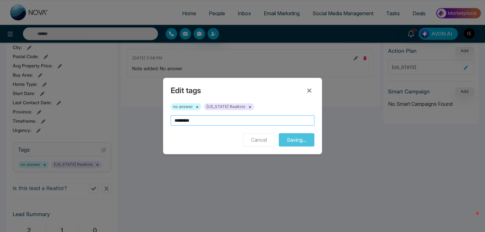
click at [229, 120] on input "*********" at bounding box center [243, 120] width 144 height 10
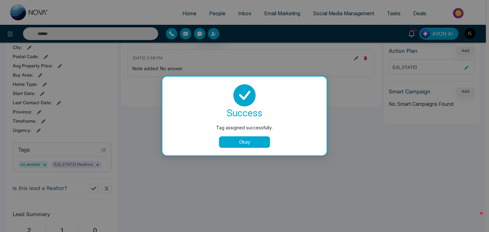
click at [229, 120] on div "success Tag assigned successfully. Okay" at bounding box center [244, 116] width 149 height 64
click at [237, 145] on button "Okay" at bounding box center [244, 141] width 51 height 11
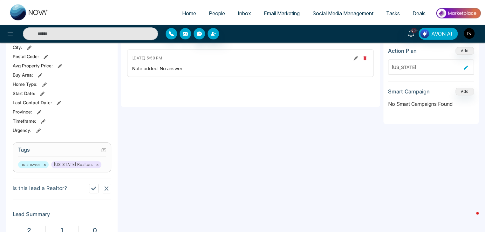
click at [103, 149] on icon at bounding box center [103, 150] width 4 height 4
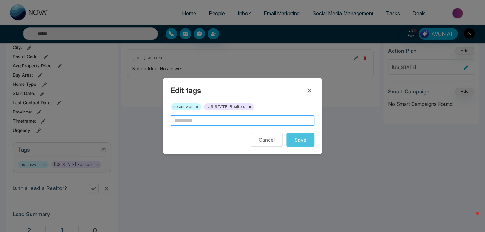
click at [189, 117] on input "text" at bounding box center [243, 120] width 144 height 10
type input "*"
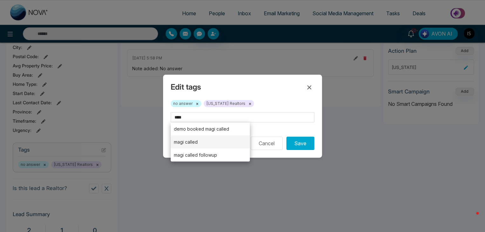
click at [202, 138] on li "magi called" at bounding box center [210, 141] width 79 height 13
type input "**********"
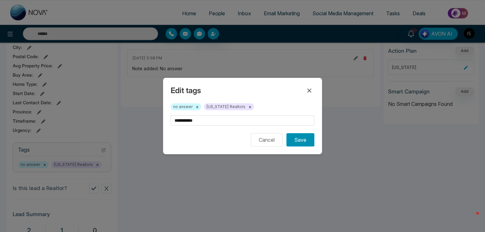
click at [299, 137] on button "Save" at bounding box center [301, 139] width 28 height 13
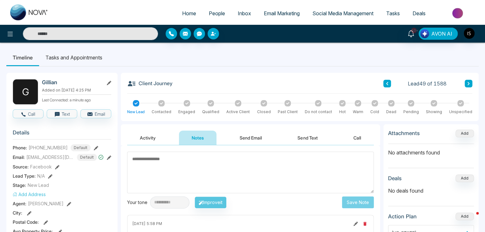
scroll to position [0, 0]
click at [468, 83] on icon at bounding box center [469, 83] width 2 height 3
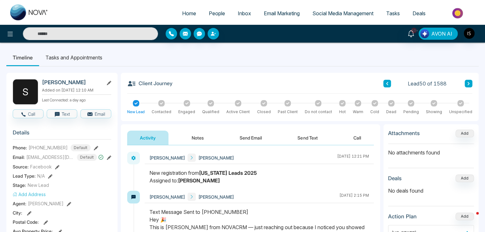
click at [470, 82] on icon at bounding box center [468, 84] width 3 height 4
click at [32, 113] on button "Call" at bounding box center [28, 113] width 31 height 9
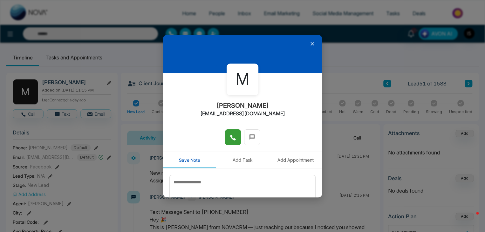
click at [237, 143] on button at bounding box center [233, 137] width 16 height 16
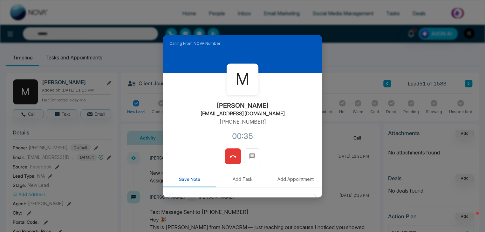
click at [235, 156] on button at bounding box center [233, 157] width 16 height 16
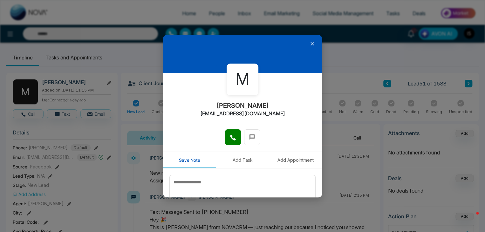
click at [309, 44] on icon at bounding box center [312, 44] width 6 height 6
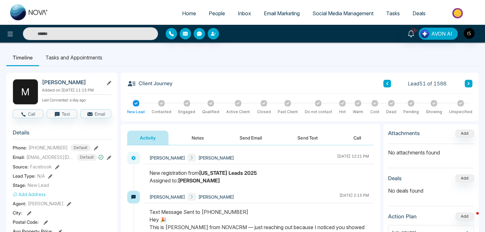
click at [201, 132] on button "Notes" at bounding box center [198, 138] width 38 height 14
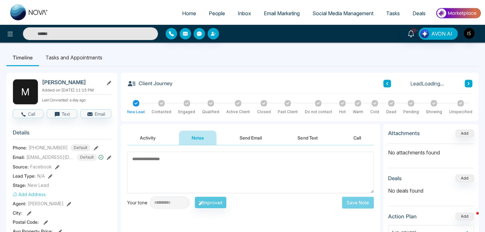
click at [150, 164] on textarea at bounding box center [250, 173] width 247 height 42
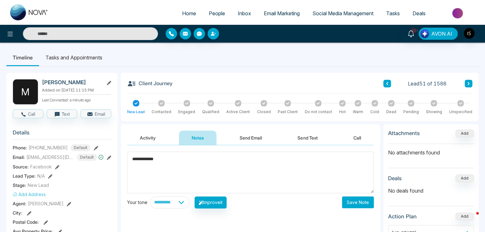
type textarea "**********"
click at [356, 204] on button "Save Note" at bounding box center [358, 203] width 32 height 12
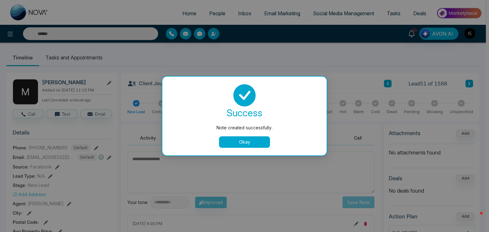
click at [250, 137] on button "Okay" at bounding box center [244, 141] width 51 height 11
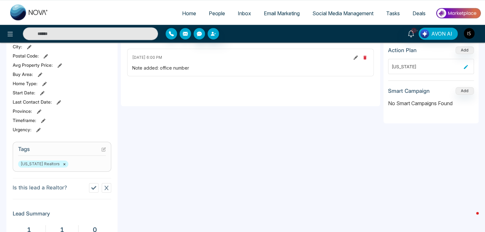
scroll to position [168, 0]
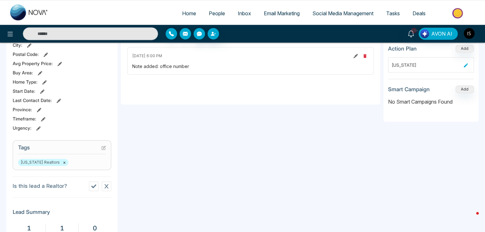
drag, startPoint x: 105, startPoint y: 149, endPoint x: 102, endPoint y: 147, distance: 3.9
click at [102, 147] on h3 "Tags" at bounding box center [62, 149] width 88 height 10
click at [102, 147] on icon at bounding box center [103, 147] width 3 height 3
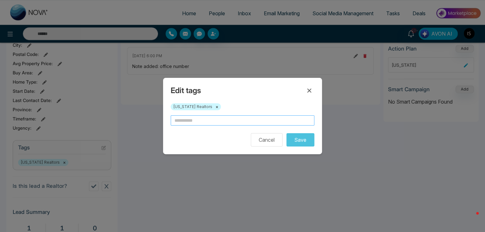
click at [181, 125] on input "text" at bounding box center [243, 120] width 144 height 10
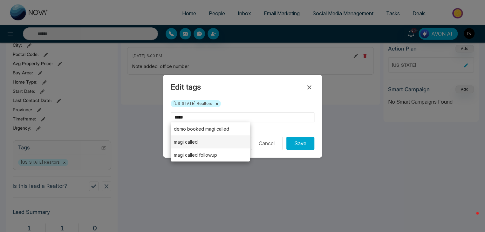
click at [214, 143] on li "magi called" at bounding box center [210, 141] width 79 height 13
type input "**********"
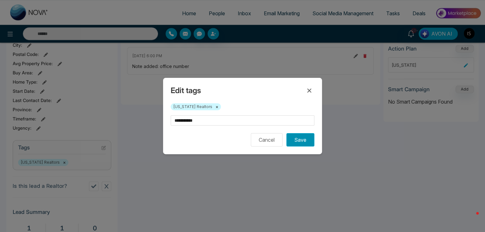
click at [303, 138] on button "Save" at bounding box center [301, 139] width 28 height 13
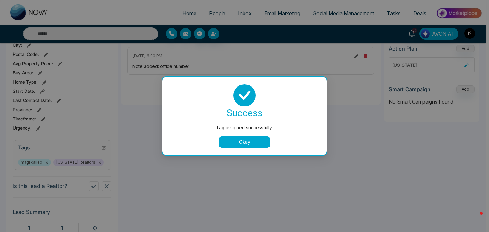
click at [239, 146] on button "Okay" at bounding box center [244, 141] width 51 height 11
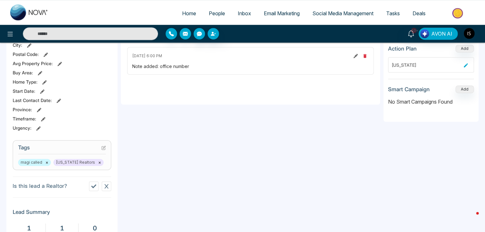
click at [104, 149] on icon at bounding box center [103, 148] width 4 height 4
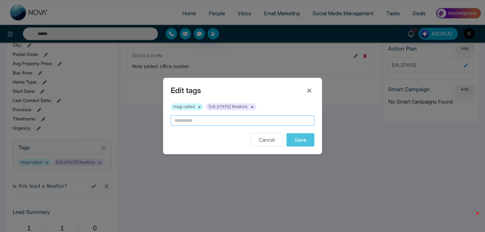
click at [182, 124] on input "text" at bounding box center [243, 120] width 144 height 10
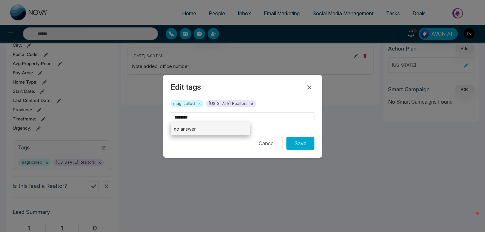
click at [202, 130] on li "no answer" at bounding box center [210, 128] width 79 height 13
type input "*********"
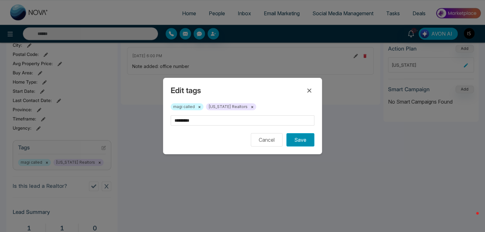
click at [308, 140] on button "Save" at bounding box center [301, 139] width 28 height 13
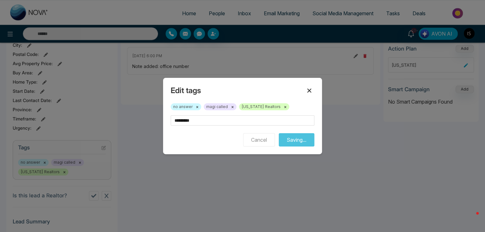
click at [307, 94] on button at bounding box center [309, 91] width 10 height 10
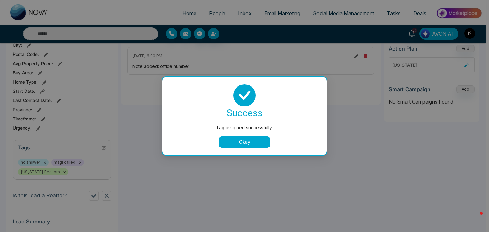
click at [259, 137] on button "Okay" at bounding box center [244, 141] width 51 height 11
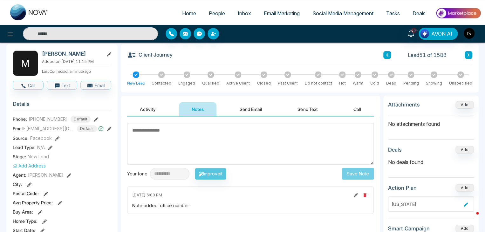
scroll to position [0, 0]
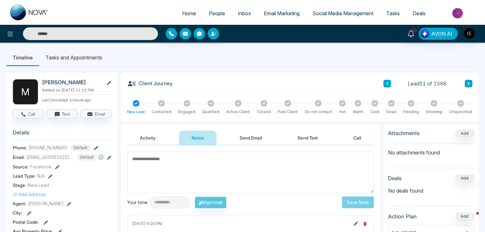
click at [471, 83] on button at bounding box center [469, 84] width 8 height 8
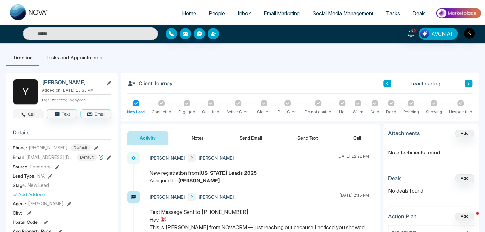
click at [30, 111] on button "Call" at bounding box center [28, 113] width 31 height 9
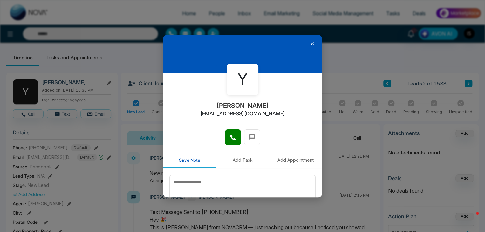
click at [311, 43] on icon at bounding box center [312, 44] width 6 height 6
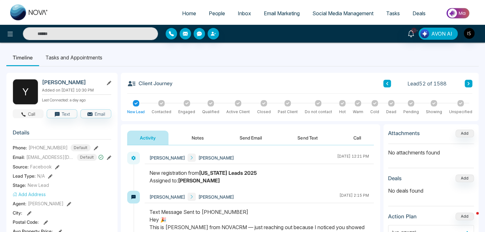
click at [28, 114] on button "Call" at bounding box center [28, 113] width 31 height 9
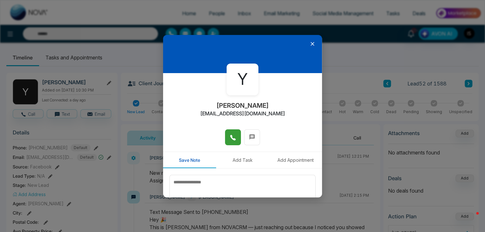
click at [226, 132] on button at bounding box center [233, 137] width 16 height 16
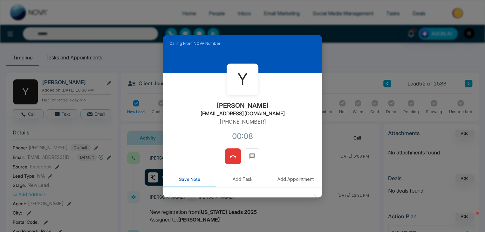
click at [231, 155] on icon at bounding box center [233, 157] width 6 height 6
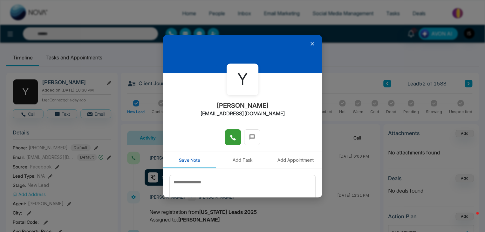
click at [231, 155] on button "Add Task" at bounding box center [242, 160] width 53 height 16
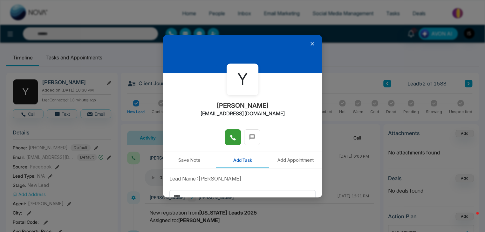
click at [311, 43] on icon at bounding box center [313, 44] width 4 height 4
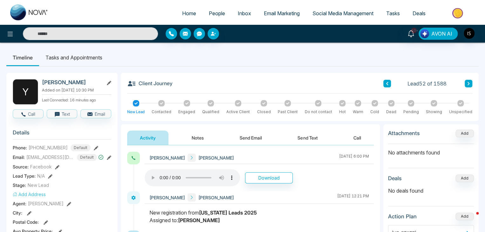
click at [192, 140] on button "Notes" at bounding box center [198, 138] width 38 height 14
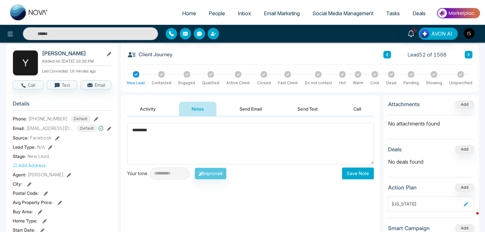
scroll to position [28, 0]
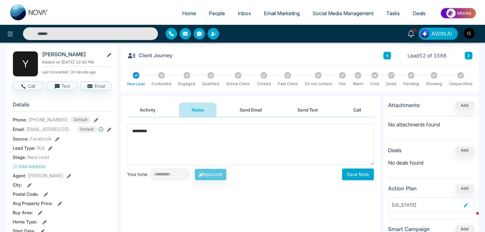
type textarea "*********"
click at [358, 172] on button "Save Note" at bounding box center [358, 175] width 32 height 12
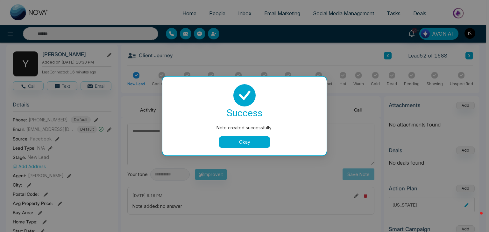
click at [226, 140] on button "Okay" at bounding box center [244, 141] width 51 height 11
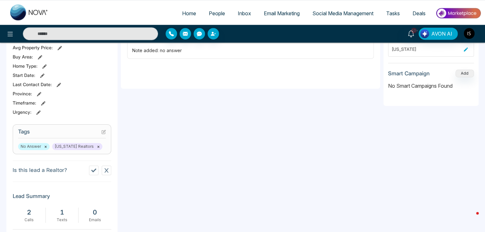
scroll to position [183, 0]
click at [101, 132] on icon at bounding box center [103, 132] width 4 height 4
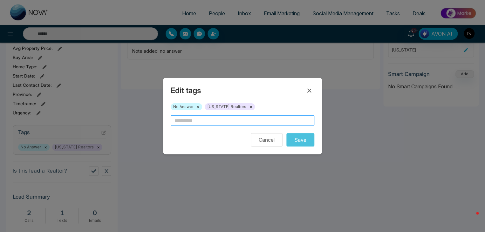
click at [186, 123] on input "text" at bounding box center [243, 120] width 144 height 10
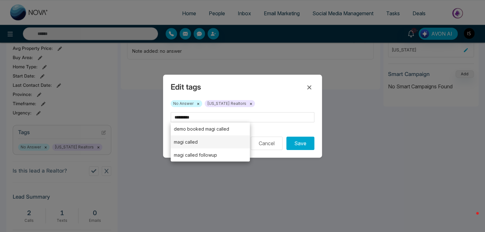
click at [188, 141] on li "magi called" at bounding box center [210, 141] width 79 height 13
type input "**********"
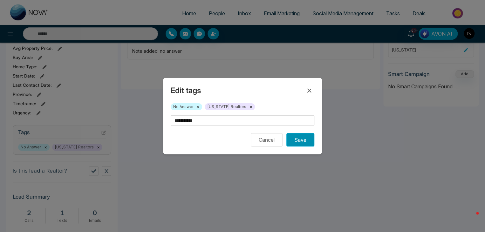
click at [308, 141] on button "Save" at bounding box center [301, 139] width 28 height 13
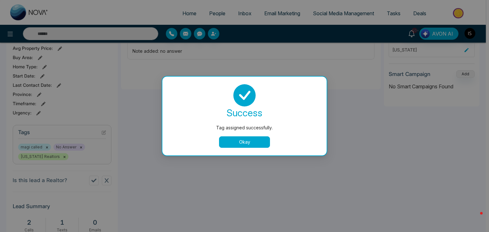
click at [261, 144] on button "Okay" at bounding box center [244, 141] width 51 height 11
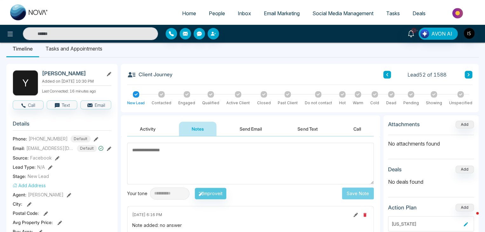
scroll to position [0, 0]
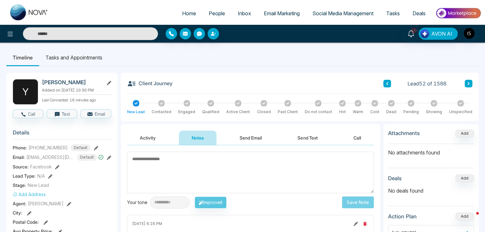
click at [467, 82] on icon at bounding box center [468, 84] width 3 height 4
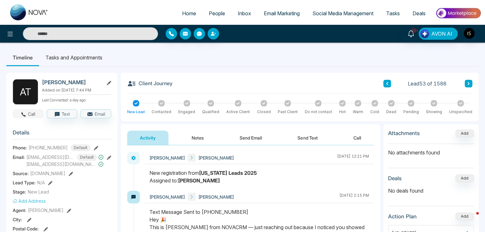
click at [33, 112] on button "Call" at bounding box center [28, 113] width 31 height 9
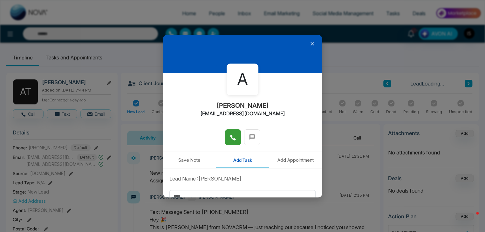
click at [235, 139] on button at bounding box center [233, 137] width 16 height 16
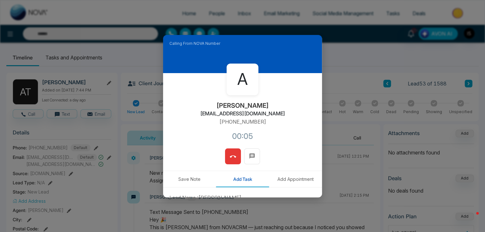
click at [230, 162] on button at bounding box center [233, 157] width 16 height 16
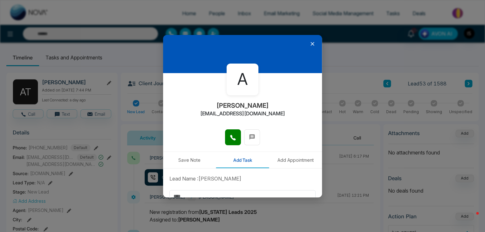
click at [310, 43] on icon at bounding box center [312, 44] width 6 height 6
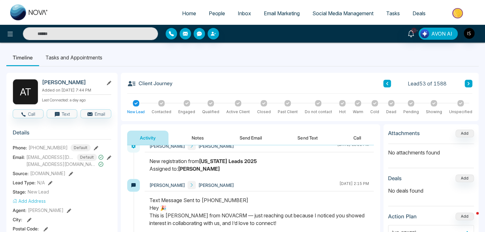
scroll to position [57, 0]
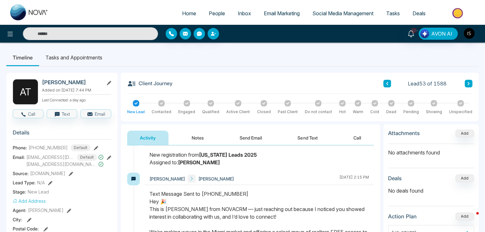
click at [197, 135] on button "Notes" at bounding box center [198, 138] width 38 height 14
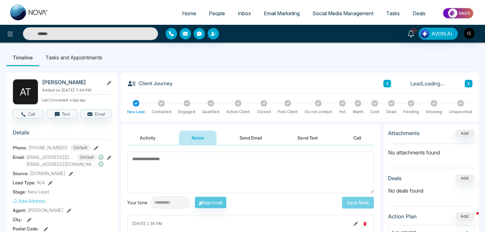
click at [173, 169] on textarea at bounding box center [250, 173] width 247 height 42
type textarea "*********"
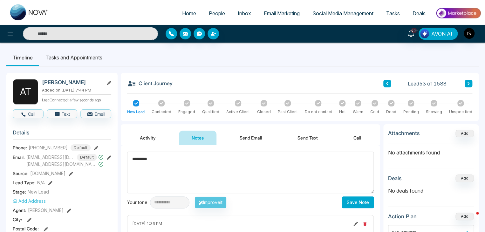
click at [356, 202] on button "Save Note" at bounding box center [358, 203] width 32 height 12
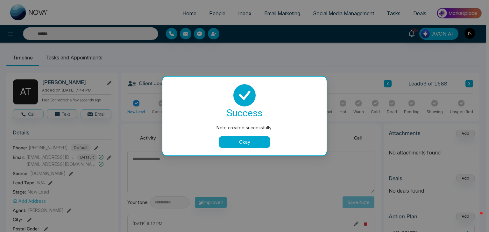
click at [251, 144] on button "Okay" at bounding box center [244, 141] width 51 height 11
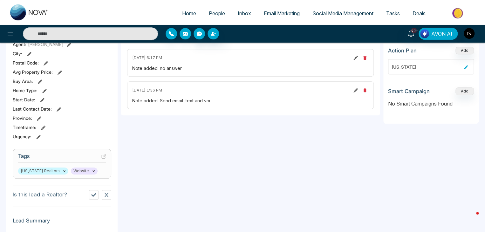
scroll to position [172, 0]
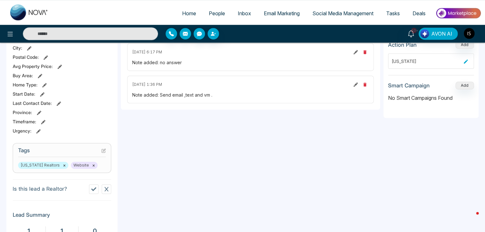
click at [104, 151] on icon at bounding box center [103, 151] width 4 height 4
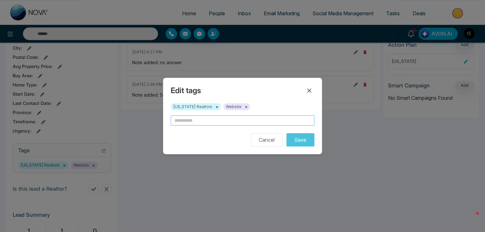
click at [184, 121] on input "text" at bounding box center [243, 120] width 144 height 10
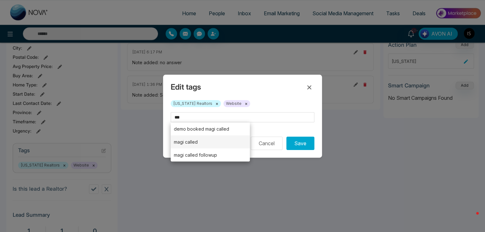
click at [209, 143] on li "magi called" at bounding box center [210, 141] width 79 height 13
type input "**********"
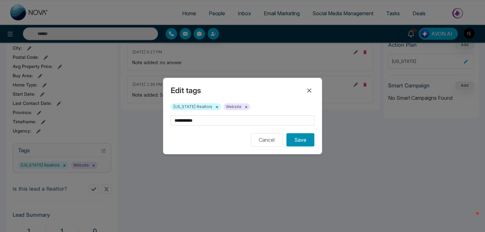
click at [295, 140] on button "Save" at bounding box center [301, 139] width 28 height 13
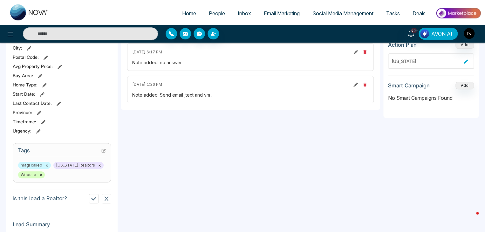
scroll to position [0, 0]
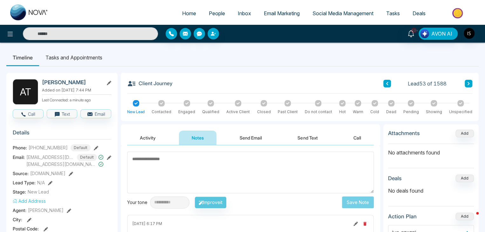
click at [173, 154] on textarea at bounding box center [250, 173] width 247 height 42
type textarea "*********"
click at [359, 198] on button "Save Note" at bounding box center [358, 203] width 32 height 12
click at [468, 84] on icon at bounding box center [468, 84] width 3 height 4
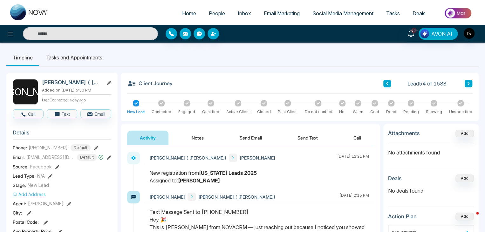
click at [468, 84] on icon at bounding box center [468, 84] width 3 height 4
click at [32, 114] on button "Call" at bounding box center [28, 113] width 31 height 9
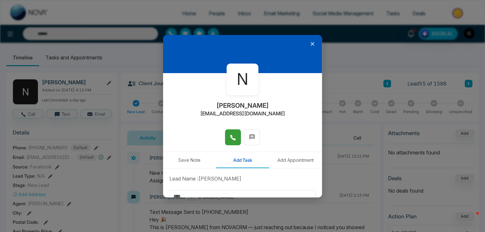
click at [232, 137] on icon at bounding box center [233, 138] width 6 height 6
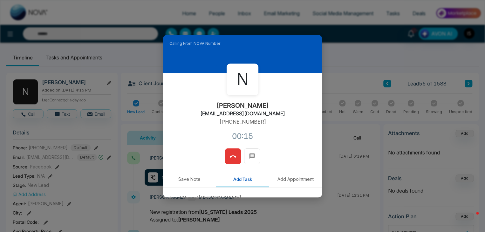
click at [226, 157] on button at bounding box center [233, 157] width 16 height 16
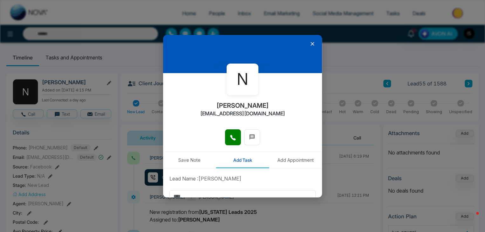
scroll to position [71, 0]
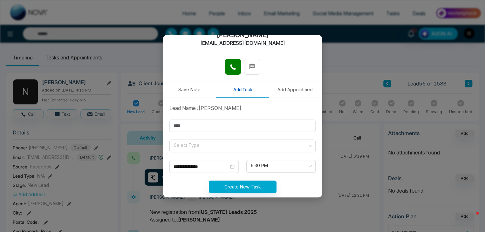
click at [190, 89] on button "Save Note" at bounding box center [189, 89] width 53 height 16
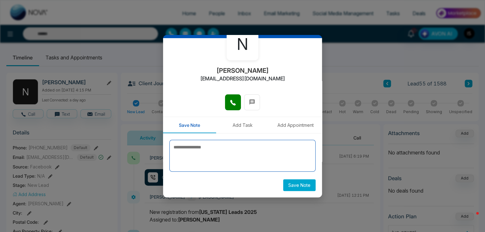
click at [193, 152] on textarea at bounding box center [243, 156] width 146 height 32
type textarea "*********"
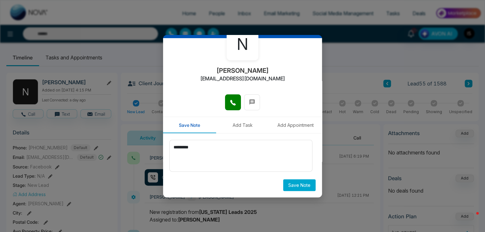
click at [296, 187] on button "Save Note" at bounding box center [299, 185] width 32 height 12
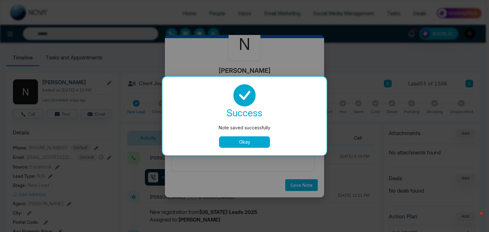
click at [252, 145] on button "Okay" at bounding box center [244, 141] width 51 height 11
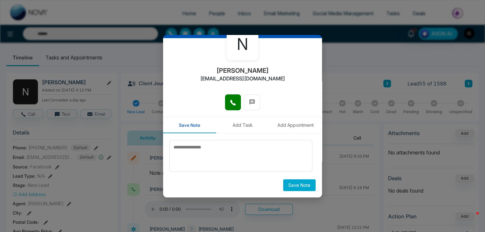
click at [305, 191] on div "Save Note" at bounding box center [242, 166] width 159 height 64
click at [299, 186] on button "Save Note" at bounding box center [299, 185] width 32 height 12
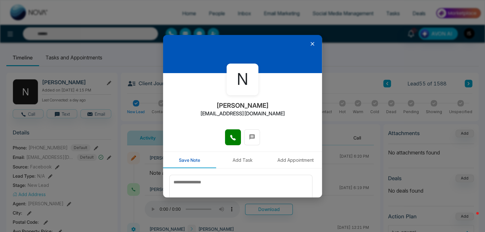
click at [309, 45] on icon at bounding box center [312, 44] width 6 height 6
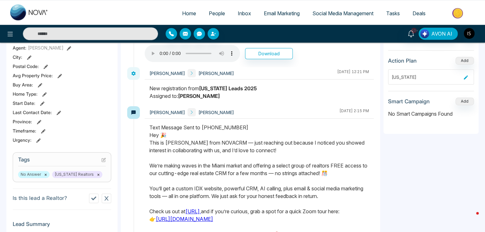
scroll to position [158, 0]
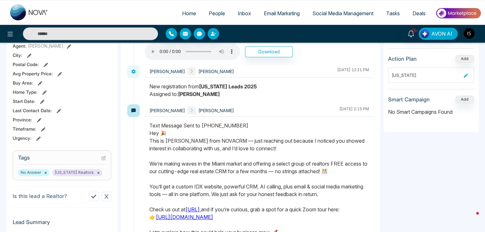
click at [103, 158] on icon at bounding box center [103, 158] width 4 height 4
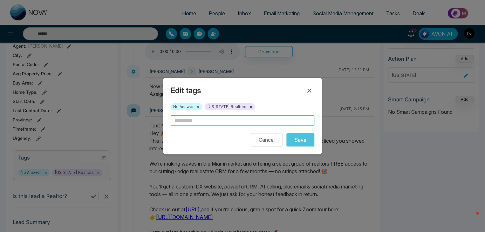
drag, startPoint x: 178, startPoint y: 126, endPoint x: 181, endPoint y: 120, distance: 6.3
click at [181, 120] on form "Cancel Save" at bounding box center [243, 130] width 144 height 31
click at [181, 120] on input "text" at bounding box center [243, 120] width 144 height 10
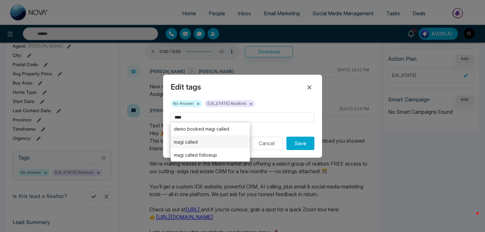
click at [192, 140] on li "magi called" at bounding box center [210, 141] width 79 height 13
type input "**********"
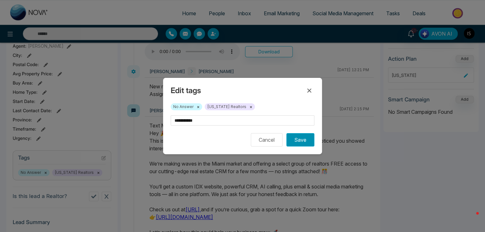
click at [305, 139] on button "Save" at bounding box center [301, 139] width 28 height 13
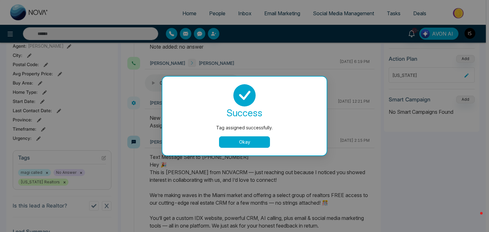
click at [244, 140] on button "Okay" at bounding box center [244, 141] width 51 height 11
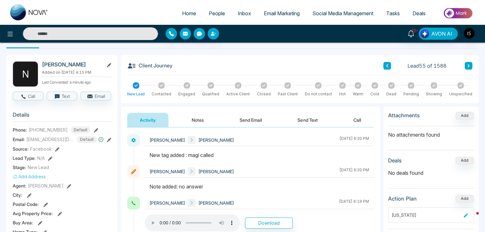
scroll to position [0, 0]
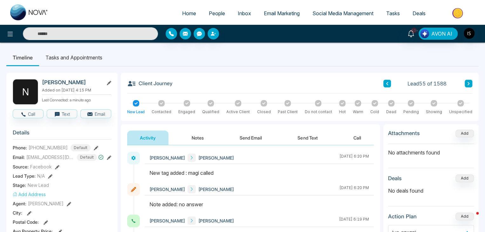
click at [467, 83] on button at bounding box center [469, 84] width 8 height 8
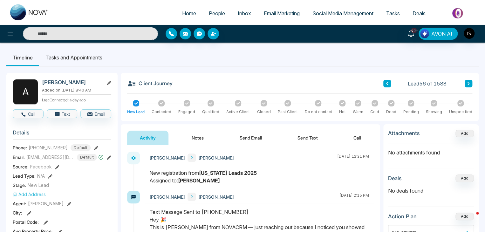
click at [469, 85] on icon at bounding box center [468, 84] width 3 height 4
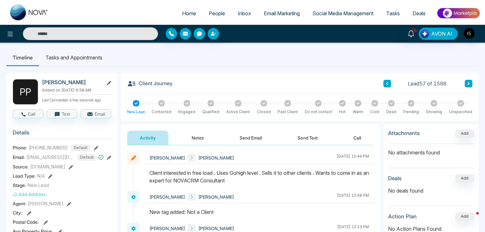
click at [469, 86] on button at bounding box center [469, 84] width 8 height 8
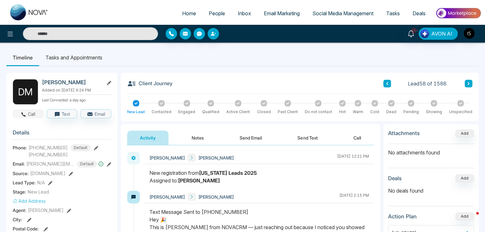
click at [34, 113] on button "Call" at bounding box center [28, 113] width 31 height 9
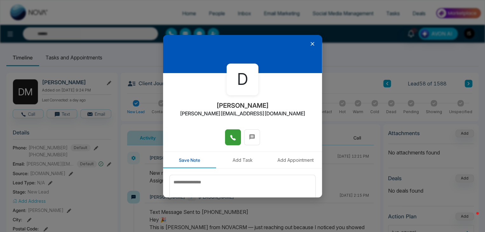
click at [232, 138] on icon at bounding box center [233, 138] width 6 height 6
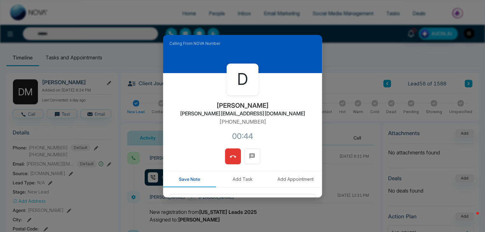
click at [225, 155] on button at bounding box center [233, 157] width 16 height 16
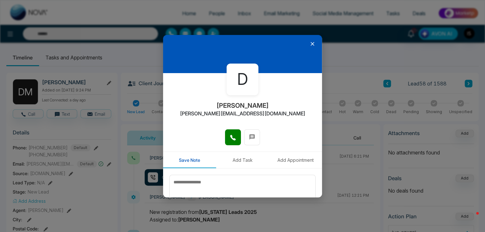
click at [309, 45] on icon at bounding box center [312, 44] width 6 height 6
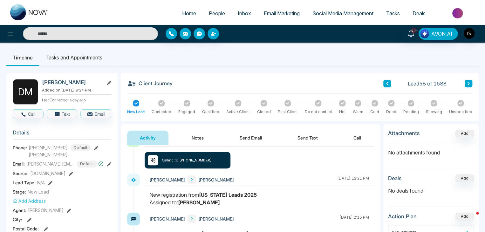
scroll to position [17, 0]
click at [200, 136] on button "Notes" at bounding box center [198, 138] width 38 height 14
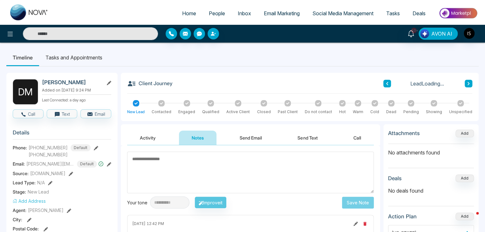
click at [184, 164] on textarea at bounding box center [250, 173] width 247 height 42
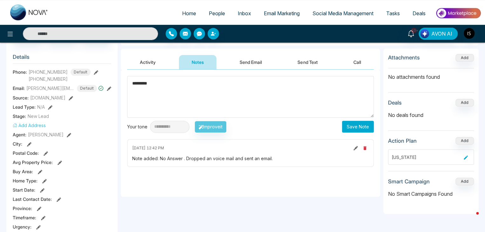
scroll to position [81, 0]
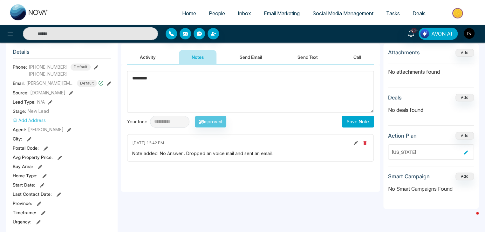
type textarea "*********"
click at [352, 123] on button "Save Note" at bounding box center [358, 122] width 32 height 12
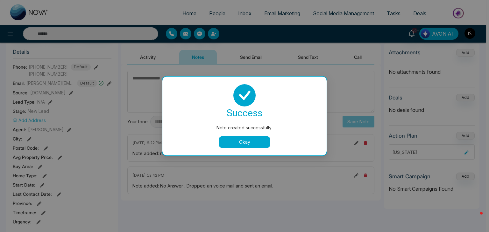
click at [246, 140] on button "Okay" at bounding box center [244, 141] width 51 height 11
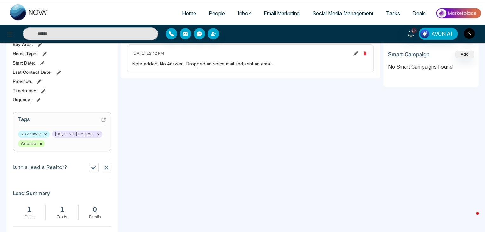
scroll to position [210, 0]
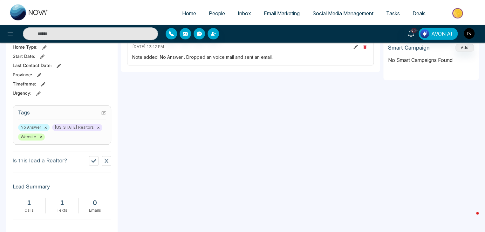
click at [103, 113] on icon at bounding box center [103, 113] width 4 height 4
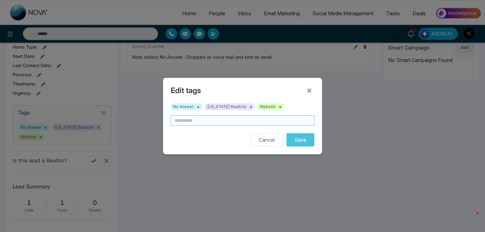
click at [180, 124] on input "text" at bounding box center [243, 120] width 144 height 10
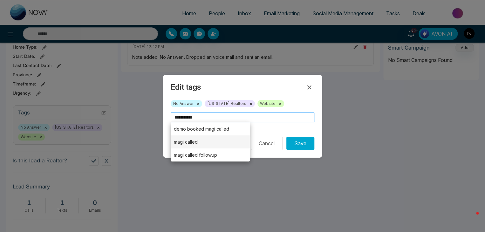
type input "**********"
click at [192, 140] on li "magi called" at bounding box center [210, 141] width 79 height 13
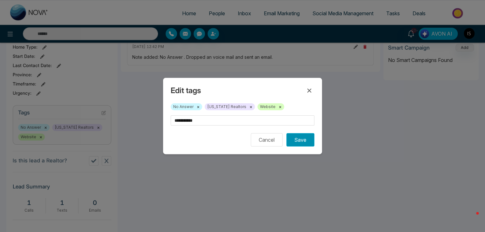
click at [301, 141] on button "Save" at bounding box center [301, 139] width 28 height 13
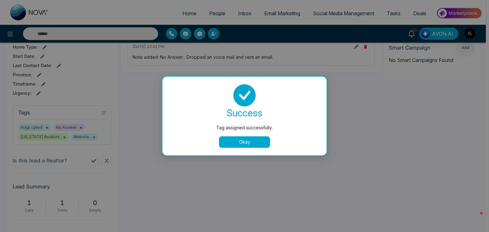
click at [228, 147] on button "Okay" at bounding box center [244, 141] width 51 height 11
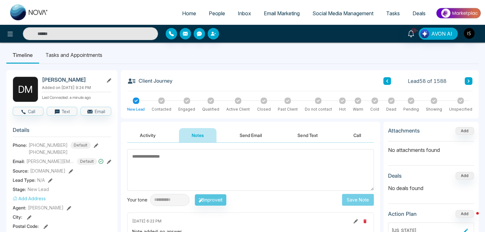
scroll to position [0, 0]
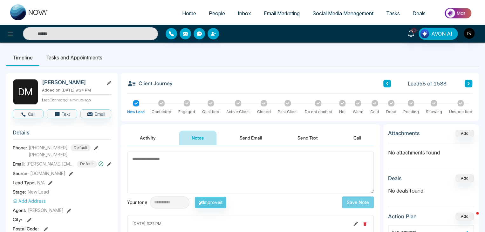
click at [469, 81] on button at bounding box center [469, 84] width 8 height 8
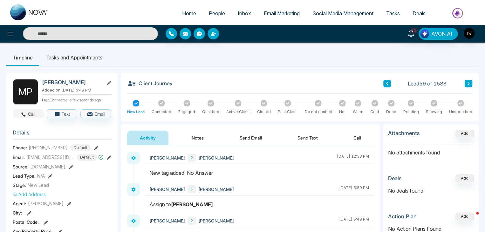
click at [36, 114] on button "Call" at bounding box center [28, 113] width 31 height 9
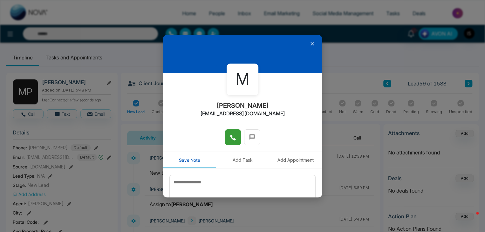
click at [233, 138] on icon at bounding box center [233, 138] width 6 height 6
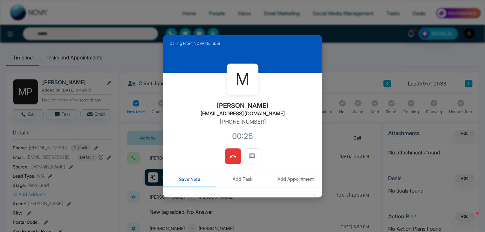
click at [227, 159] on button at bounding box center [233, 157] width 16 height 16
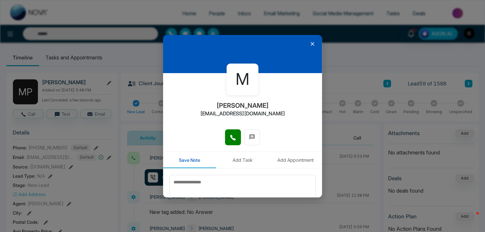
click at [311, 43] on icon at bounding box center [313, 44] width 4 height 4
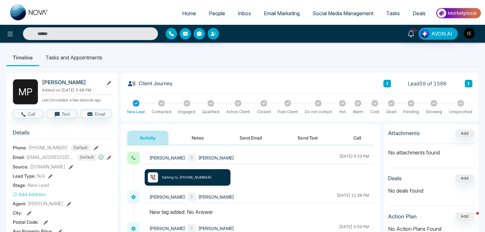
click at [203, 132] on button "Notes" at bounding box center [198, 138] width 38 height 14
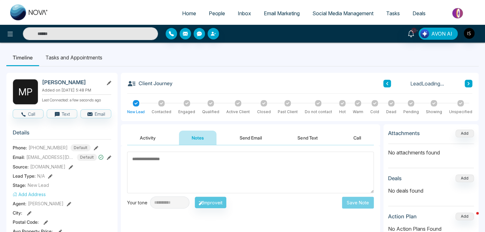
click at [180, 173] on textarea at bounding box center [250, 173] width 247 height 42
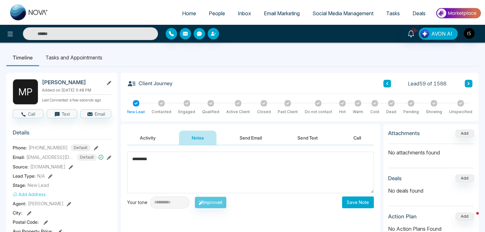
type textarea "*********"
click at [355, 202] on button "Save Note" at bounding box center [358, 203] width 32 height 12
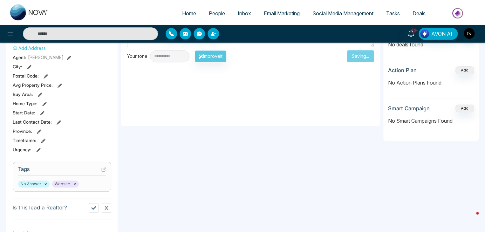
scroll to position [147, 0]
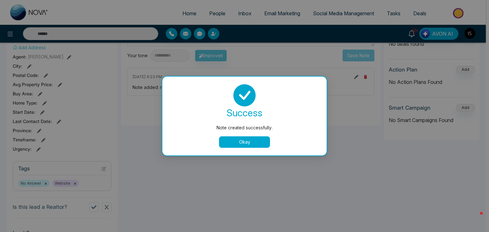
click at [104, 168] on div "Note created successfully. success Note created successfully. Okay" at bounding box center [244, 116] width 489 height 232
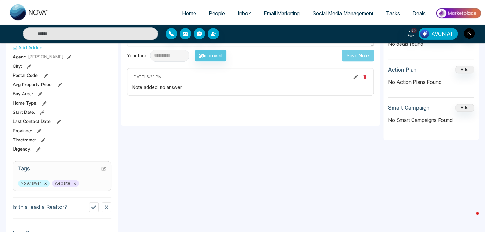
click at [102, 170] on icon at bounding box center [103, 169] width 4 height 4
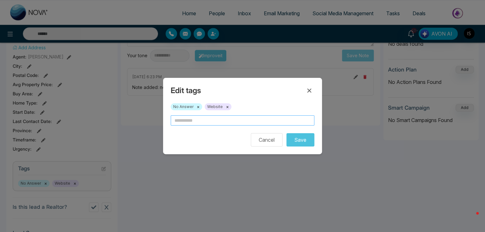
click at [194, 115] on input "text" at bounding box center [243, 120] width 144 height 10
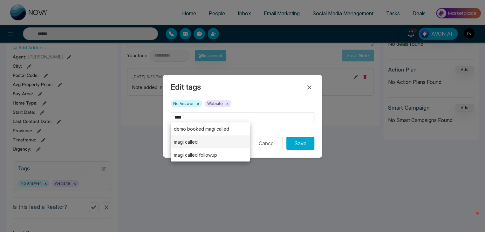
click at [203, 143] on li "magi called" at bounding box center [210, 141] width 79 height 13
type input "**********"
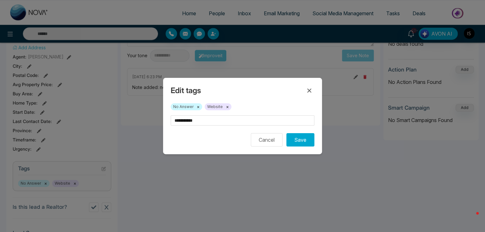
click at [291, 148] on div "**********" at bounding box center [242, 116] width 159 height 76
click at [303, 142] on button "Save" at bounding box center [301, 139] width 28 height 13
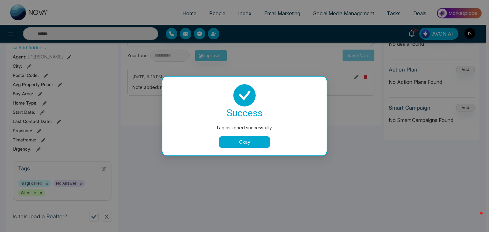
click at [255, 139] on button "Okay" at bounding box center [244, 141] width 51 height 11
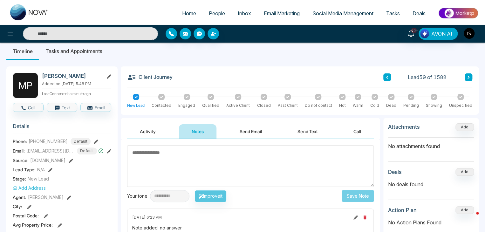
scroll to position [0, 0]
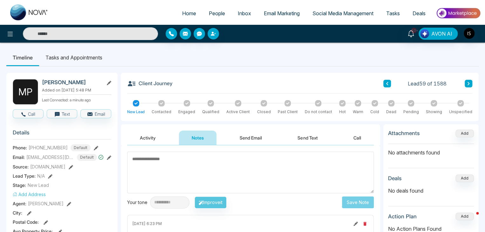
click at [467, 82] on icon at bounding box center [468, 84] width 3 height 4
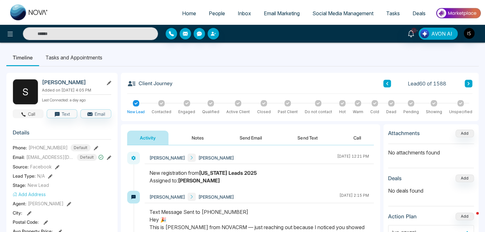
click at [34, 115] on button "Call" at bounding box center [28, 113] width 31 height 9
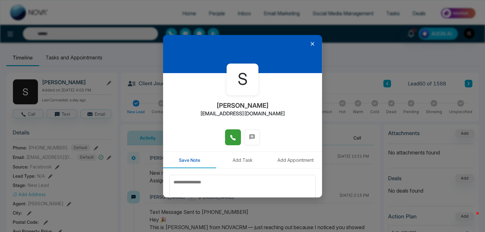
click at [226, 145] on button at bounding box center [233, 137] width 16 height 16
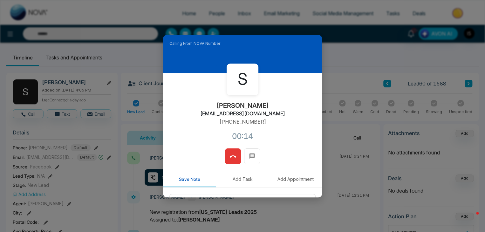
click at [228, 162] on button at bounding box center [233, 157] width 16 height 16
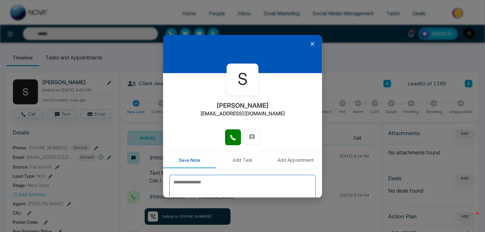
click at [204, 175] on textarea at bounding box center [243, 191] width 146 height 32
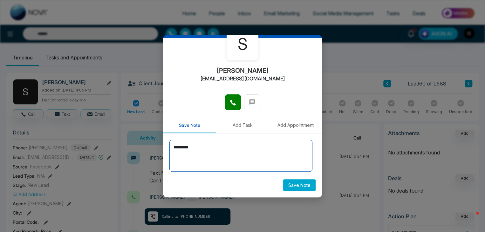
type textarea "*********"
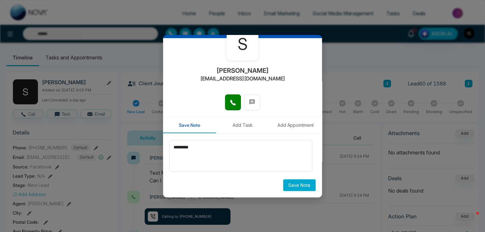
click at [289, 185] on button "Save Note" at bounding box center [299, 185] width 32 height 12
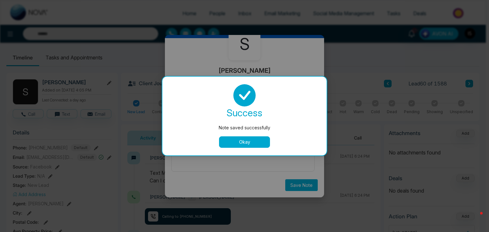
click at [239, 144] on button "Okay" at bounding box center [244, 141] width 51 height 11
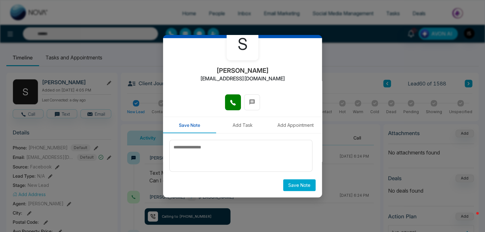
scroll to position [0, 0]
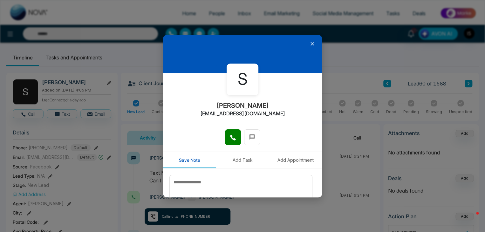
click at [311, 43] on icon at bounding box center [313, 44] width 4 height 4
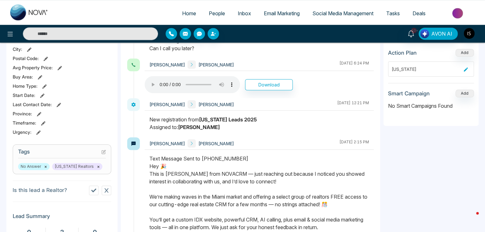
scroll to position [164, 0]
click at [104, 152] on icon at bounding box center [104, 151] width 3 height 3
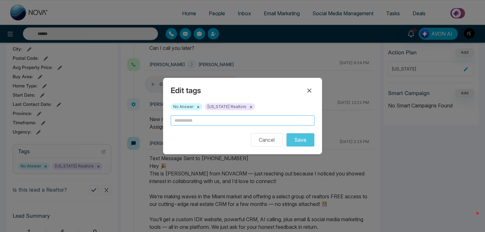
click at [186, 122] on input "text" at bounding box center [243, 120] width 144 height 10
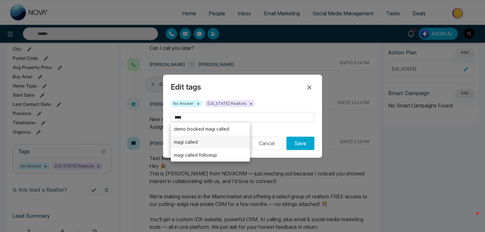
click at [203, 140] on li "magi called" at bounding box center [210, 141] width 79 height 13
type input "**********"
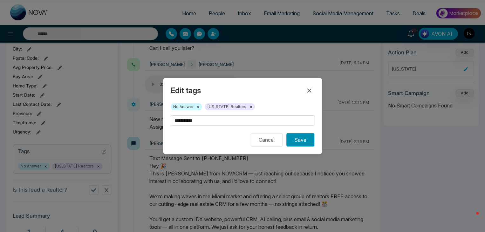
click at [303, 142] on button "Save" at bounding box center [301, 139] width 28 height 13
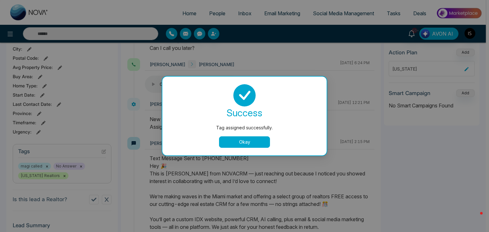
click at [234, 138] on button "Okay" at bounding box center [244, 141] width 51 height 11
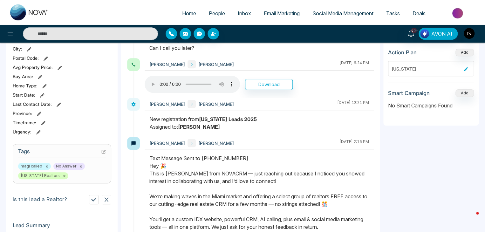
scroll to position [0, 0]
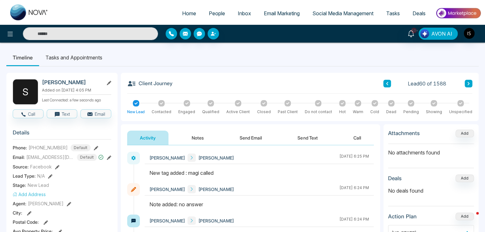
click at [466, 84] on button at bounding box center [469, 84] width 8 height 8
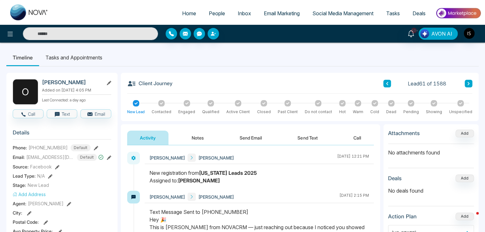
click at [468, 81] on button at bounding box center [469, 84] width 8 height 8
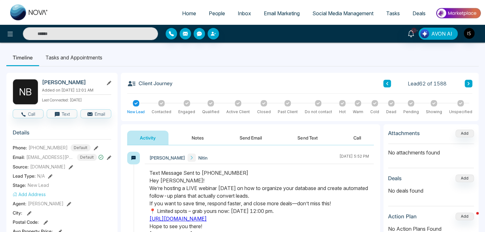
click at [467, 83] on button at bounding box center [469, 84] width 8 height 8
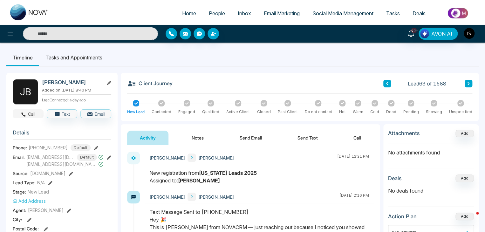
click at [30, 117] on button "Call" at bounding box center [28, 113] width 31 height 9
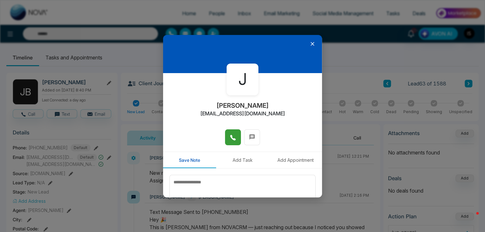
click at [230, 135] on icon at bounding box center [233, 138] width 6 height 6
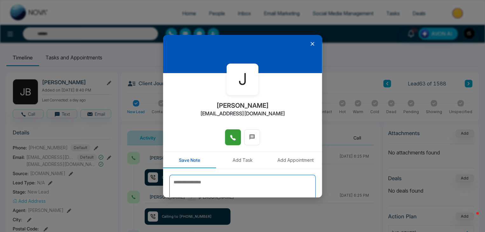
click at [205, 179] on textarea at bounding box center [243, 191] width 146 height 32
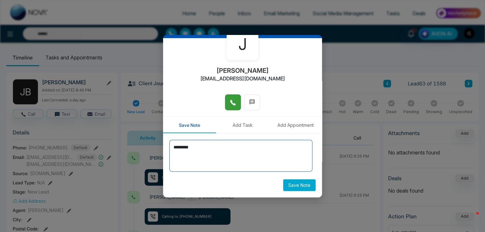
type textarea "*********"
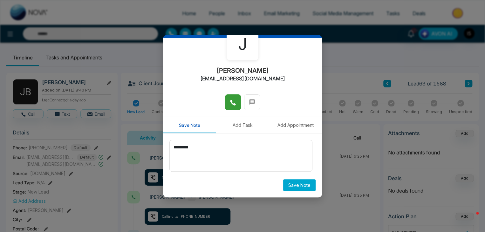
click at [293, 183] on button "Save Note" at bounding box center [299, 185] width 32 height 12
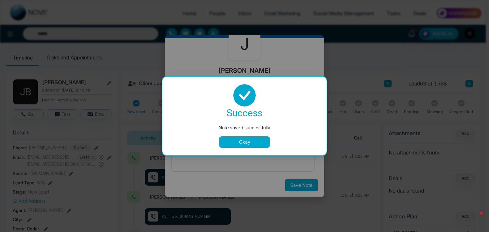
click at [252, 140] on button "Okay" at bounding box center [244, 141] width 51 height 11
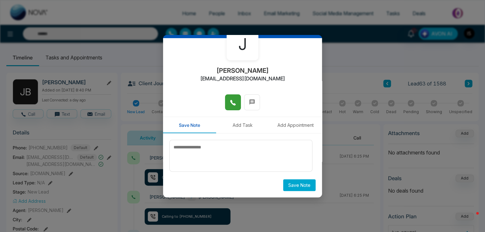
scroll to position [0, 0]
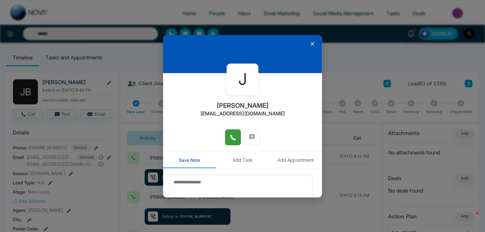
click at [309, 42] on icon at bounding box center [312, 44] width 6 height 6
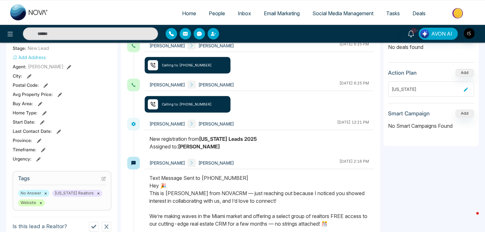
scroll to position [144, 0]
click at [102, 180] on icon at bounding box center [103, 178] width 3 height 3
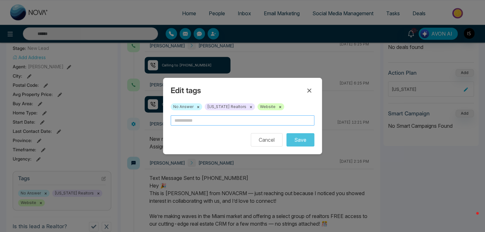
click at [218, 122] on input "text" at bounding box center [243, 120] width 144 height 10
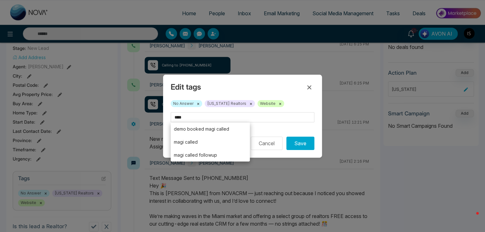
click at [202, 141] on li "magi called" at bounding box center [210, 141] width 79 height 13
type input "**********"
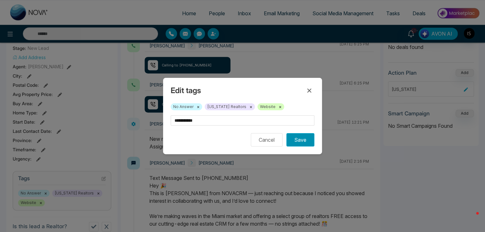
click at [305, 140] on button "Save" at bounding box center [301, 139] width 28 height 13
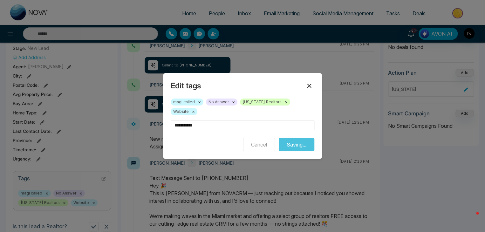
click at [310, 90] on icon at bounding box center [310, 86] width 8 height 8
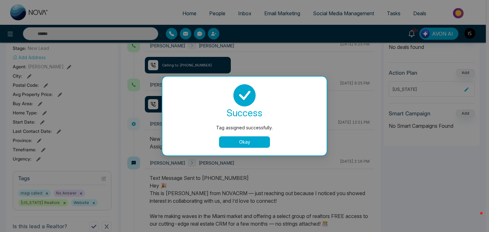
click at [246, 145] on button "Okay" at bounding box center [244, 141] width 51 height 11
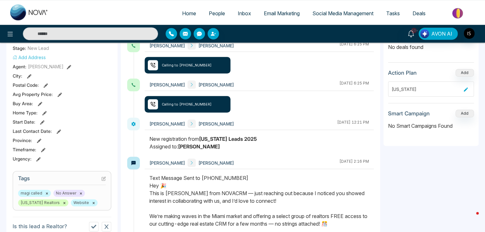
scroll to position [0, 0]
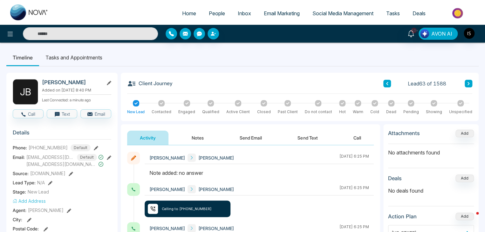
click at [467, 82] on icon at bounding box center [468, 84] width 3 height 4
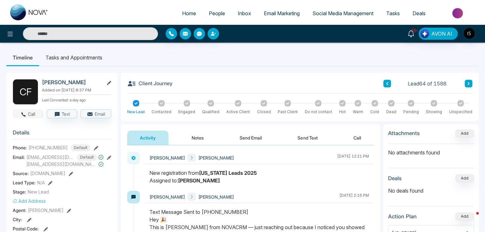
click at [24, 117] on button "Call" at bounding box center [28, 113] width 31 height 9
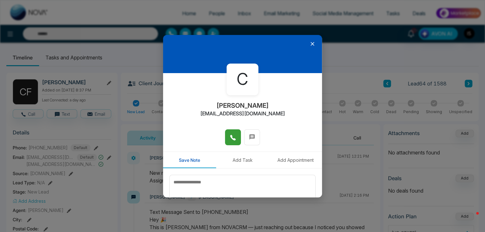
click at [233, 138] on icon at bounding box center [233, 138] width 6 height 6
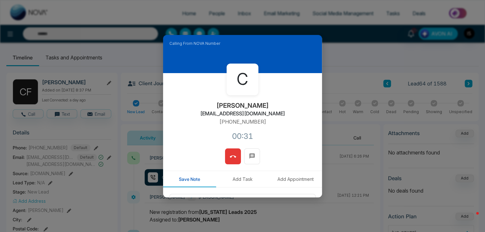
click at [228, 151] on button at bounding box center [233, 157] width 16 height 16
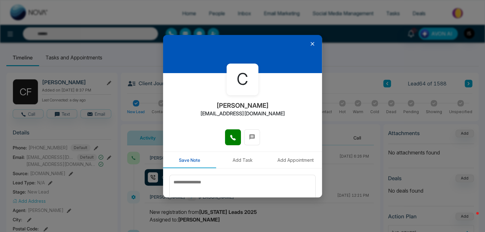
click at [311, 45] on icon at bounding box center [313, 44] width 4 height 4
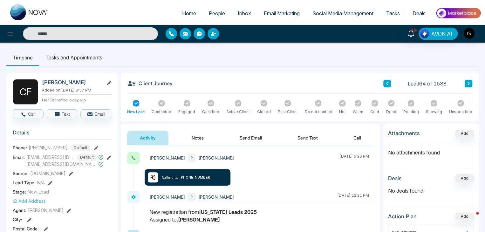
click at [198, 137] on button "Notes" at bounding box center [198, 138] width 38 height 14
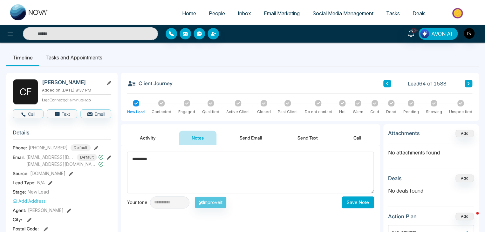
type textarea "*********"
click at [362, 203] on button "Save Note" at bounding box center [358, 203] width 32 height 12
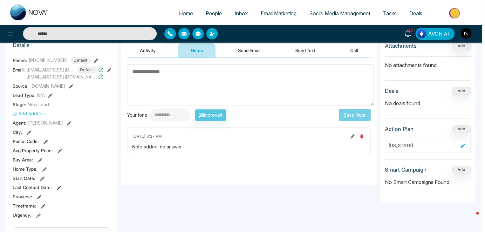
scroll to position [88, 0]
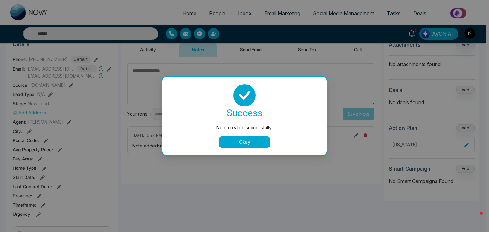
click at [247, 142] on button "Okay" at bounding box center [244, 141] width 51 height 11
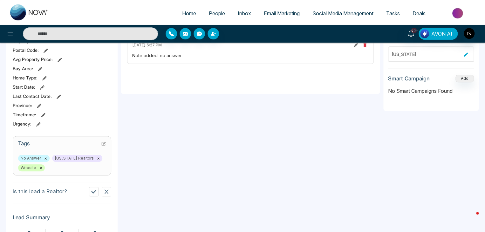
scroll to position [187, 0]
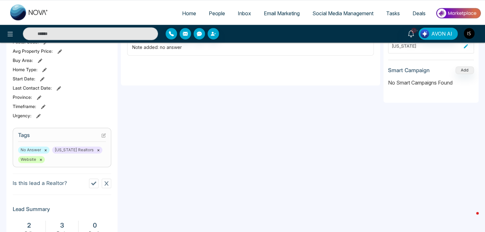
click at [105, 135] on icon at bounding box center [103, 135] width 4 height 4
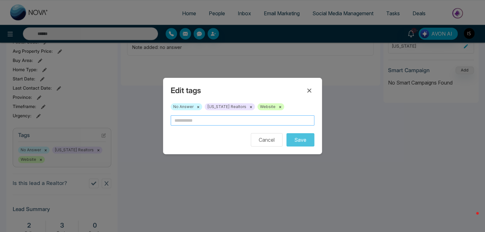
click at [189, 124] on input "text" at bounding box center [243, 120] width 144 height 10
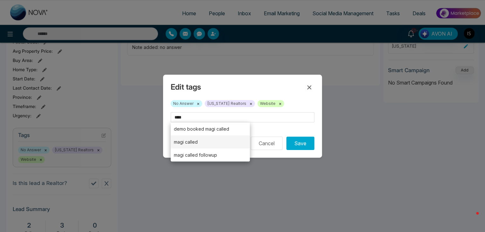
click at [194, 137] on li "magi called" at bounding box center [210, 141] width 79 height 13
type input "**********"
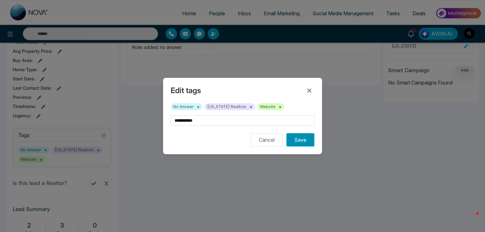
click at [293, 135] on button "Save" at bounding box center [301, 139] width 28 height 13
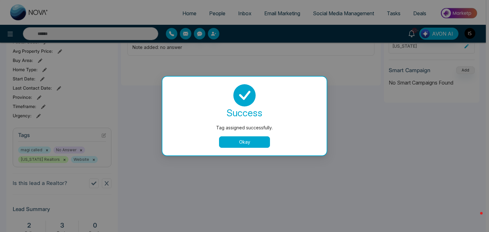
click at [262, 147] on button "Okay" at bounding box center [244, 141] width 51 height 11
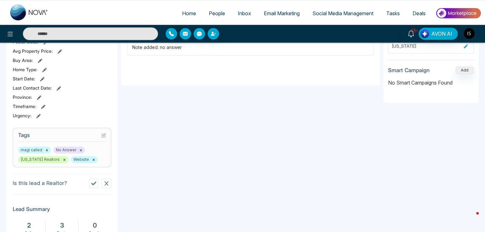
scroll to position [0, 0]
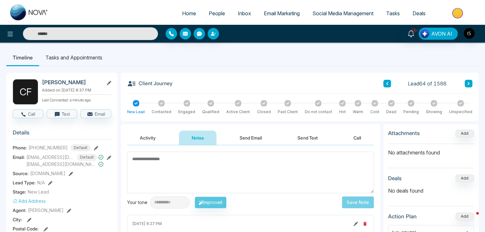
click at [467, 80] on button at bounding box center [469, 84] width 8 height 8
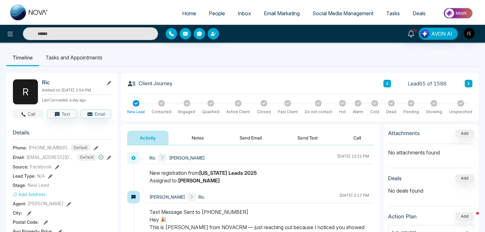
click at [31, 112] on button "Call" at bounding box center [28, 113] width 31 height 9
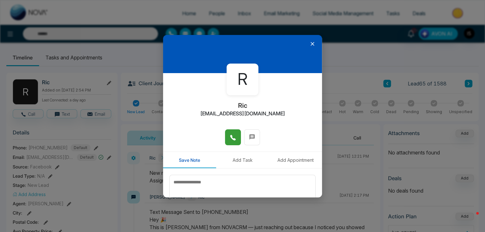
click at [228, 130] on button at bounding box center [233, 137] width 16 height 16
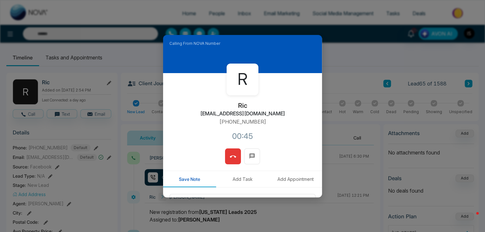
click at [230, 159] on icon at bounding box center [233, 157] width 6 height 6
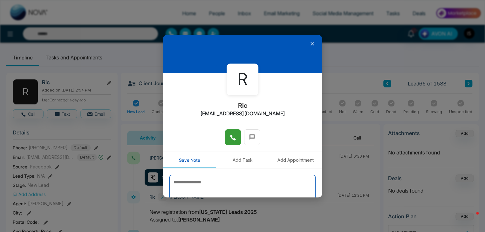
click at [206, 189] on textarea at bounding box center [243, 191] width 146 height 32
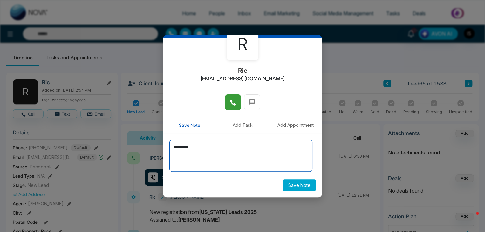
scroll to position [35, 0]
type textarea "*********"
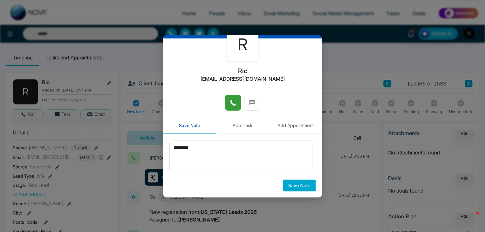
click at [298, 187] on button "Save Note" at bounding box center [299, 186] width 32 height 12
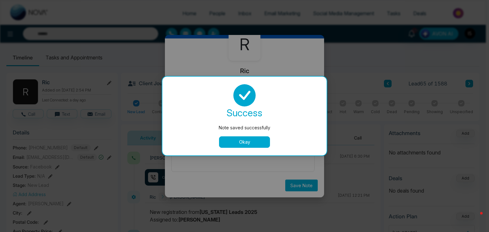
click at [254, 140] on button "Okay" at bounding box center [244, 141] width 51 height 11
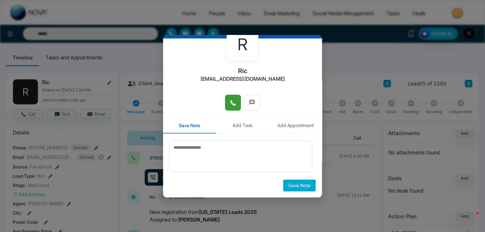
scroll to position [0, 0]
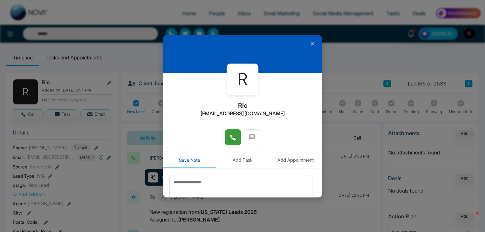
click at [311, 41] on icon at bounding box center [312, 44] width 6 height 6
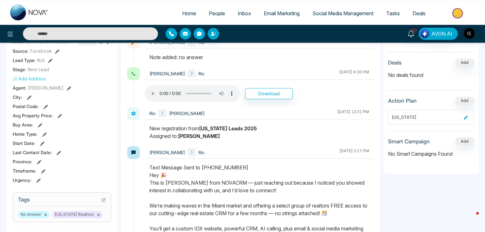
scroll to position [162, 0]
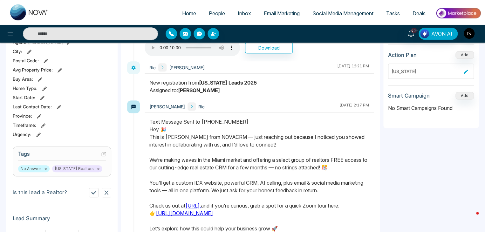
click at [103, 153] on icon at bounding box center [103, 154] width 4 height 4
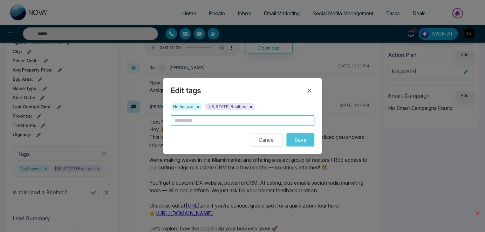
click at [183, 122] on input "text" at bounding box center [243, 120] width 144 height 10
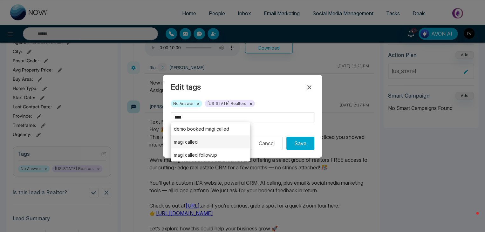
click at [207, 138] on li "magi called" at bounding box center [210, 141] width 79 height 13
type input "**********"
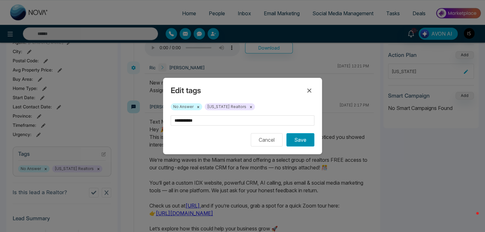
click at [308, 142] on button "Save" at bounding box center [301, 139] width 28 height 13
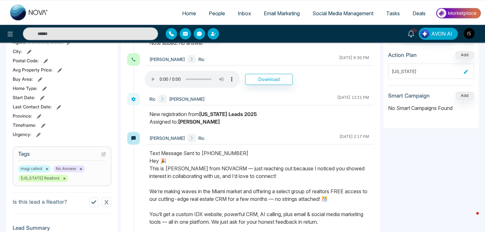
scroll to position [0, 0]
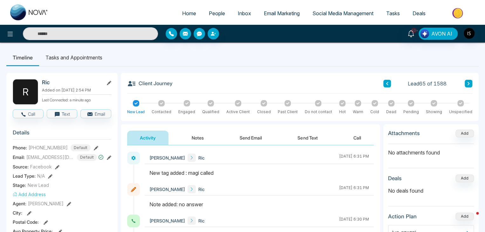
click at [467, 86] on button at bounding box center [469, 84] width 8 height 8
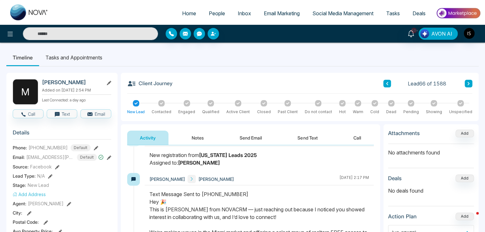
click at [466, 83] on button at bounding box center [469, 84] width 8 height 8
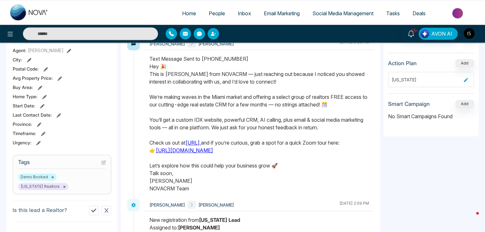
scroll to position [154, 0]
click at [35, 164] on h3 "Tags" at bounding box center [62, 163] width 88 height 10
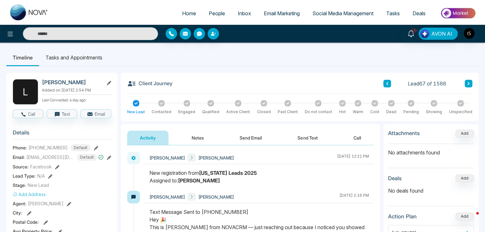
click at [468, 83] on icon at bounding box center [468, 84] width 3 height 4
click at [34, 112] on button "Call" at bounding box center [28, 113] width 31 height 9
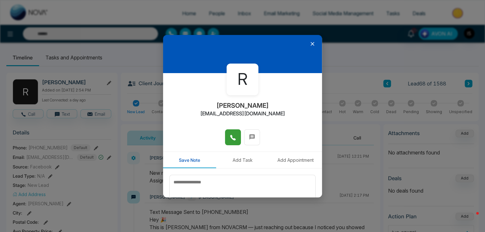
click at [234, 141] on span at bounding box center [233, 138] width 6 height 10
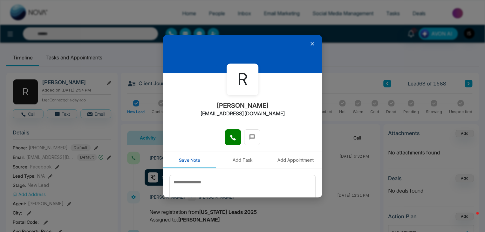
click at [309, 46] on icon at bounding box center [312, 44] width 6 height 6
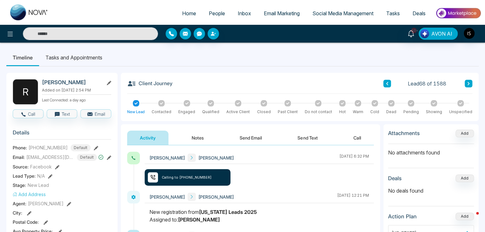
click at [195, 138] on button "Notes" at bounding box center [198, 138] width 38 height 14
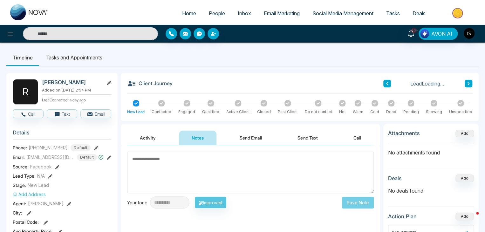
drag, startPoint x: 173, startPoint y: 158, endPoint x: 168, endPoint y: 163, distance: 7.4
click at [168, 163] on textarea at bounding box center [250, 173] width 247 height 42
type textarea "*********"
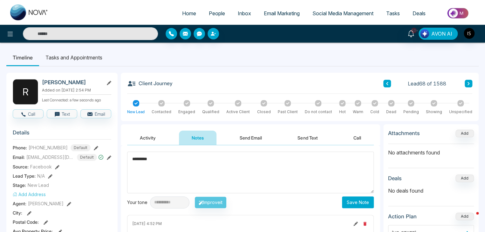
click at [364, 205] on button "Save Note" at bounding box center [358, 203] width 32 height 12
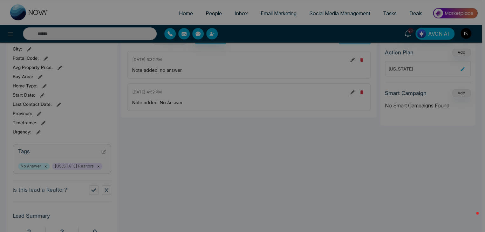
scroll to position [170, 0]
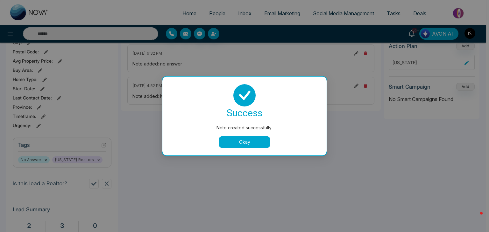
click at [226, 146] on button "Okay" at bounding box center [244, 141] width 51 height 11
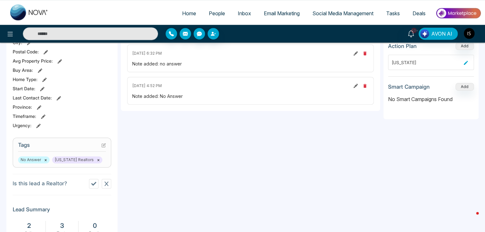
click at [102, 143] on icon at bounding box center [103, 145] width 4 height 4
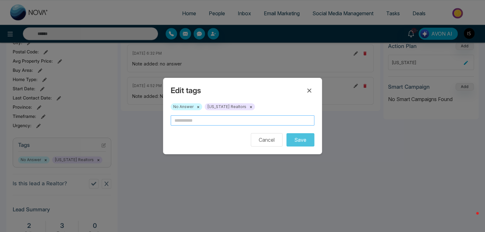
click at [197, 121] on input "text" at bounding box center [243, 120] width 144 height 10
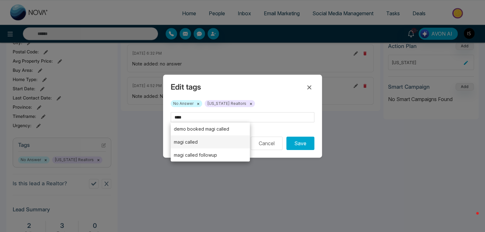
click at [212, 146] on li "magi called" at bounding box center [210, 141] width 79 height 13
type input "**********"
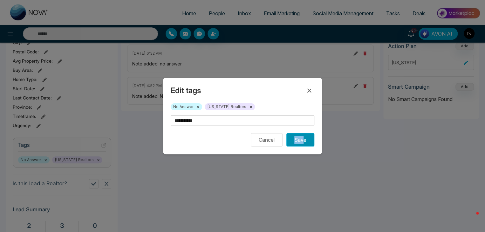
drag, startPoint x: 295, startPoint y: 147, endPoint x: 306, endPoint y: 139, distance: 13.8
click at [306, 139] on div "**********" at bounding box center [242, 116] width 159 height 76
click at [306, 139] on button "Save" at bounding box center [301, 139] width 28 height 13
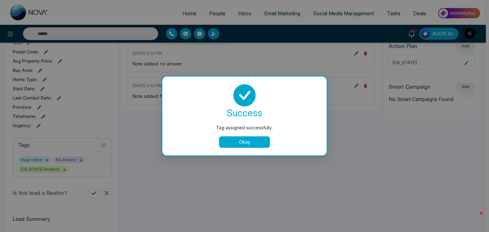
click at [240, 144] on button "Okay" at bounding box center [244, 141] width 51 height 11
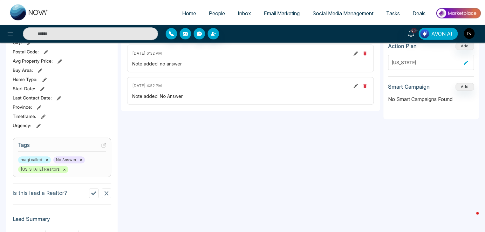
scroll to position [0, 0]
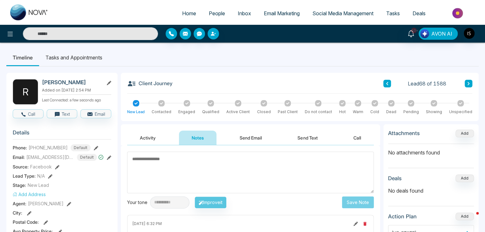
click at [468, 83] on icon at bounding box center [469, 83] width 2 height 3
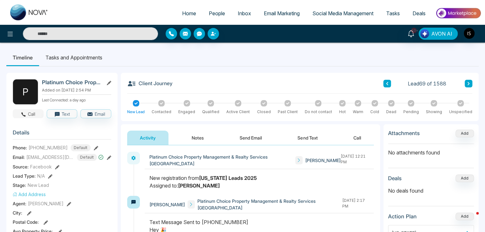
click at [33, 110] on button "Call" at bounding box center [28, 113] width 31 height 9
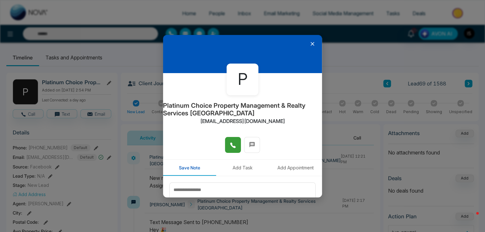
click at [233, 148] on icon at bounding box center [232, 145] width 5 height 5
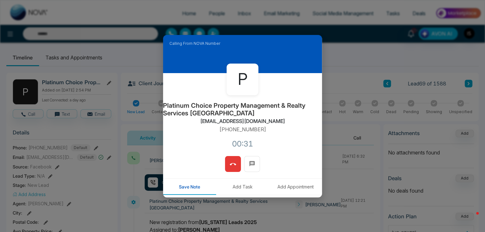
click at [230, 160] on span at bounding box center [233, 164] width 6 height 10
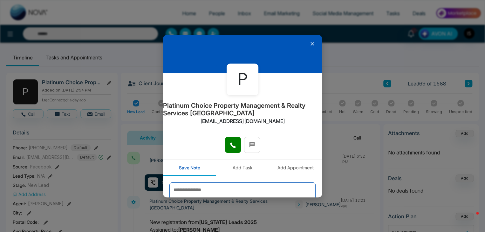
click at [225, 192] on textarea at bounding box center [243, 199] width 146 height 32
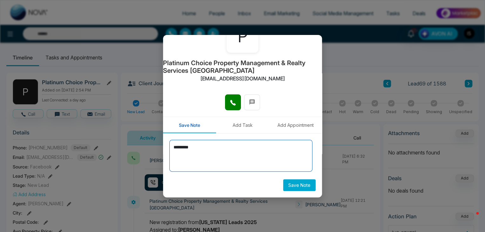
scroll to position [42, 0]
type textarea "*********"
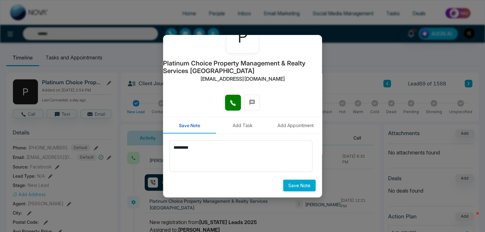
click at [297, 185] on button "Save Note" at bounding box center [299, 186] width 32 height 12
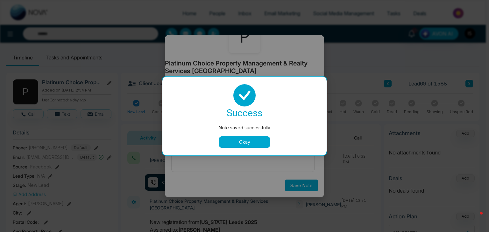
click at [256, 147] on button "Okay" at bounding box center [244, 141] width 51 height 11
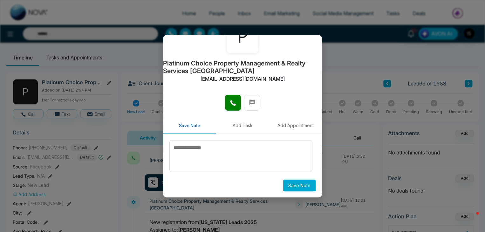
scroll to position [0, 0]
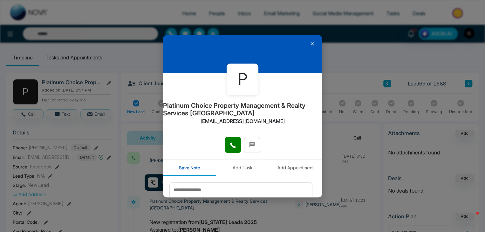
click at [309, 42] on icon at bounding box center [312, 44] width 6 height 6
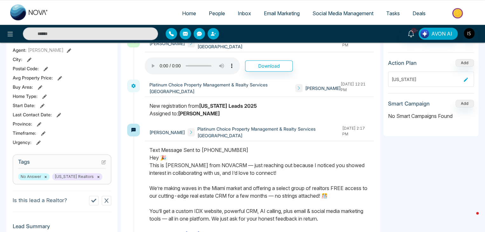
scroll to position [156, 0]
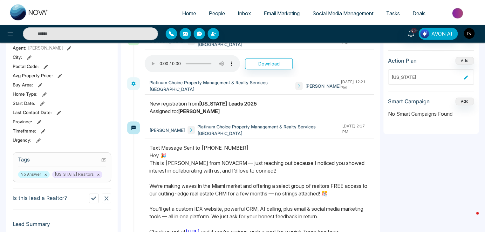
click at [103, 158] on icon at bounding box center [103, 160] width 4 height 4
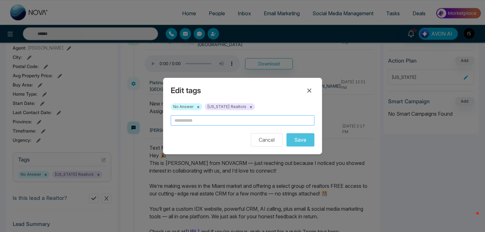
click at [184, 118] on input "text" at bounding box center [243, 120] width 144 height 10
click at [184, 118] on input "*" at bounding box center [243, 120] width 144 height 10
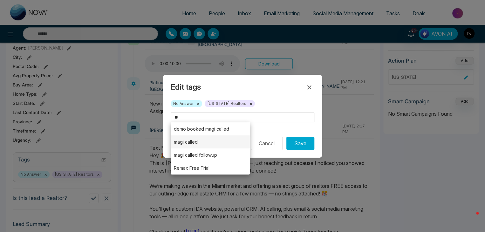
click at [188, 135] on li "magi called" at bounding box center [210, 141] width 79 height 13
type input "**********"
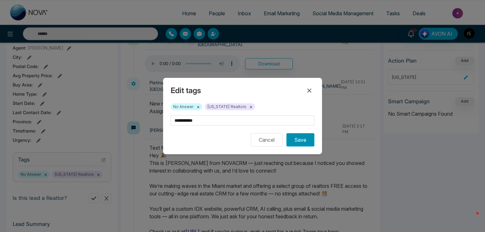
click at [303, 144] on button "Save" at bounding box center [301, 139] width 28 height 13
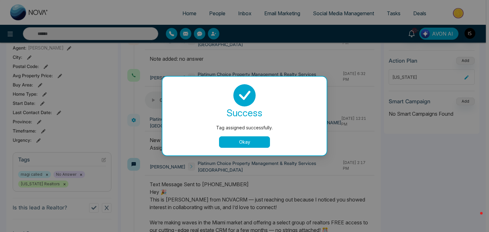
click at [265, 140] on button "Okay" at bounding box center [244, 141] width 51 height 11
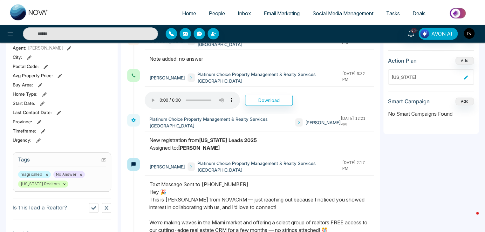
scroll to position [0, 0]
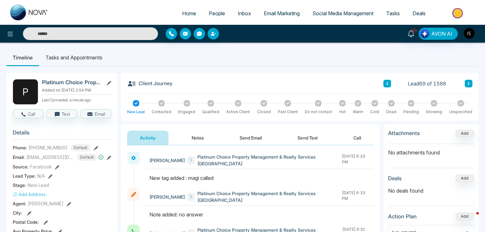
click at [467, 81] on button at bounding box center [469, 84] width 8 height 8
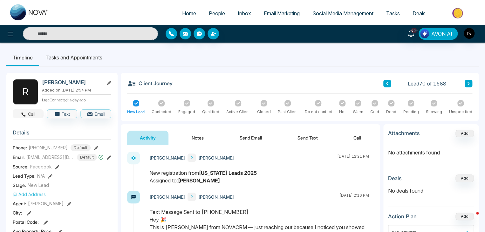
click at [34, 112] on button "Call" at bounding box center [28, 113] width 31 height 9
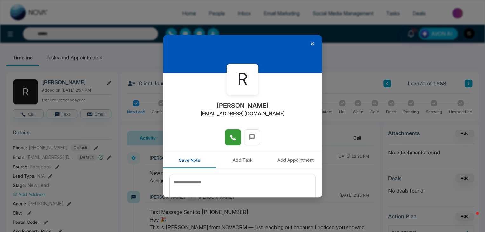
click at [231, 133] on span at bounding box center [233, 138] width 6 height 10
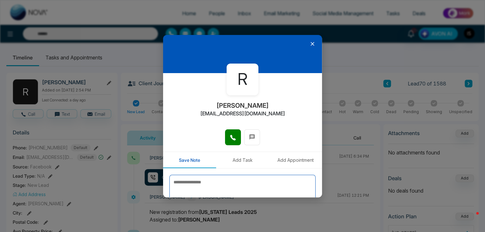
click at [214, 178] on textarea at bounding box center [243, 191] width 146 height 32
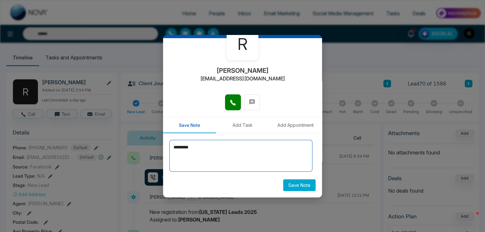
type textarea "*********"
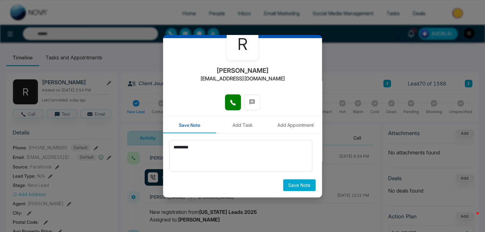
click at [307, 183] on button "Save Note" at bounding box center [299, 185] width 32 height 12
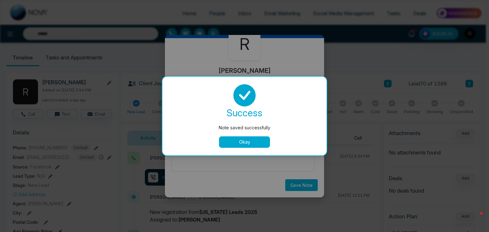
click at [237, 139] on button "Okay" at bounding box center [244, 141] width 51 height 11
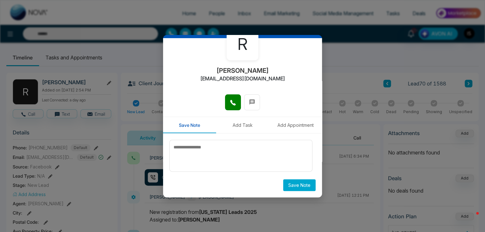
scroll to position [0, 0]
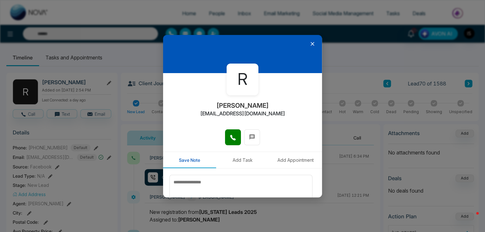
click at [309, 45] on icon at bounding box center [312, 44] width 6 height 6
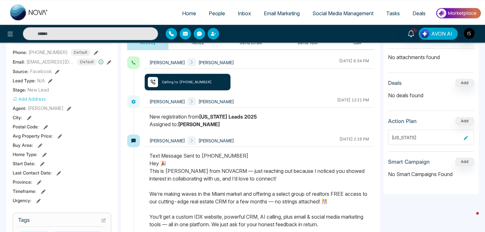
scroll to position [107, 0]
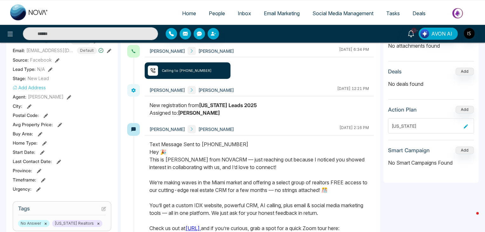
click at [103, 208] on icon at bounding box center [104, 208] width 3 height 3
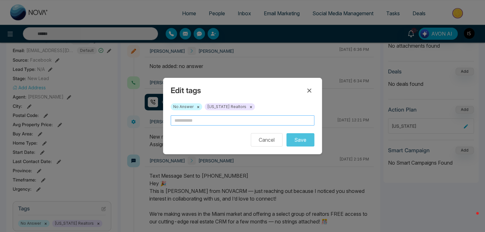
click at [183, 118] on input "text" at bounding box center [243, 120] width 144 height 10
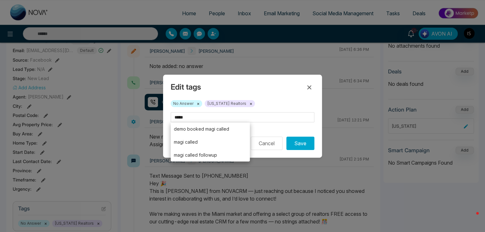
click at [188, 142] on li "magi called" at bounding box center [210, 141] width 79 height 13
type input "**********"
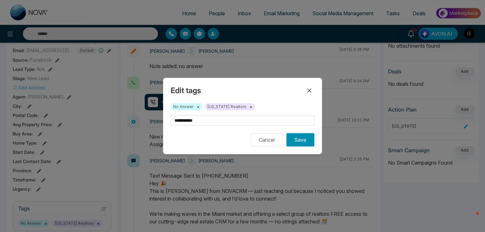
click at [305, 143] on button "Save" at bounding box center [301, 139] width 28 height 13
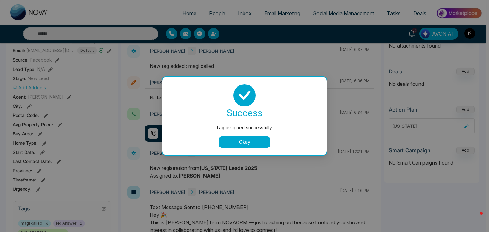
click at [261, 143] on button "Okay" at bounding box center [244, 141] width 51 height 11
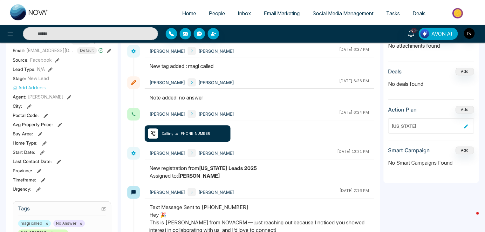
scroll to position [0, 0]
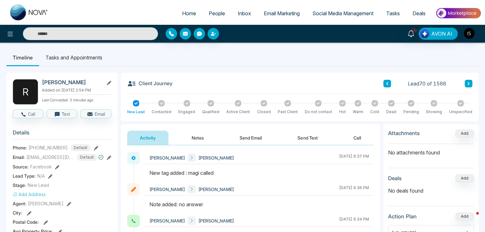
click at [467, 86] on button at bounding box center [469, 84] width 8 height 8
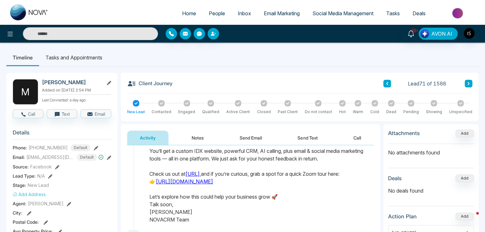
click at [468, 83] on icon at bounding box center [469, 83] width 2 height 3
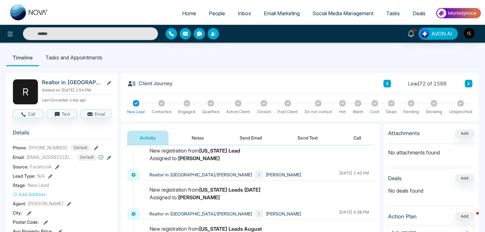
scroll to position [223, 0]
click at [22, 114] on icon "button" at bounding box center [24, 115] width 6 height 6
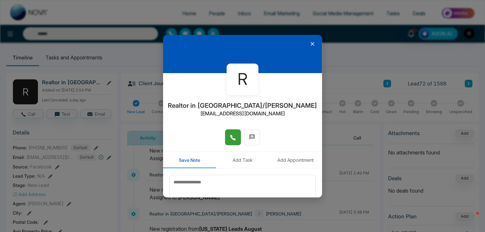
click at [232, 143] on button at bounding box center [233, 137] width 16 height 16
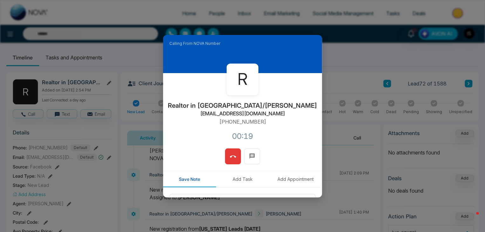
click at [234, 150] on button at bounding box center [233, 157] width 16 height 16
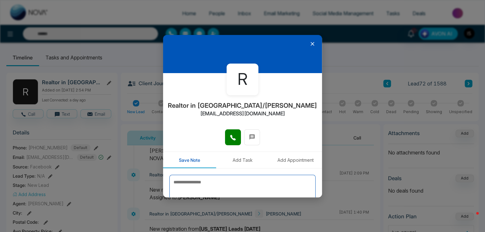
click at [223, 188] on textarea at bounding box center [243, 191] width 146 height 32
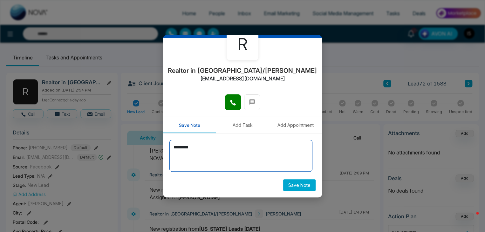
type textarea "*********"
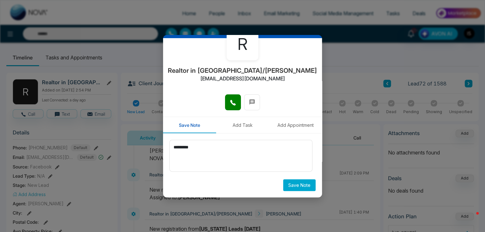
click at [297, 189] on button "Save Note" at bounding box center [299, 185] width 32 height 12
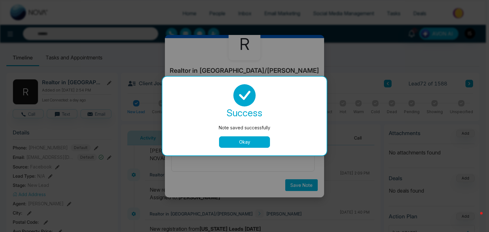
click at [260, 136] on button "Okay" at bounding box center [244, 141] width 51 height 11
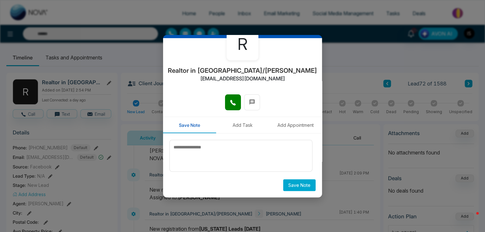
scroll to position [0, 0]
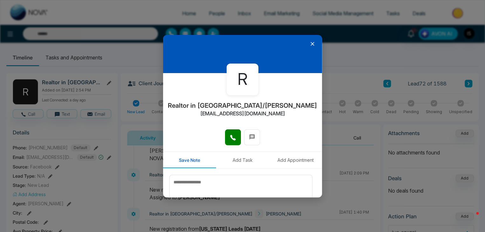
click at [309, 43] on icon at bounding box center [312, 44] width 6 height 6
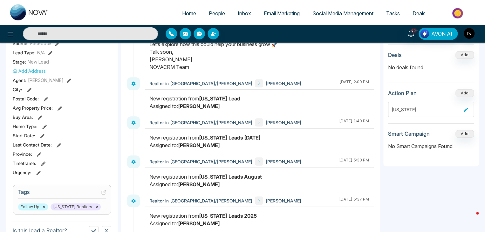
scroll to position [123, 0]
click at [106, 193] on icon at bounding box center [103, 192] width 4 height 4
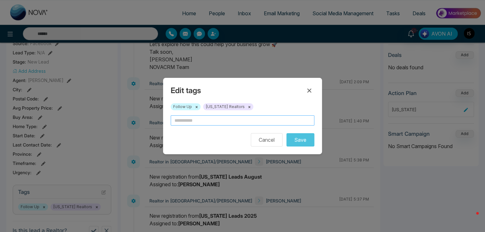
click at [188, 121] on input "text" at bounding box center [243, 120] width 144 height 10
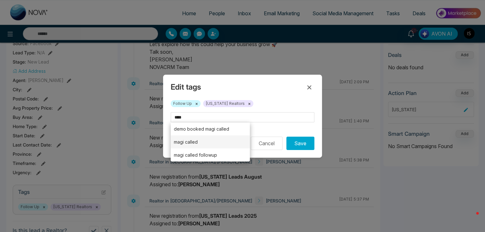
click at [192, 141] on li "magi called" at bounding box center [210, 141] width 79 height 13
type input "**********"
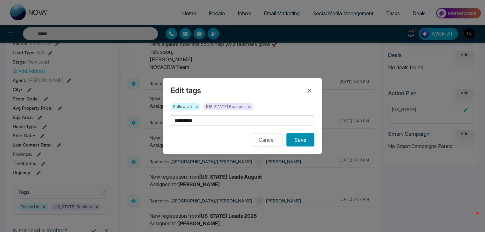
click at [303, 137] on button "Save" at bounding box center [301, 139] width 28 height 13
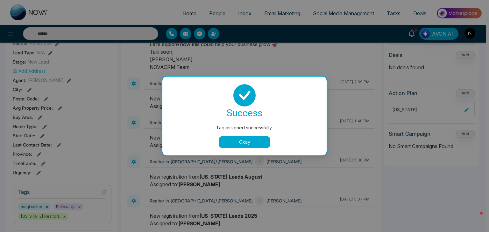
click at [257, 141] on button "Okay" at bounding box center [244, 141] width 51 height 11
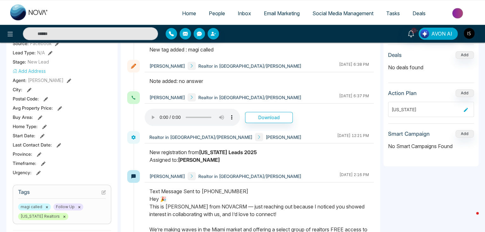
scroll to position [0, 0]
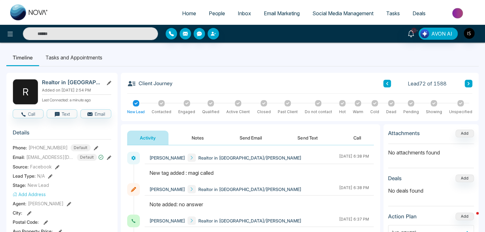
click at [468, 82] on icon at bounding box center [468, 84] width 3 height 4
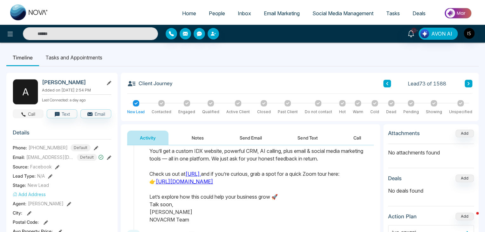
click at [31, 115] on button "Call" at bounding box center [28, 113] width 31 height 9
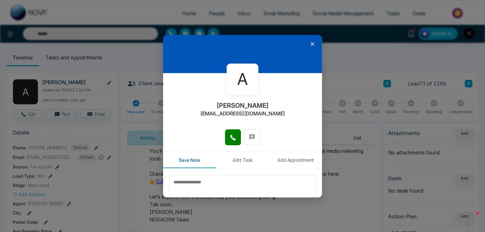
click at [226, 146] on div at bounding box center [242, 140] width 159 height 22
click at [230, 141] on span at bounding box center [233, 138] width 6 height 10
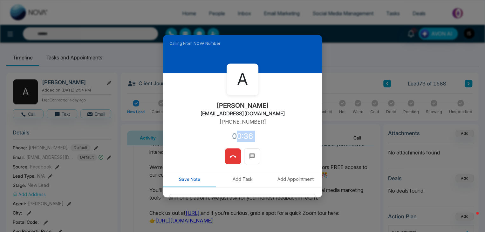
drag, startPoint x: 233, startPoint y: 147, endPoint x: 231, endPoint y: 159, distance: 12.2
click at [231, 159] on div "Calling From NOVA Number A Alessandro Colonna supplyco@gmail.com +17865568087 0…" at bounding box center [242, 116] width 159 height 163
click at [231, 159] on icon at bounding box center [233, 157] width 6 height 6
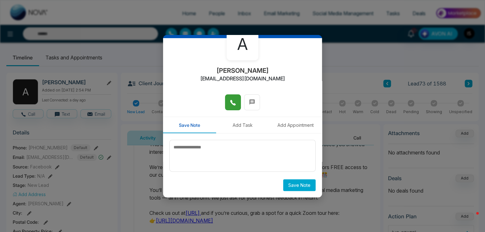
scroll to position [35, 0]
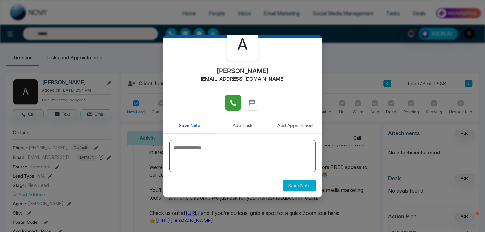
click at [201, 147] on textarea at bounding box center [243, 156] width 146 height 32
type textarea "*"
type textarea "*********"
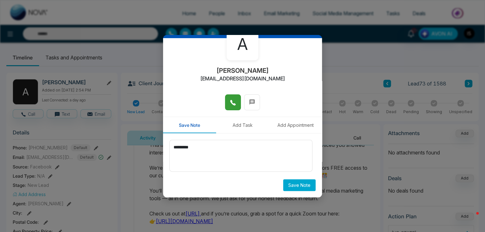
click at [286, 180] on button "Save Note" at bounding box center [299, 185] width 32 height 12
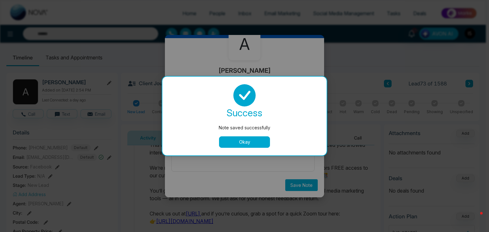
click at [243, 144] on button "Okay" at bounding box center [244, 141] width 51 height 11
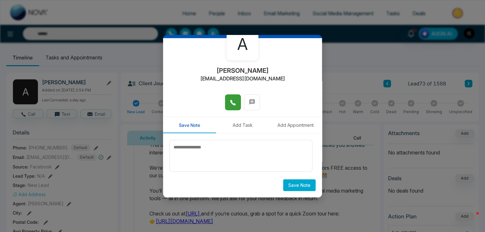
scroll to position [0, 0]
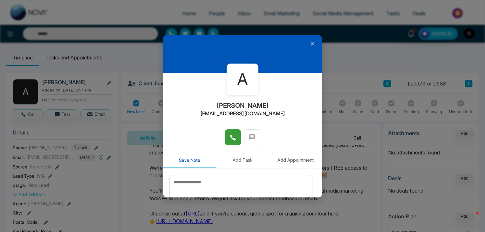
click at [309, 44] on icon at bounding box center [312, 44] width 6 height 6
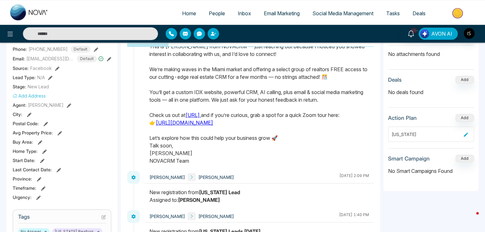
scroll to position [109, 0]
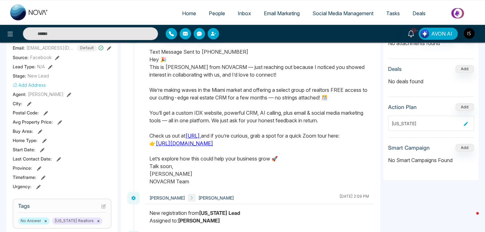
click at [101, 205] on h3 "Tags" at bounding box center [62, 208] width 88 height 10
click at [103, 205] on icon at bounding box center [103, 206] width 4 height 4
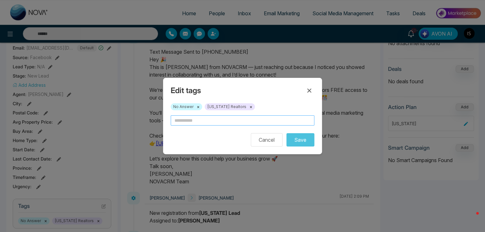
click at [207, 122] on input "text" at bounding box center [243, 120] width 144 height 10
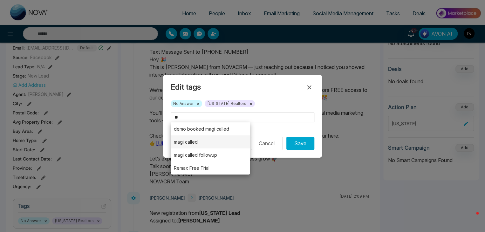
click at [208, 136] on li "magi called" at bounding box center [210, 141] width 79 height 13
type input "**********"
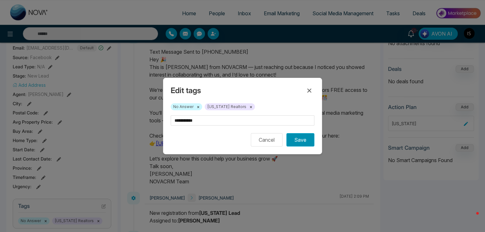
click at [303, 142] on button "Save" at bounding box center [301, 139] width 28 height 13
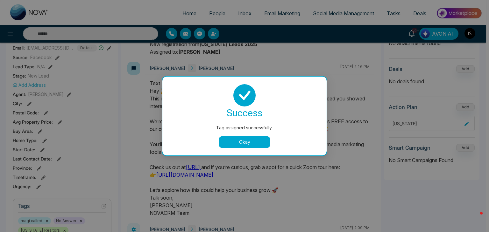
click at [261, 142] on button "Okay" at bounding box center [244, 141] width 51 height 11
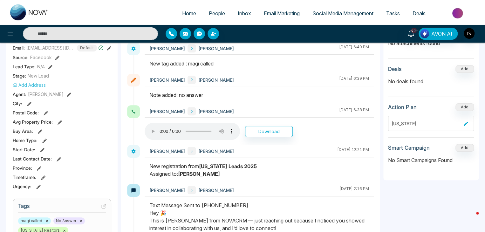
scroll to position [0, 0]
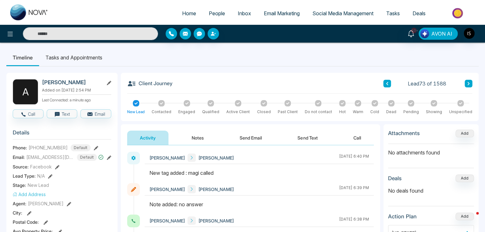
click at [468, 83] on icon at bounding box center [468, 84] width 3 height 4
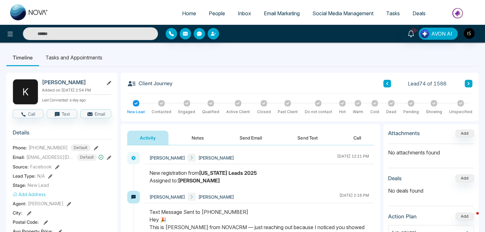
click at [467, 80] on button at bounding box center [469, 84] width 8 height 8
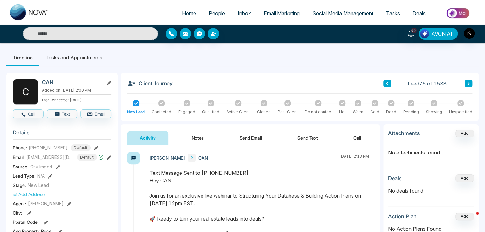
click at [467, 80] on button at bounding box center [469, 84] width 8 height 8
click at [386, 83] on icon at bounding box center [387, 84] width 3 height 4
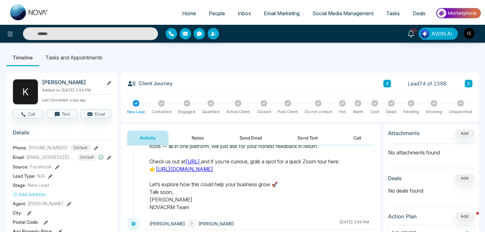
click at [387, 82] on icon at bounding box center [387, 84] width 3 height 4
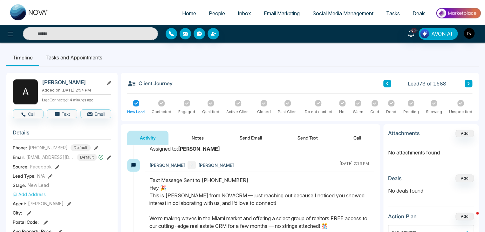
click at [52, 80] on h2 "[PERSON_NAME]" at bounding box center [71, 82] width 59 height 6
click at [27, 111] on button "Call" at bounding box center [28, 113] width 31 height 9
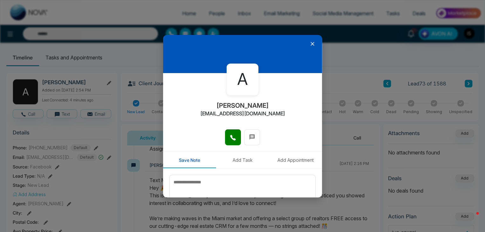
click at [241, 135] on div at bounding box center [242, 140] width 159 height 22
click at [232, 135] on icon at bounding box center [233, 138] width 6 height 6
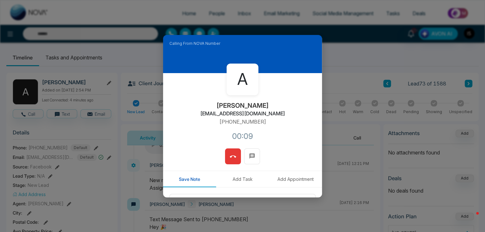
scroll to position [54, 0]
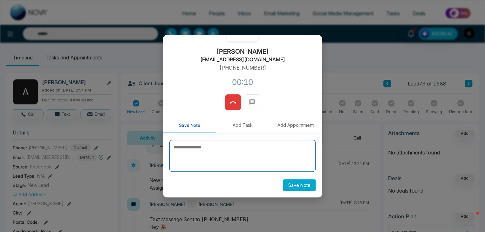
click at [230, 149] on textarea at bounding box center [243, 156] width 146 height 32
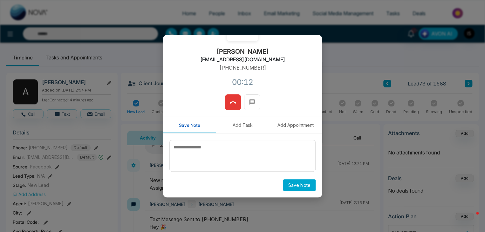
click at [235, 102] on button at bounding box center [233, 102] width 16 height 16
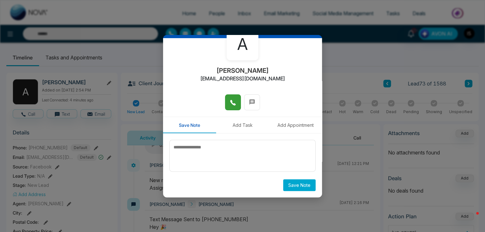
scroll to position [35, 0]
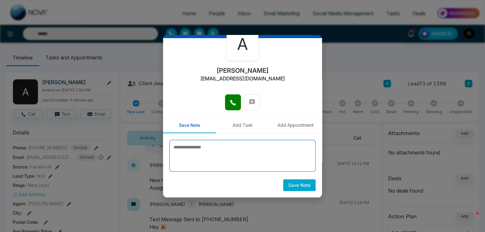
click at [199, 153] on textarea at bounding box center [243, 156] width 146 height 32
type textarea "*"
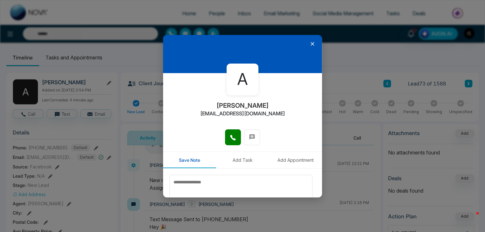
click at [311, 42] on icon at bounding box center [312, 44] width 6 height 6
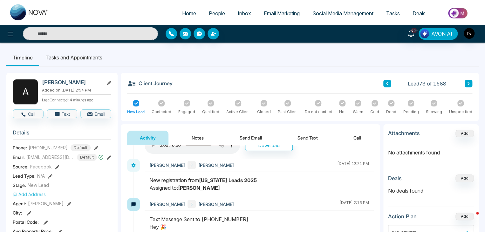
click at [196, 135] on button "Notes" at bounding box center [198, 138] width 38 height 14
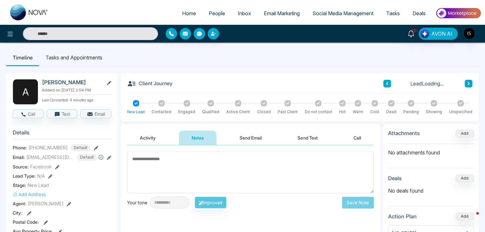
click at [192, 163] on textarea at bounding box center [250, 173] width 247 height 42
click at [29, 112] on button "Call" at bounding box center [28, 113] width 31 height 9
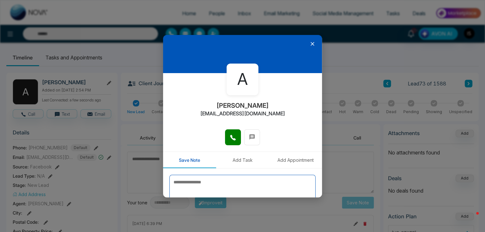
click at [232, 184] on textarea at bounding box center [243, 191] width 146 height 32
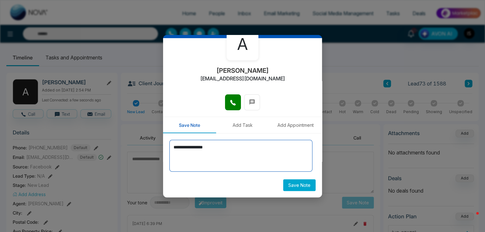
scroll to position [35, 0]
type textarea "**********"
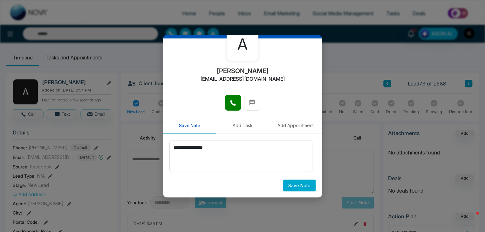
click at [284, 187] on button "Save Note" at bounding box center [299, 186] width 32 height 12
click at [284, 187] on div "Saving..." at bounding box center [243, 186] width 146 height 12
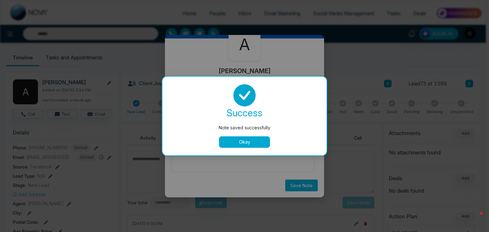
click at [247, 141] on button "Okay" at bounding box center [244, 141] width 51 height 11
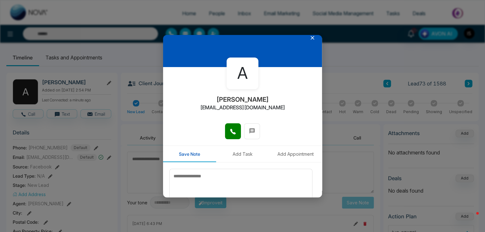
scroll to position [0, 0]
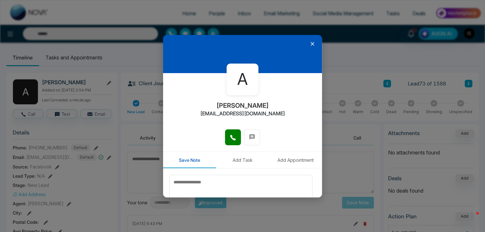
click at [310, 46] on icon at bounding box center [312, 44] width 6 height 6
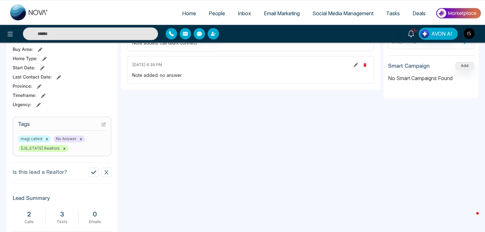
scroll to position [193, 0]
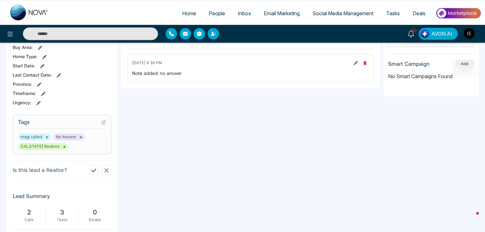
click at [102, 125] on h3 "Tags" at bounding box center [62, 124] width 88 height 10
click at [103, 122] on icon at bounding box center [103, 122] width 4 height 4
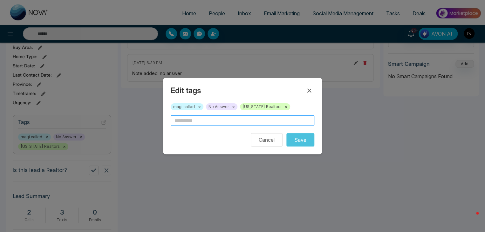
click at [179, 124] on input "text" at bounding box center [243, 120] width 144 height 10
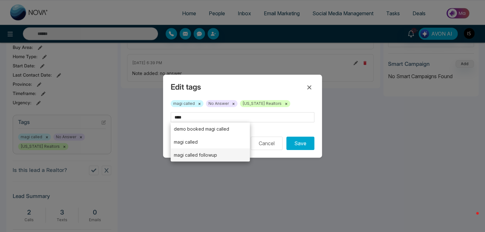
click at [202, 156] on li "magi called followup" at bounding box center [210, 155] width 79 height 13
type input "**********"
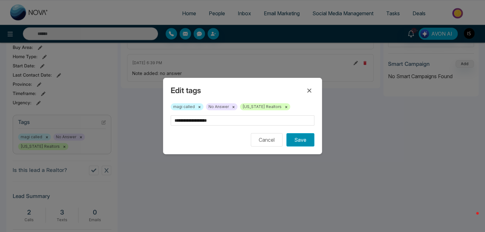
click at [307, 143] on button "Save" at bounding box center [301, 139] width 28 height 13
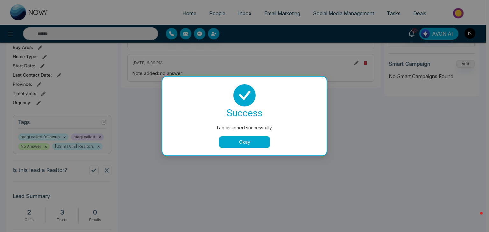
click at [254, 141] on button "Okay" at bounding box center [244, 141] width 51 height 11
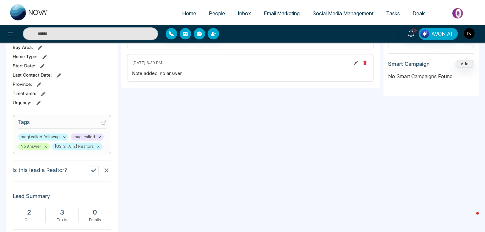
click at [103, 122] on icon at bounding box center [104, 122] width 3 height 3
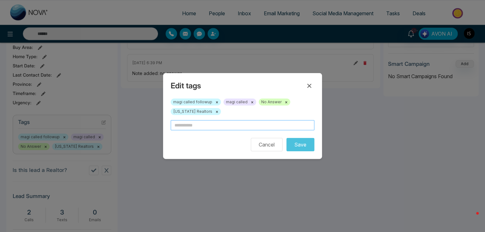
click at [182, 124] on input "text" at bounding box center [243, 125] width 144 height 10
click at [260, 145] on button "Cancel" at bounding box center [267, 144] width 32 height 13
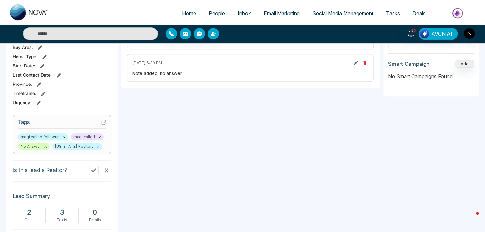
click at [63, 138] on button "×" at bounding box center [64, 137] width 3 height 6
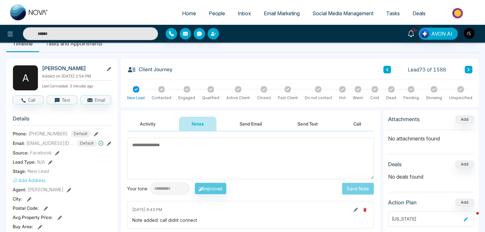
scroll to position [14, 0]
click at [155, 126] on button "Activity" at bounding box center [147, 124] width 41 height 14
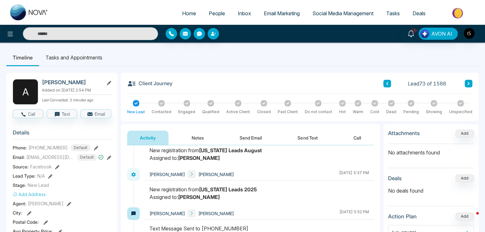
click at [204, 136] on button "Notes" at bounding box center [198, 138] width 38 height 14
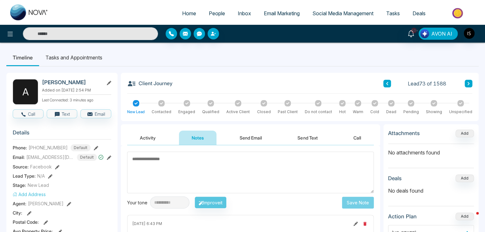
click at [262, 131] on button "Send Email" at bounding box center [251, 138] width 48 height 14
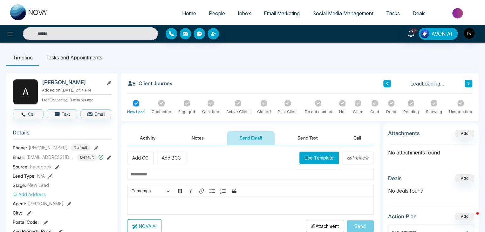
click at [297, 137] on button "Send Text" at bounding box center [307, 138] width 45 height 14
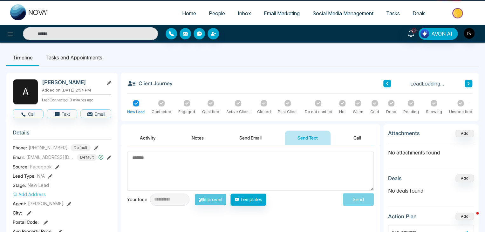
click at [354, 136] on button "Call" at bounding box center [357, 138] width 33 height 14
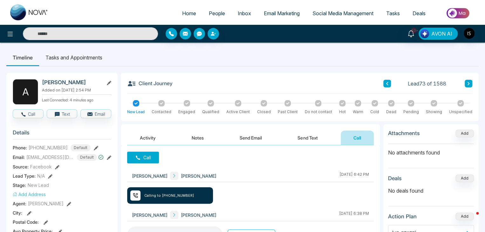
click at [151, 142] on button "Activity" at bounding box center [147, 138] width 41 height 14
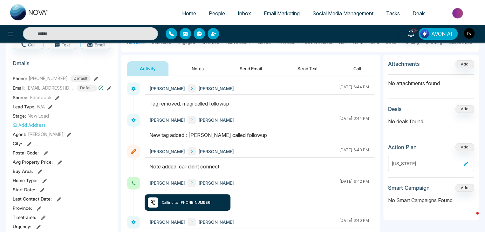
scroll to position [76, 0]
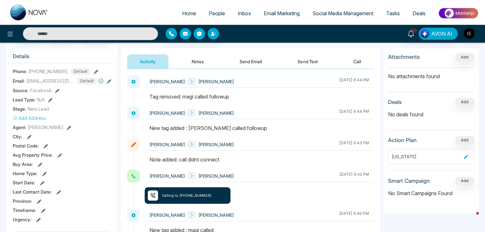
click at [28, 119] on button "Add Address" at bounding box center [29, 118] width 33 height 7
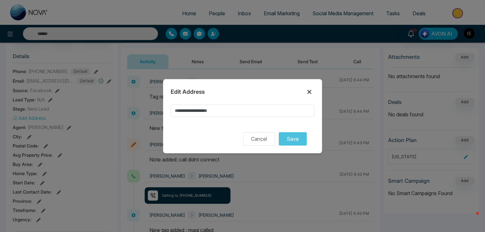
click at [308, 94] on icon at bounding box center [310, 92] width 8 height 8
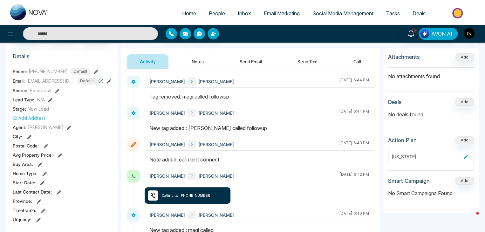
click at [36, 118] on button "Add Address" at bounding box center [29, 118] width 33 height 7
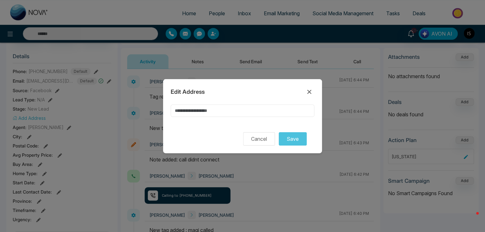
click at [190, 112] on input at bounding box center [243, 111] width 144 height 12
click at [294, 139] on button "Save" at bounding box center [293, 138] width 28 height 13
click at [206, 112] on input "****" at bounding box center [243, 111] width 144 height 12
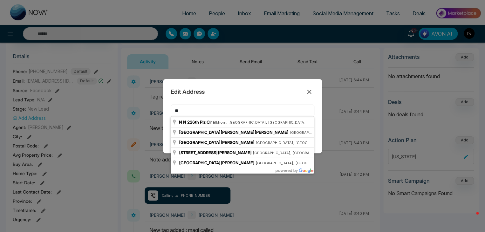
type input "*"
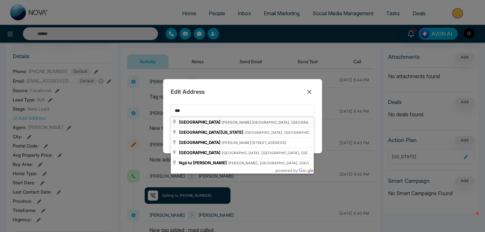
type input "**********"
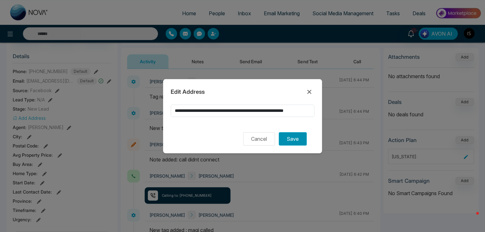
click at [302, 139] on button "Save" at bounding box center [293, 138] width 28 height 13
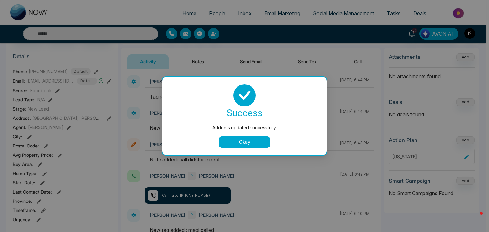
click at [261, 141] on button "Okay" at bounding box center [244, 141] width 51 height 11
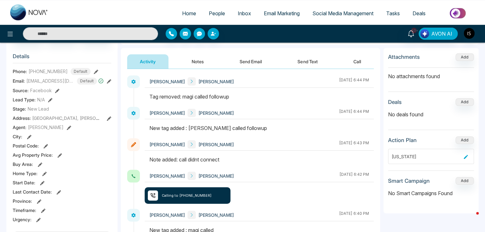
click at [111, 118] on icon at bounding box center [109, 118] width 4 height 4
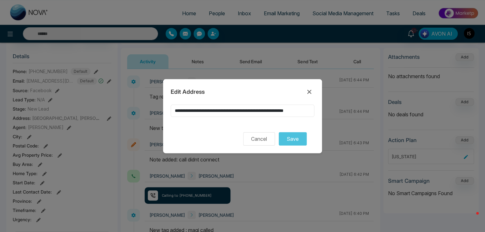
click at [194, 111] on input "**********" at bounding box center [243, 111] width 144 height 12
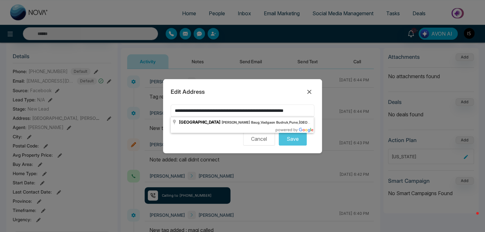
click at [194, 111] on input "**********" at bounding box center [243, 111] width 144 height 12
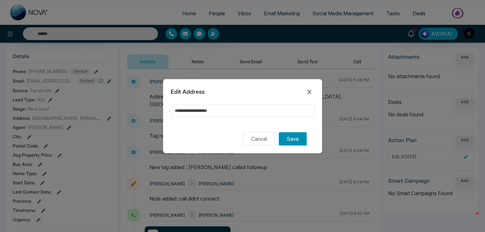
click at [293, 137] on button "Save" at bounding box center [293, 138] width 28 height 13
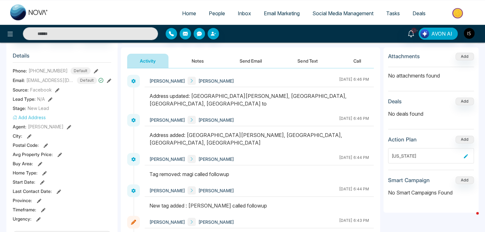
scroll to position [73, 0]
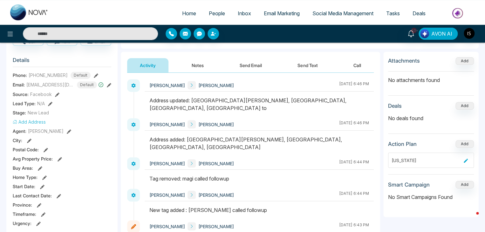
click at [48, 103] on icon at bounding box center [50, 104] width 4 height 4
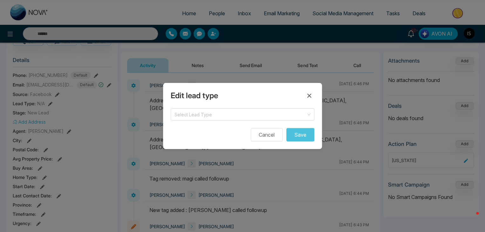
click at [190, 121] on form "Select Lead Type Cancel Save" at bounding box center [243, 124] width 144 height 33
click at [193, 116] on input "search" at bounding box center [241, 114] width 132 height 10
click at [103, 177] on div "Edit lead type Select Lead Type Homeowner Landlord Other Buyer Seller Renter In…" at bounding box center [242, 116] width 485 height 232
click at [269, 137] on button "Cancel" at bounding box center [267, 134] width 32 height 13
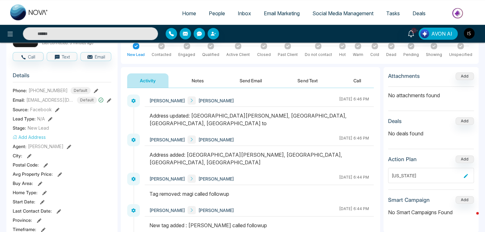
scroll to position [0, 0]
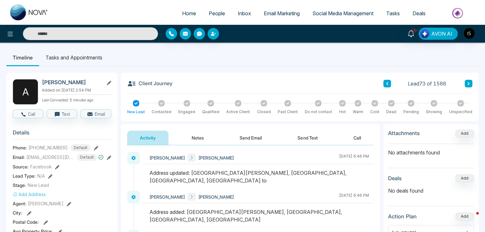
click at [187, 13] on span "Home" at bounding box center [189, 13] width 14 height 6
select select "*"
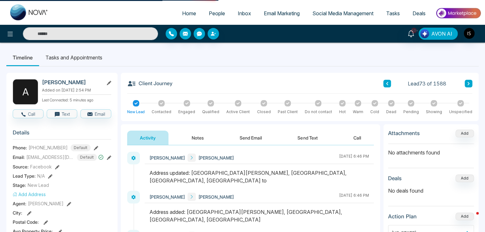
select select "*"
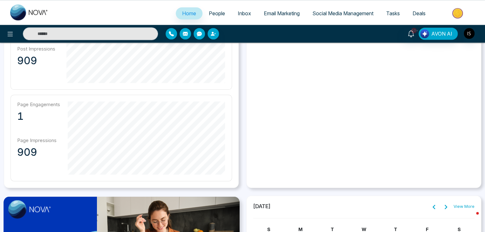
scroll to position [314, 0]
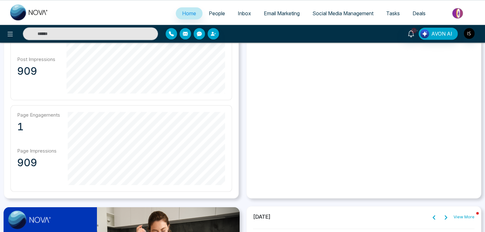
click at [215, 12] on span "People" at bounding box center [217, 13] width 16 height 6
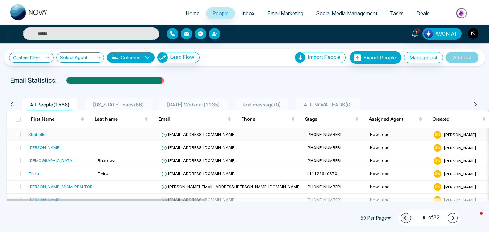
click at [34, 133] on div "Shabelle" at bounding box center [36, 134] width 17 height 6
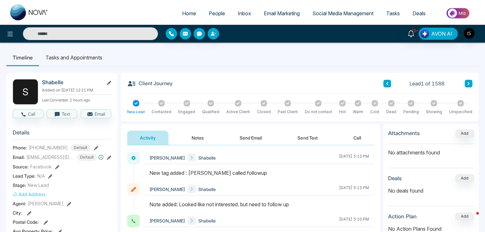
click at [161, 106] on div at bounding box center [161, 103] width 6 height 6
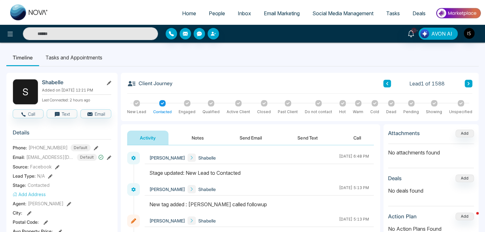
click at [184, 105] on div at bounding box center [187, 103] width 6 height 6
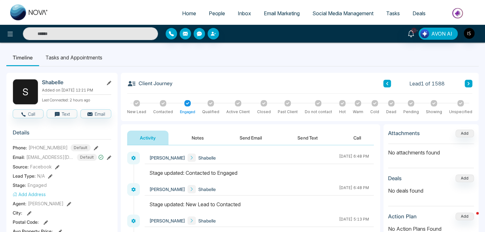
click at [210, 104] on icon at bounding box center [210, 103] width 3 height 2
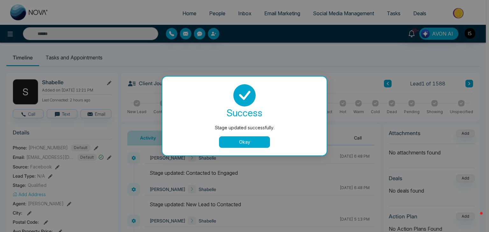
click at [228, 138] on button "Okay" at bounding box center [244, 141] width 51 height 11
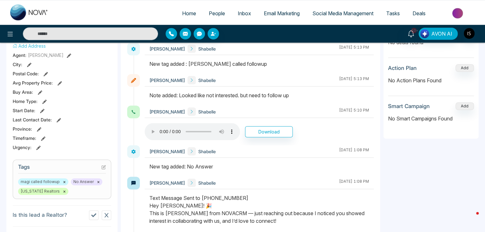
scroll to position [149, 0]
